Goal: Task Accomplishment & Management: Complete application form

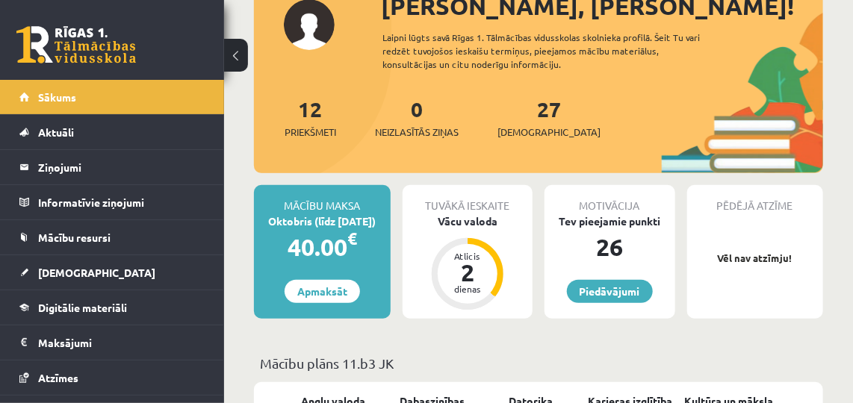
scroll to position [137, 0]
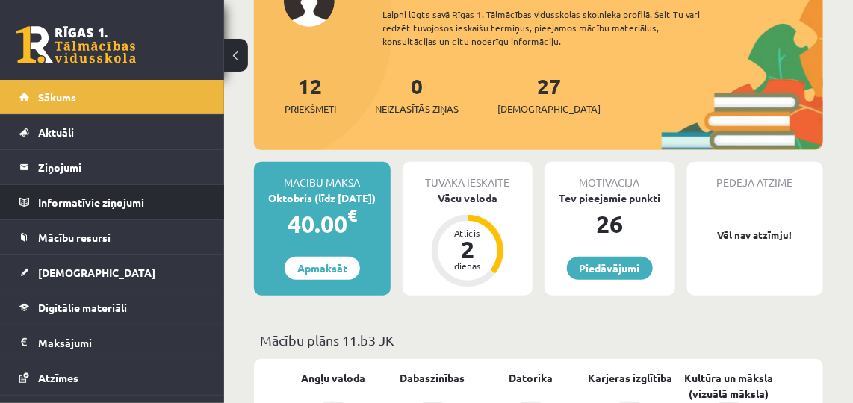
drag, startPoint x: 212, startPoint y: 204, endPoint x: 213, endPoint y: 216, distance: 12.0
click at [213, 216] on li "Informatīvie ziņojumi 0" at bounding box center [112, 202] width 224 height 36
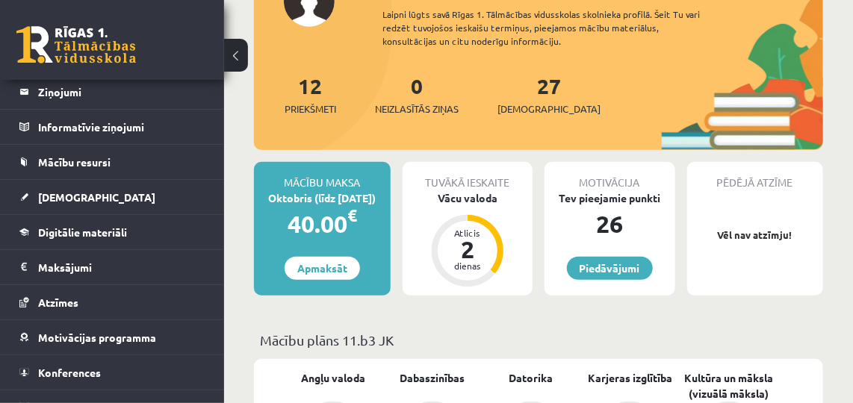
scroll to position [93, 0]
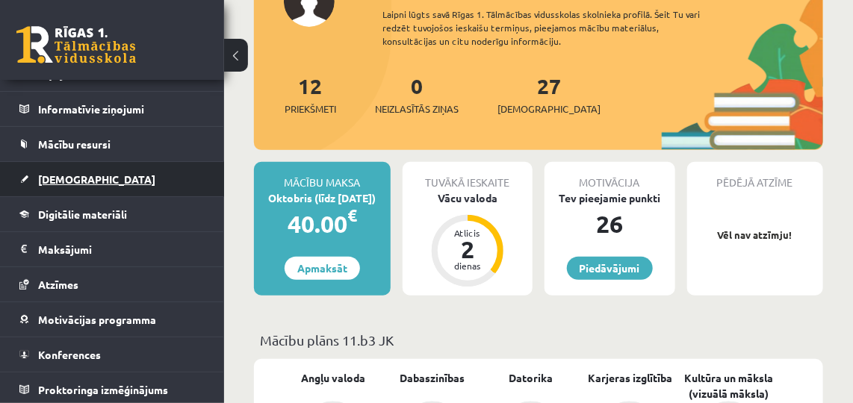
click at [42, 178] on span "[DEMOGRAPHIC_DATA]" at bounding box center [96, 178] width 117 height 13
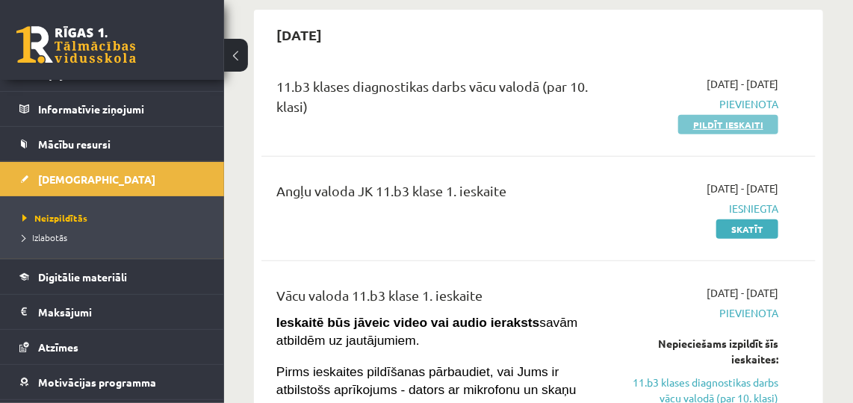
click at [740, 119] on link "Pildīt ieskaiti" at bounding box center [728, 124] width 100 height 19
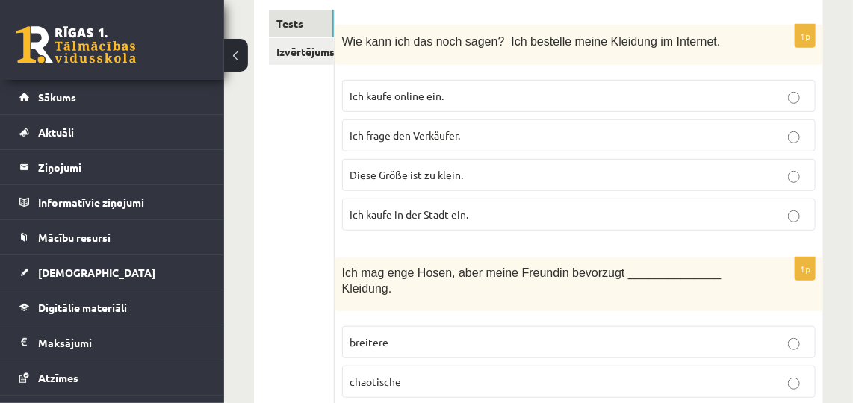
scroll to position [249, 0]
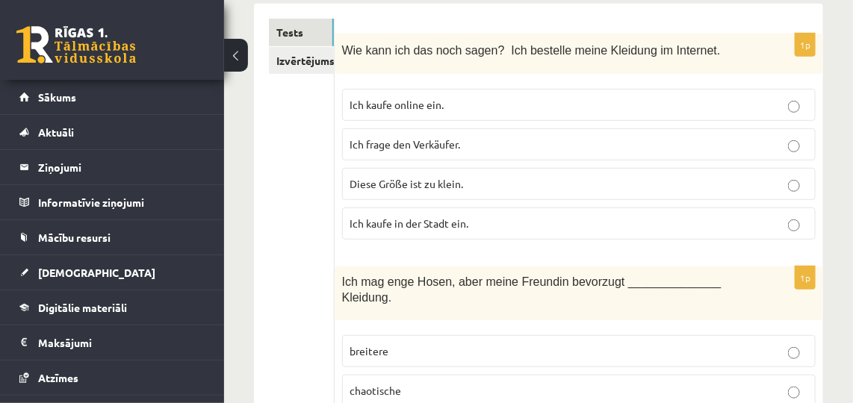
click at [632, 343] on p "breitere" at bounding box center [578, 351] width 457 height 16
click at [540, 102] on p "Ich kaufe online ein." at bounding box center [578, 105] width 457 height 16
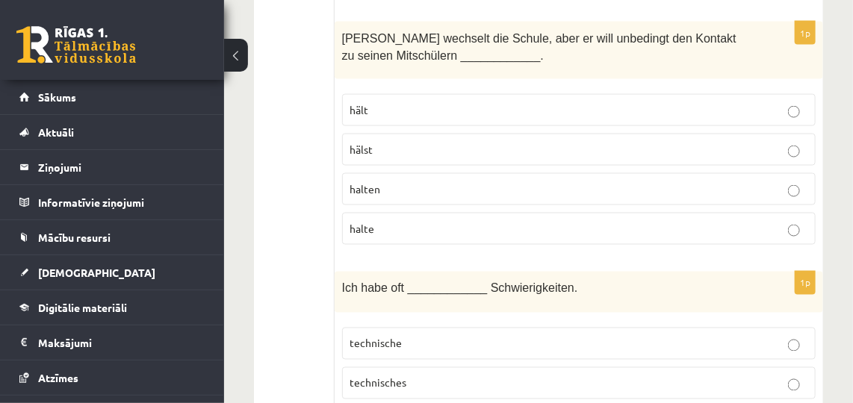
scroll to position [723, 0]
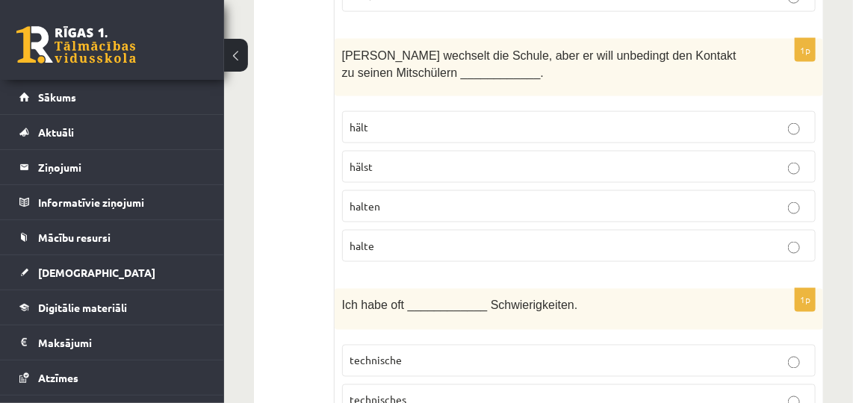
click at [699, 199] on label "halten" at bounding box center [578, 206] width 473 height 32
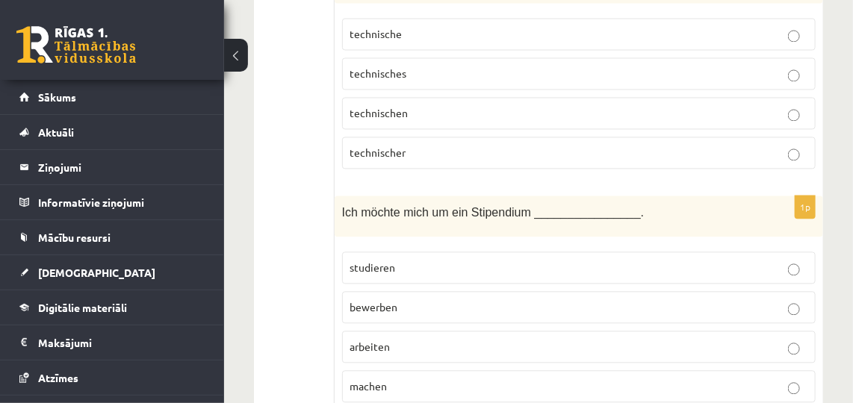
scroll to position [1102, 0]
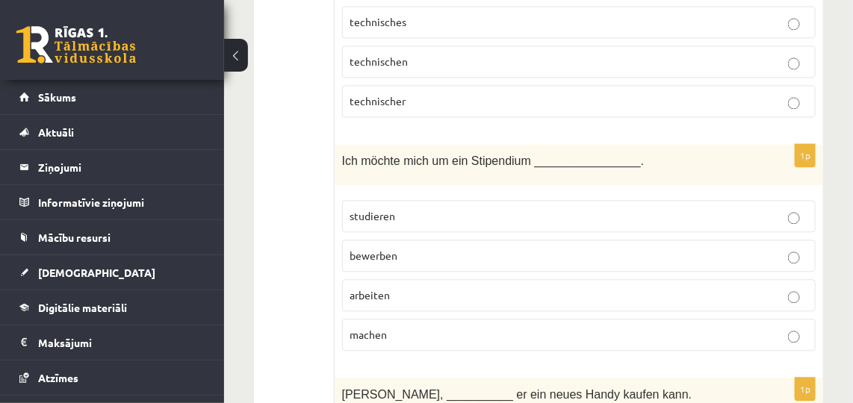
click at [537, 327] on p "machen" at bounding box center [578, 335] width 457 height 16
click at [791, 85] on label "technischer" at bounding box center [578, 101] width 473 height 32
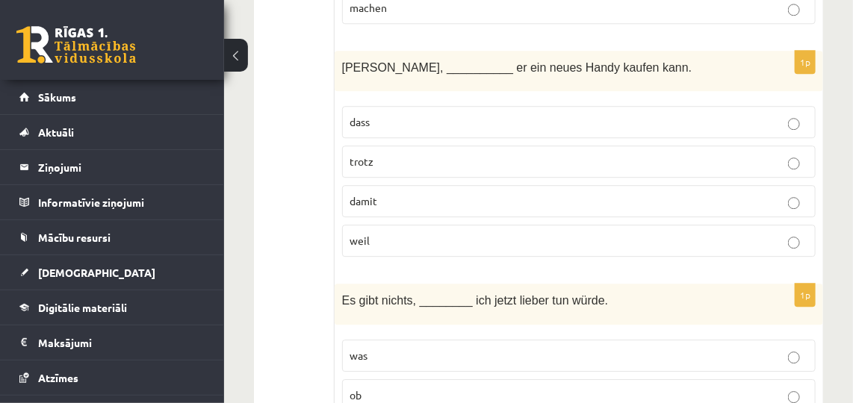
scroll to position [1438, 0]
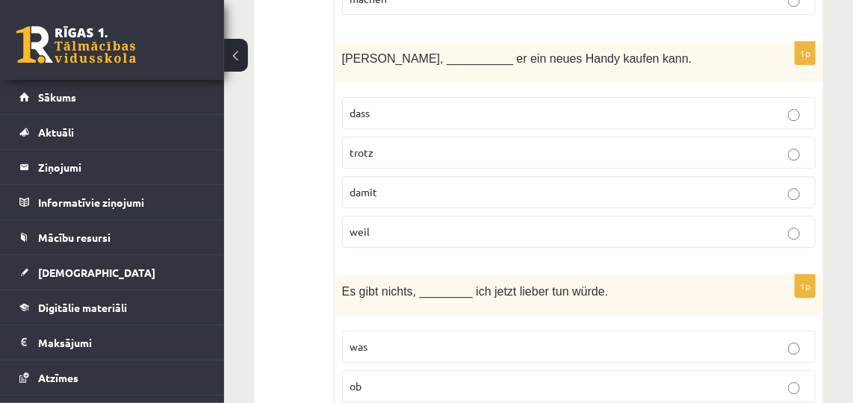
click at [741, 105] on p "dass" at bounding box center [578, 113] width 457 height 16
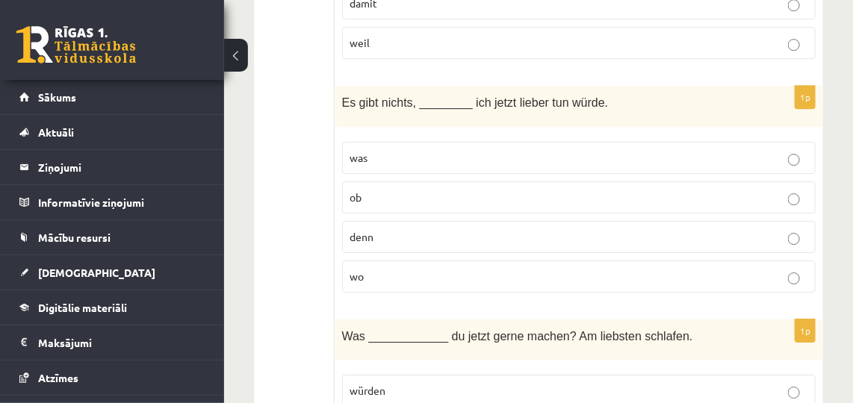
scroll to position [1653, 0]
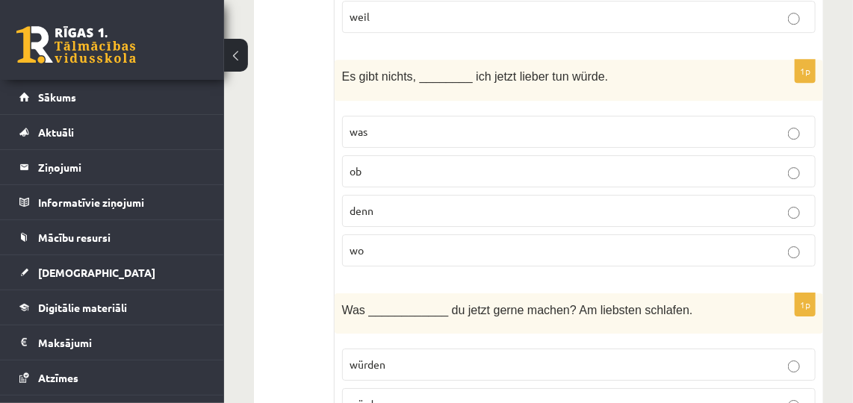
click at [672, 124] on p "was" at bounding box center [578, 132] width 457 height 16
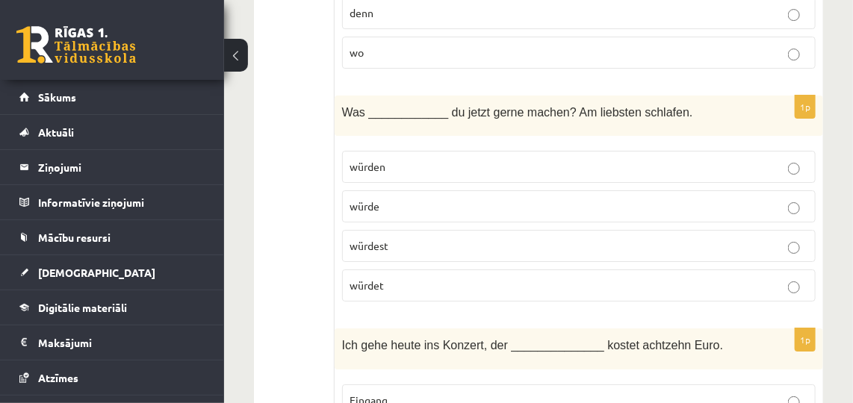
scroll to position [1860, 0]
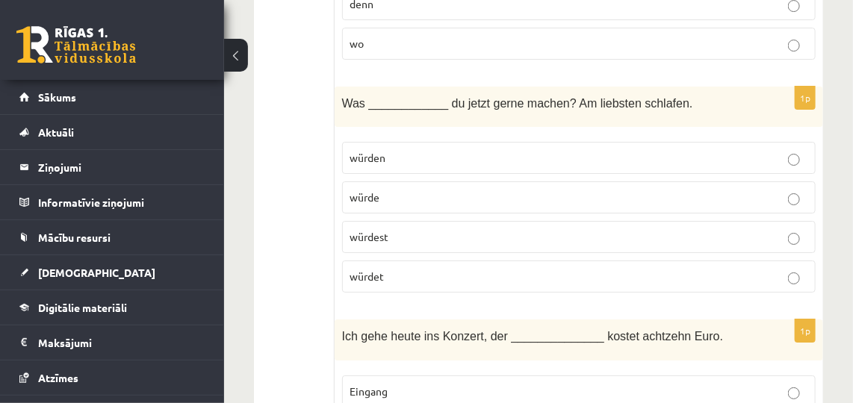
click at [536, 229] on p "würdest" at bounding box center [578, 237] width 457 height 16
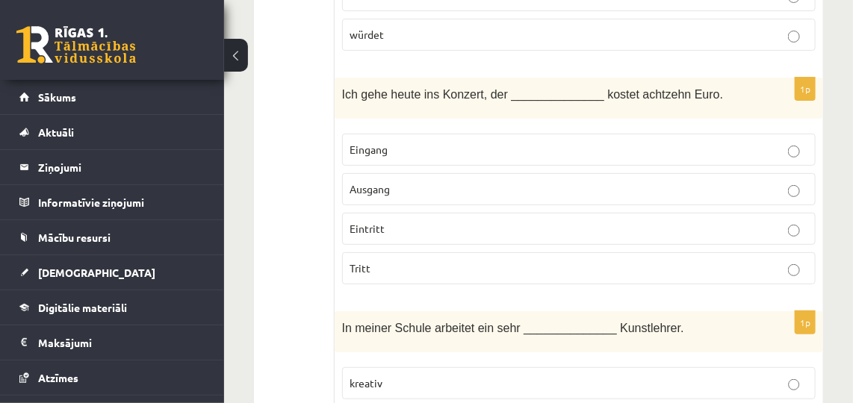
scroll to position [2110, 0]
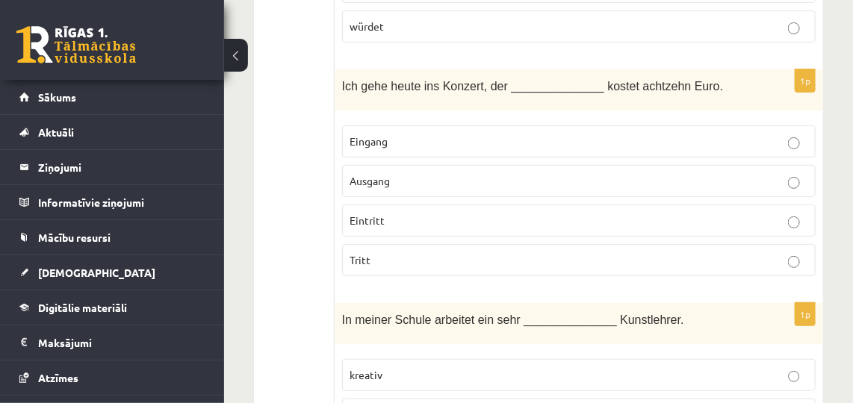
click at [699, 134] on p "Eingang" at bounding box center [578, 142] width 457 height 16
click at [773, 213] on p "Eintritt" at bounding box center [578, 221] width 457 height 16
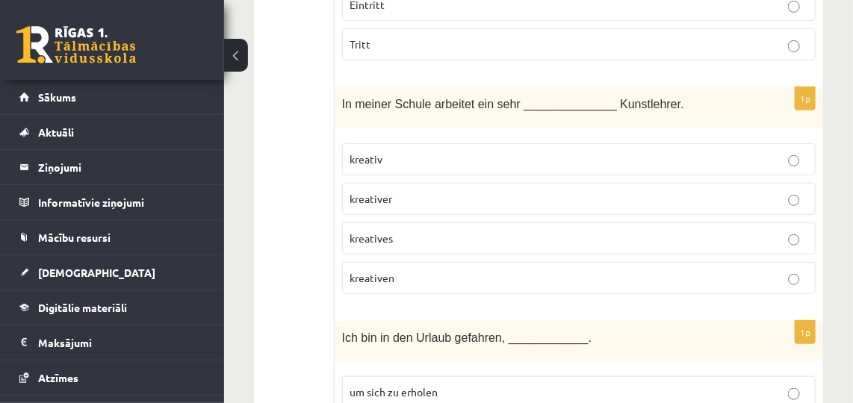
scroll to position [2316, 0]
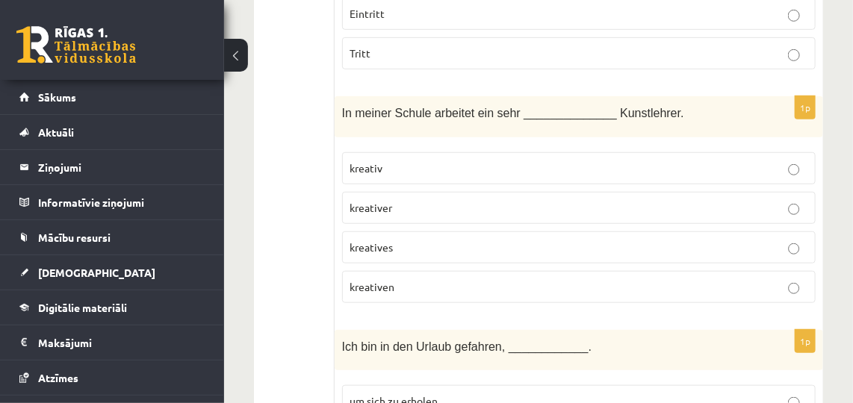
click at [742, 160] on p "kreativ" at bounding box center [578, 168] width 457 height 16
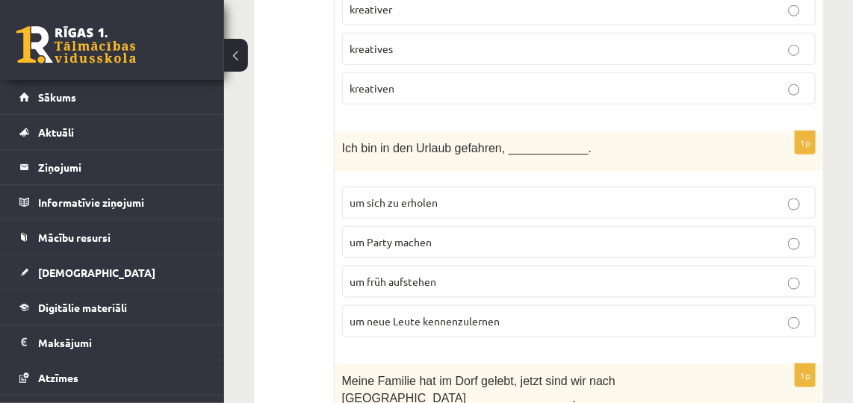
scroll to position [2540, 0]
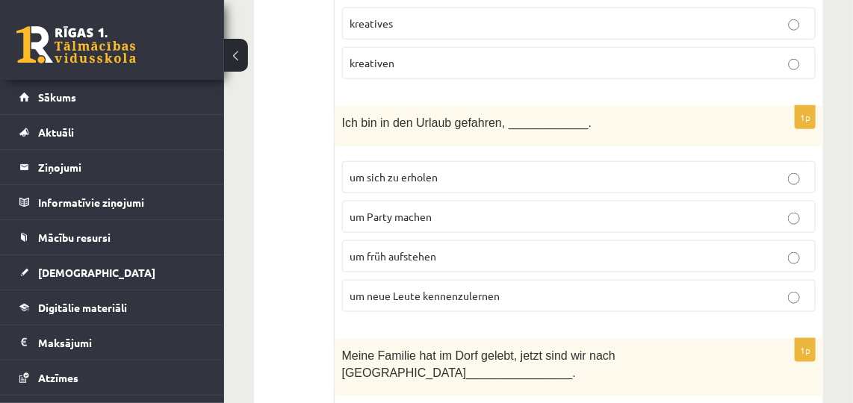
click at [744, 288] on p "um neue Leute kennenzulernen" at bounding box center [578, 296] width 457 height 16
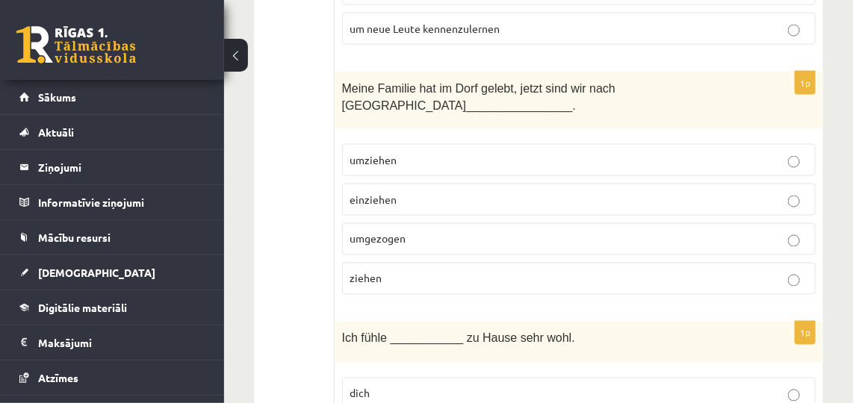
scroll to position [2816, 0]
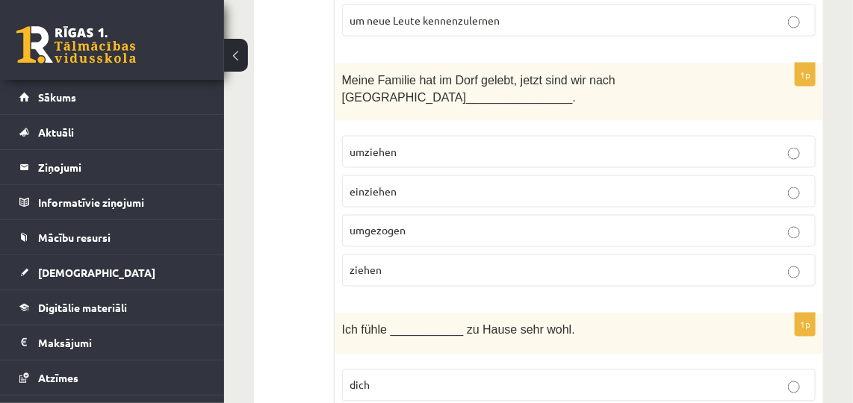
click at [790, 255] on label "ziehen" at bounding box center [578, 271] width 473 height 32
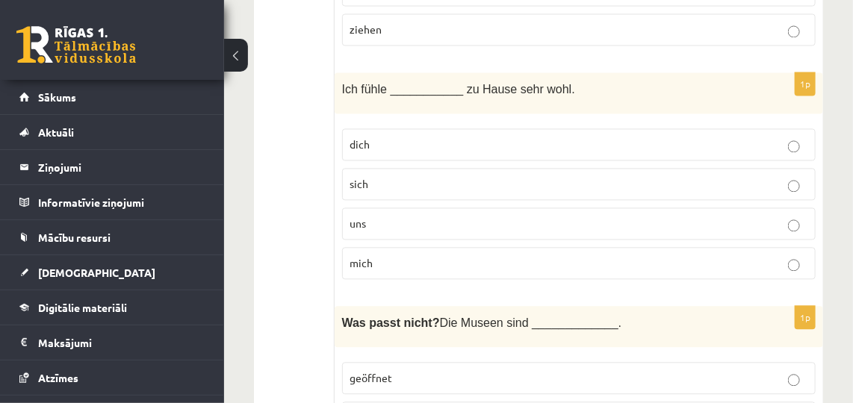
scroll to position [3066, 0]
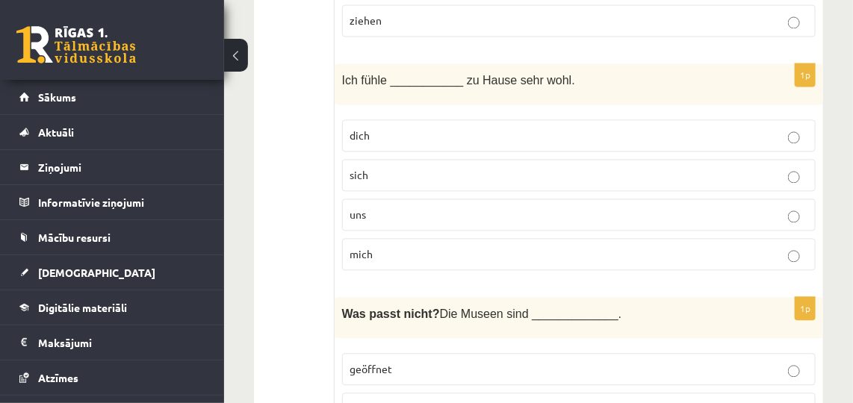
click at [777, 246] on p "mich" at bounding box center [578, 254] width 457 height 16
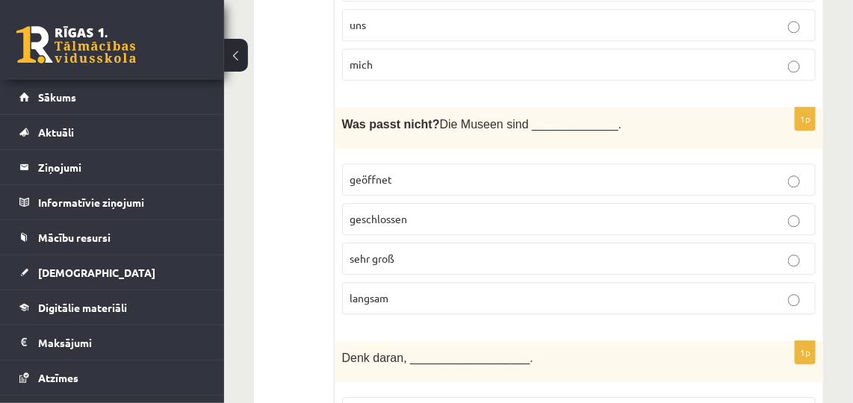
scroll to position [3264, 0]
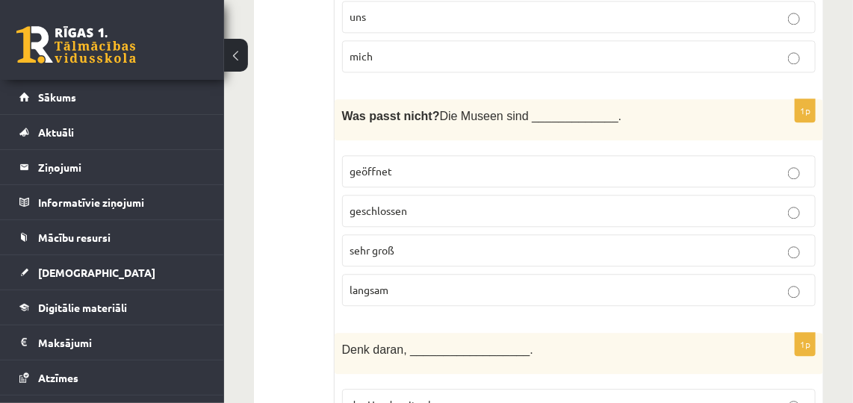
click at [726, 282] on p "langsam" at bounding box center [578, 290] width 457 height 16
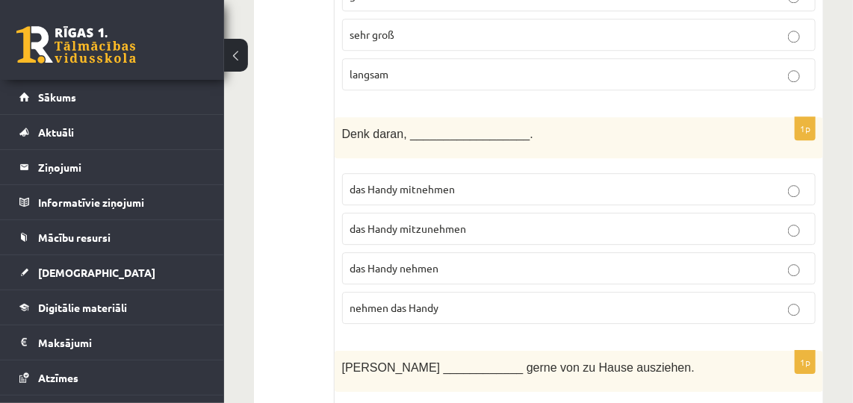
scroll to position [3488, 0]
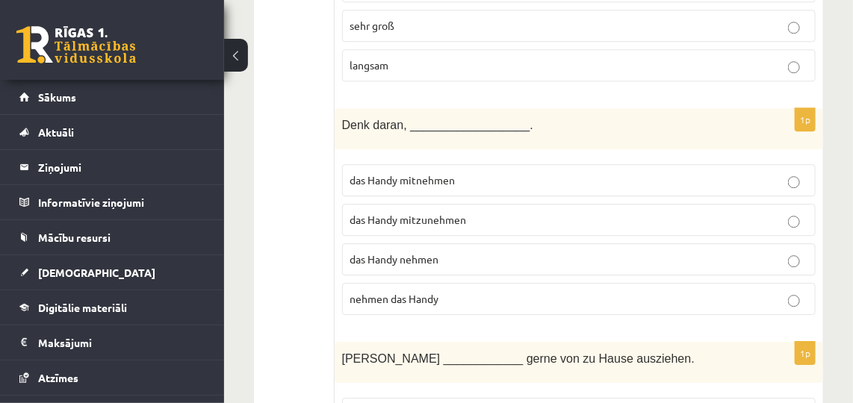
click at [785, 212] on p "das Handy mitzunehmen" at bounding box center [578, 220] width 457 height 16
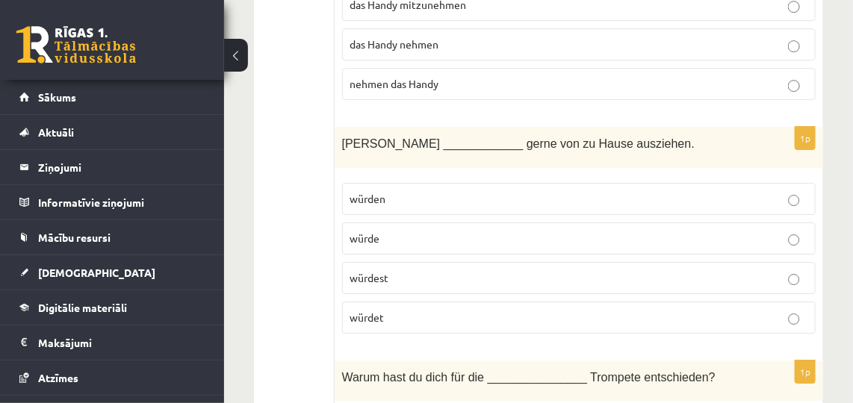
scroll to position [3712, 0]
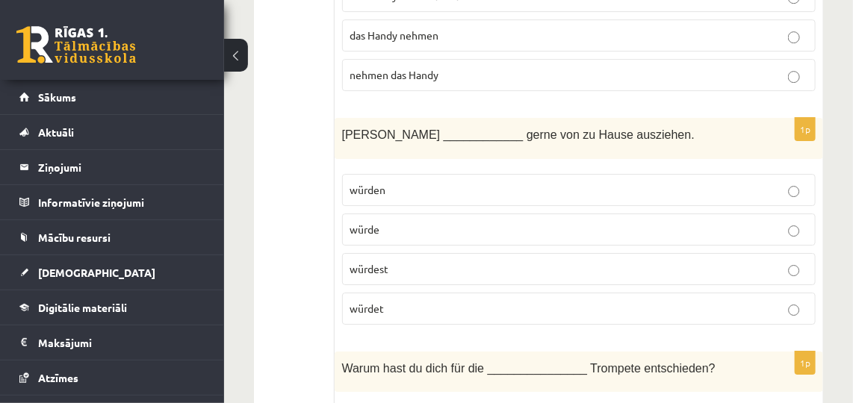
click at [677, 222] on p "würde" at bounding box center [578, 230] width 457 height 16
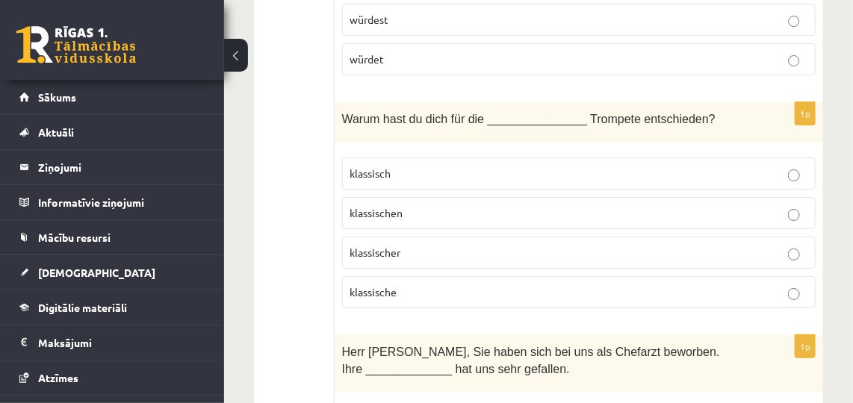
scroll to position [3971, 0]
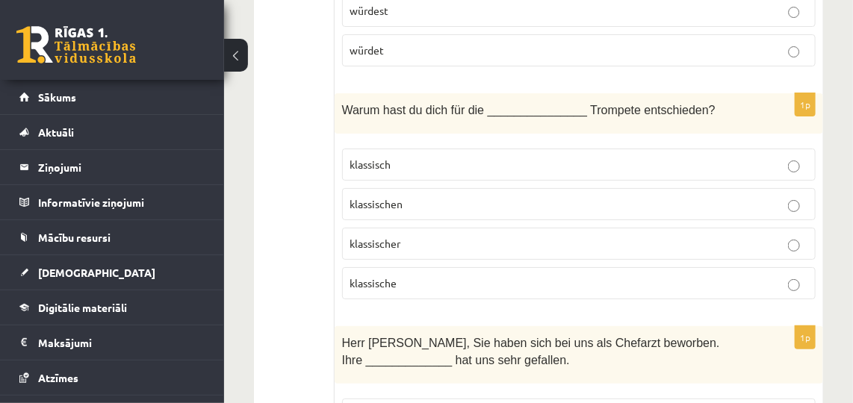
click at [397, 267] on label "klassische" at bounding box center [578, 283] width 473 height 32
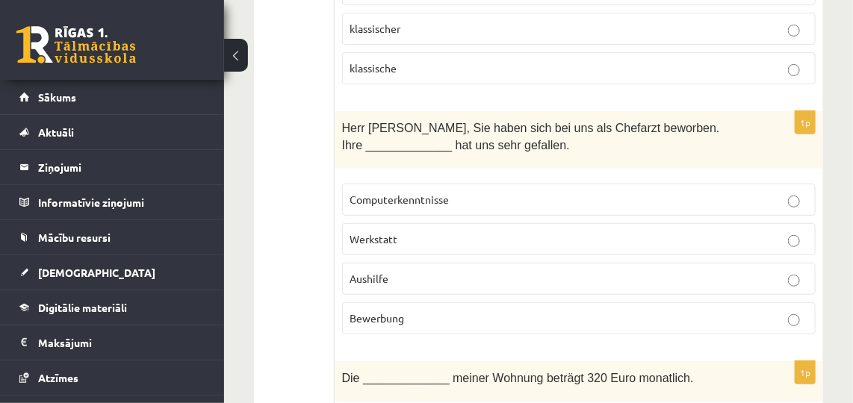
scroll to position [4203, 0]
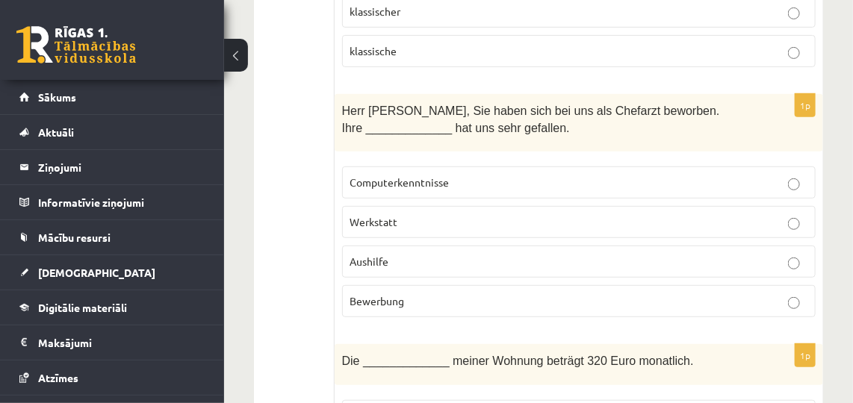
click at [758, 293] on p "Bewerbung" at bounding box center [578, 301] width 457 height 16
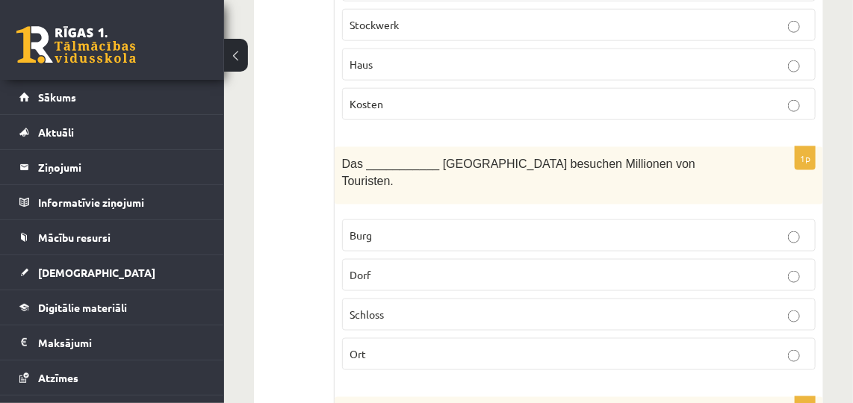
scroll to position [4643, 0]
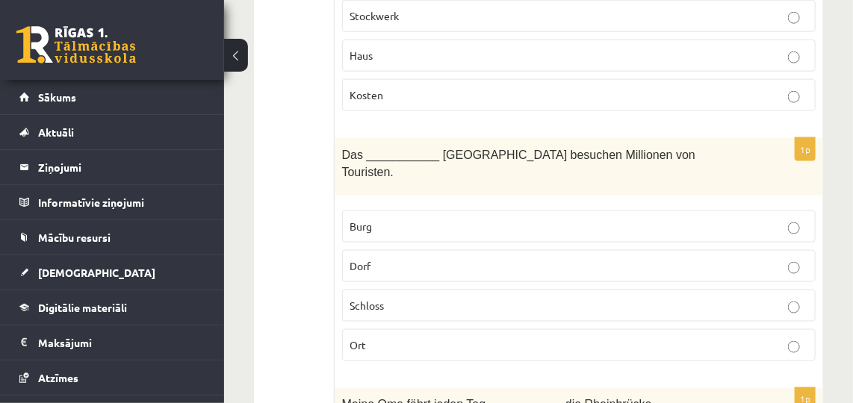
click at [784, 258] on p "Dorf" at bounding box center [578, 266] width 457 height 16
click at [772, 298] on p "Schloss" at bounding box center [578, 306] width 457 height 16
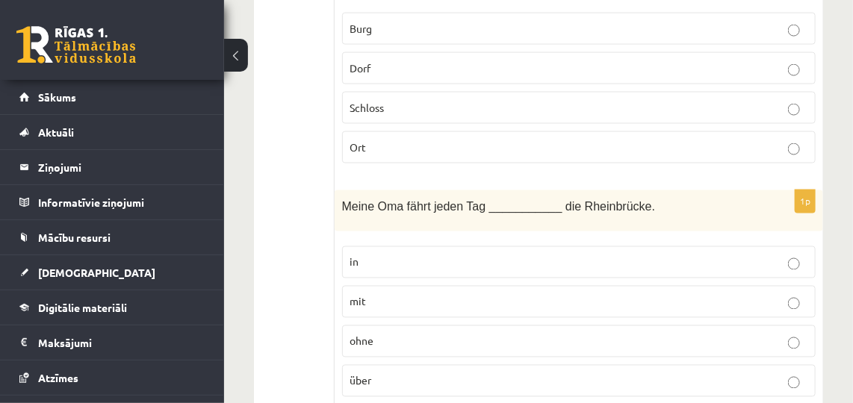
scroll to position [4866, 0]
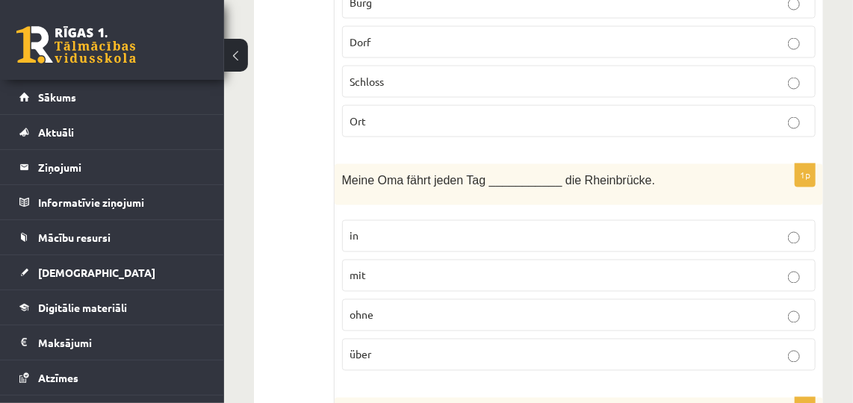
click at [714, 220] on label "in" at bounding box center [578, 236] width 473 height 32
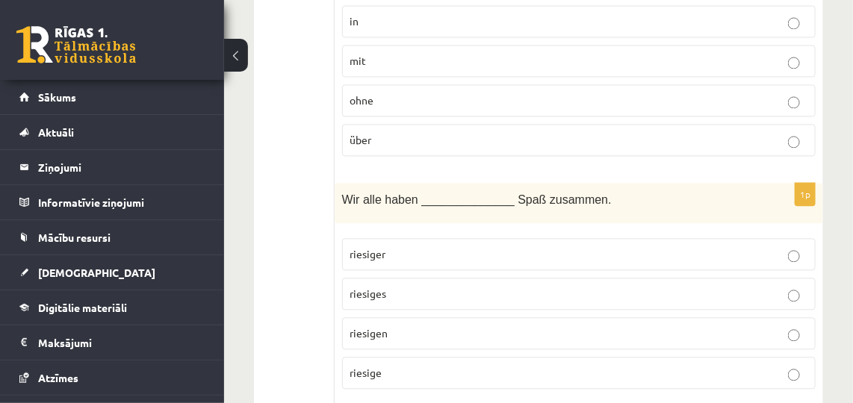
scroll to position [5090, 0]
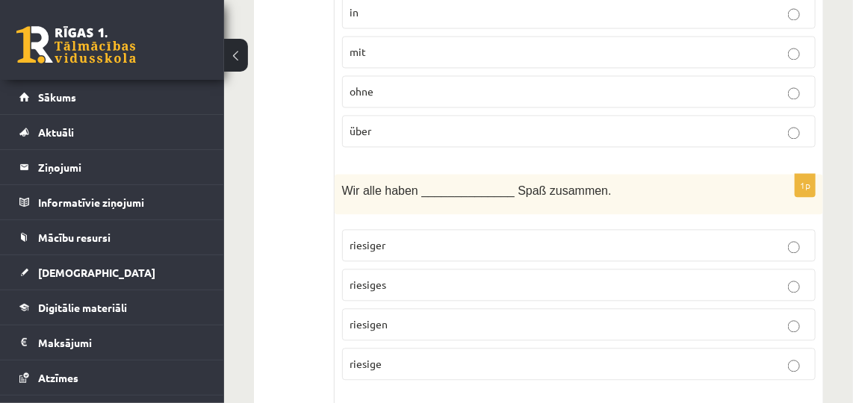
click at [782, 317] on p "riesigen" at bounding box center [578, 325] width 457 height 16
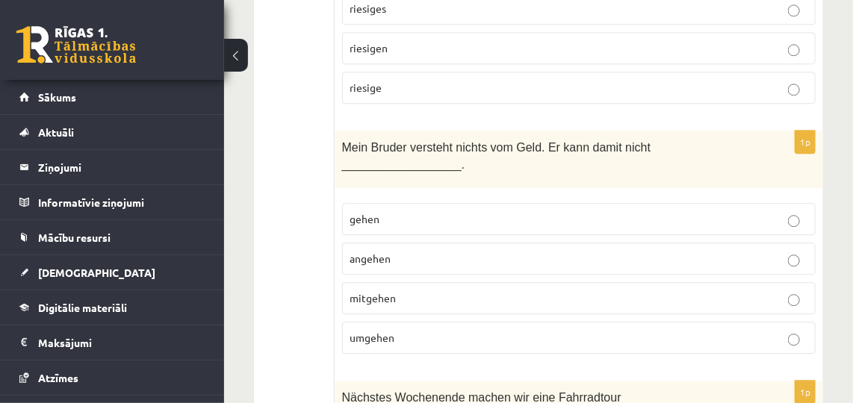
scroll to position [5392, 0]
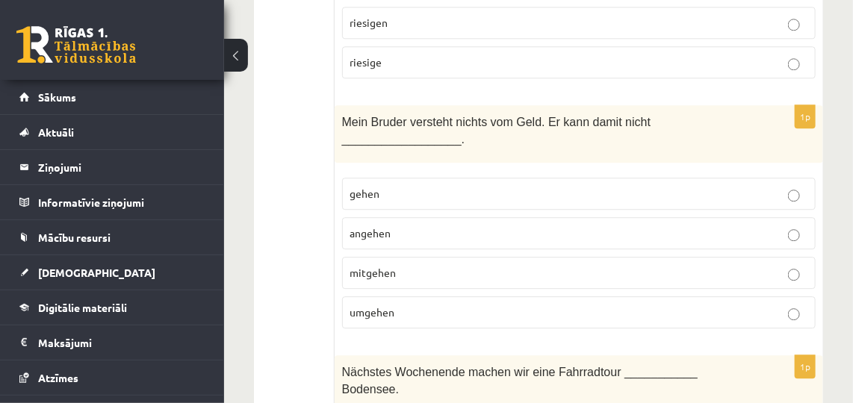
click at [749, 257] on label "mitgehen" at bounding box center [578, 273] width 473 height 32
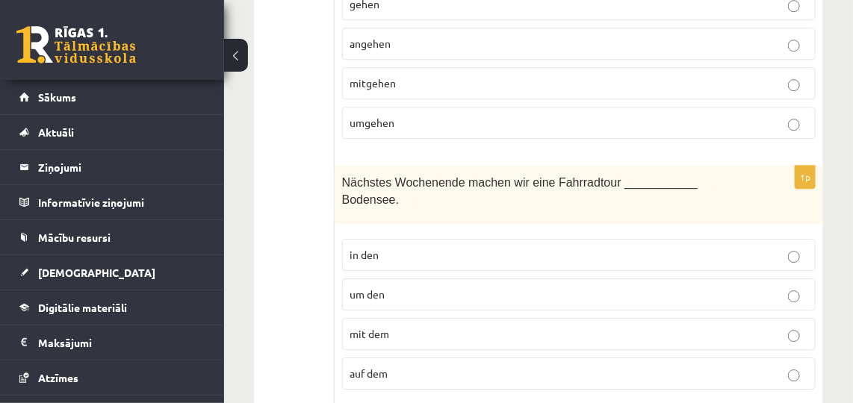
scroll to position [5599, 0]
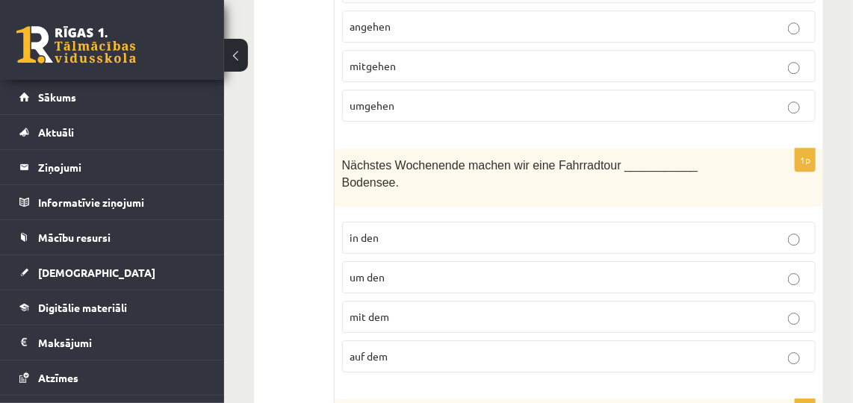
click at [779, 349] on p "auf dem" at bounding box center [578, 357] width 457 height 16
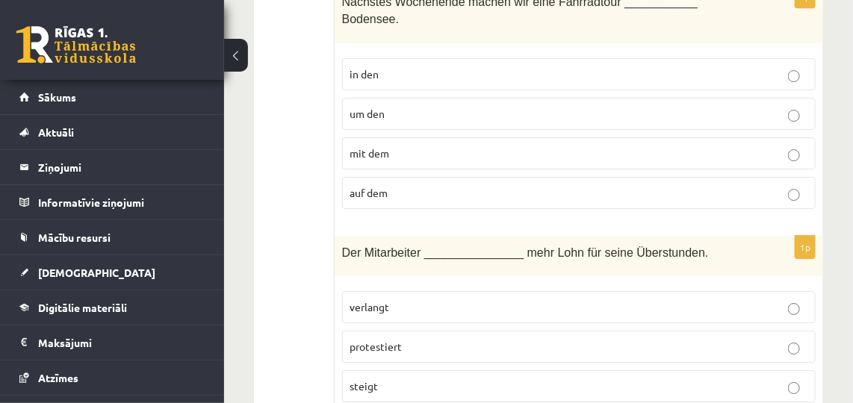
scroll to position [5788, 0]
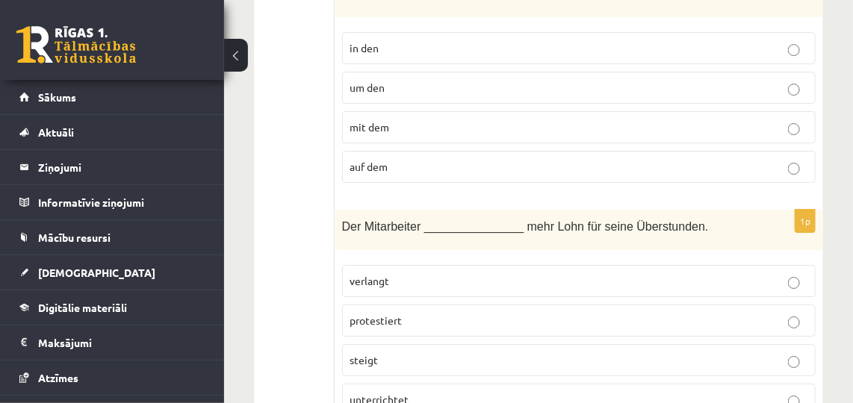
click at [788, 313] on p "protestiert" at bounding box center [578, 321] width 457 height 16
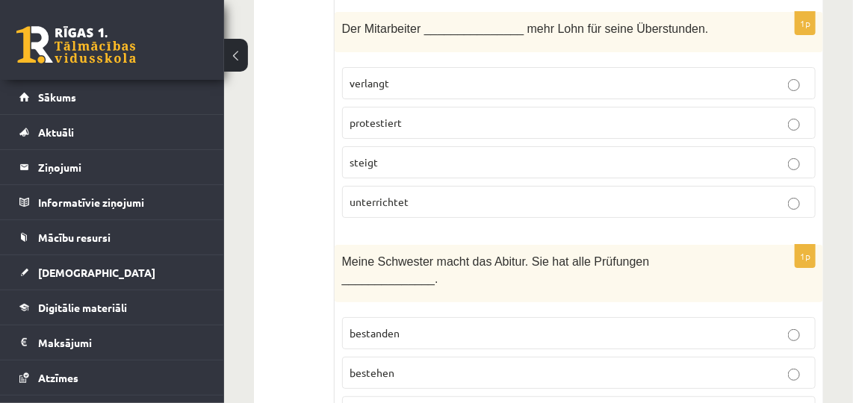
scroll to position [6039, 0]
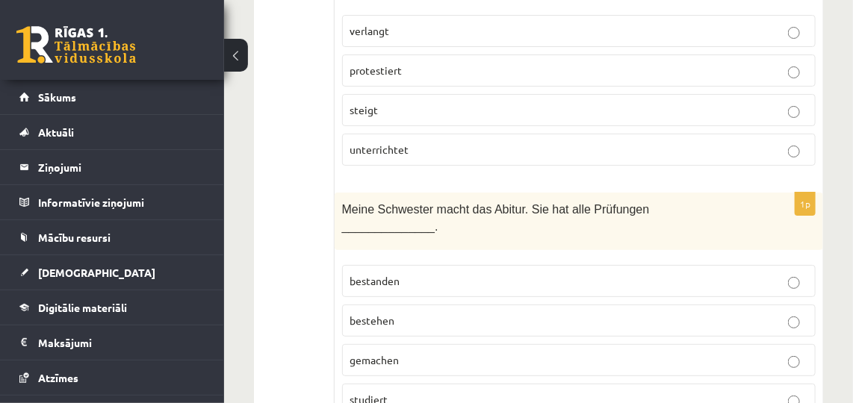
click at [776, 273] on p "bestanden" at bounding box center [578, 281] width 457 height 16
click at [713, 392] on p "studiert" at bounding box center [578, 400] width 457 height 16
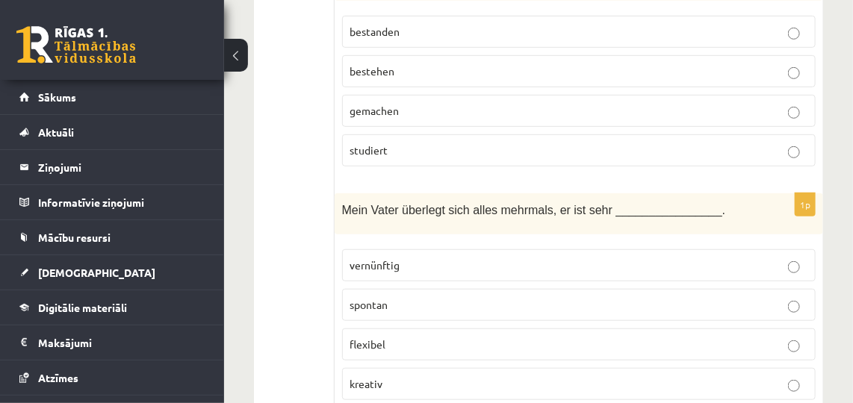
scroll to position [6297, 0]
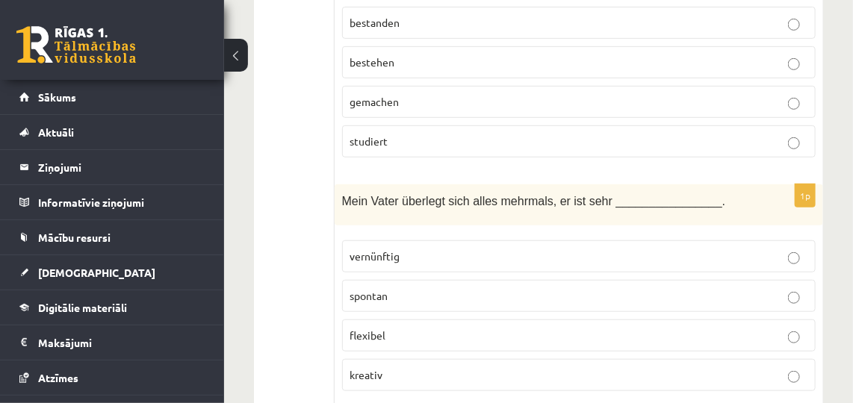
click at [715, 249] on p "vernünftig" at bounding box center [578, 257] width 457 height 16
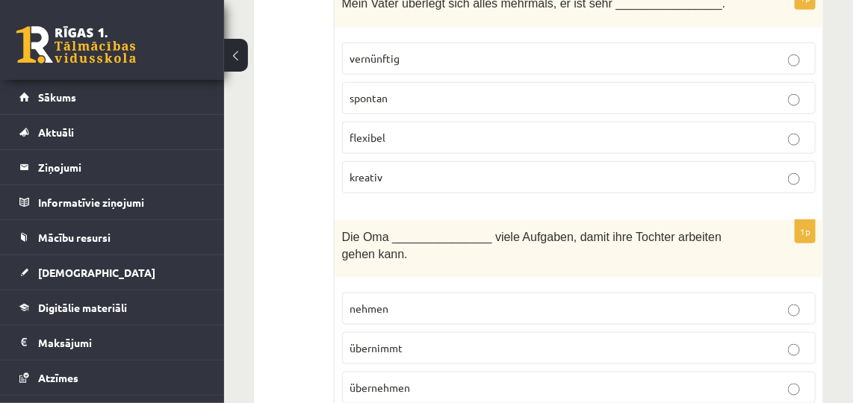
scroll to position [6521, 0]
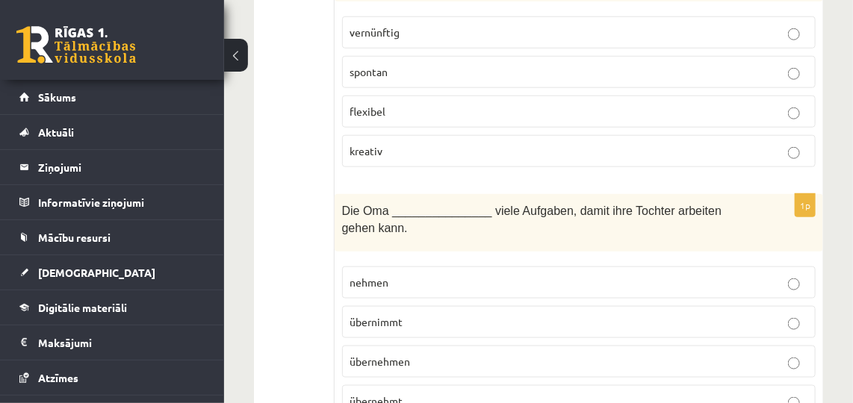
click at [699, 275] on p "nehmen" at bounding box center [578, 283] width 457 height 16
drag, startPoint x: 678, startPoint y: 175, endPoint x: 754, endPoint y: 274, distance: 124.5
click at [679, 314] on p "übernimmt" at bounding box center [578, 322] width 457 height 16
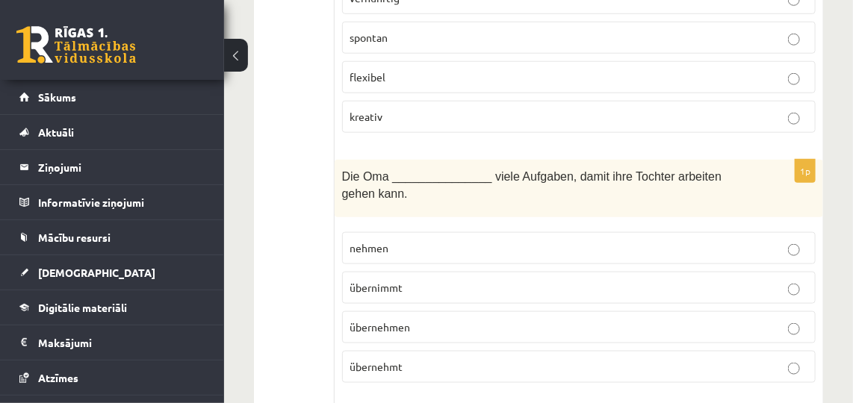
scroll to position [6668, 0]
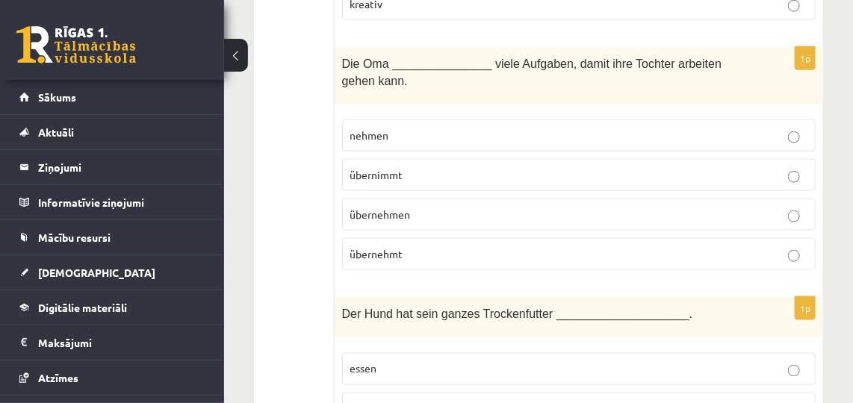
drag, startPoint x: 785, startPoint y: 214, endPoint x: 862, endPoint y: 346, distance: 152.9
click at [786, 361] on p "essen" at bounding box center [578, 369] width 457 height 16
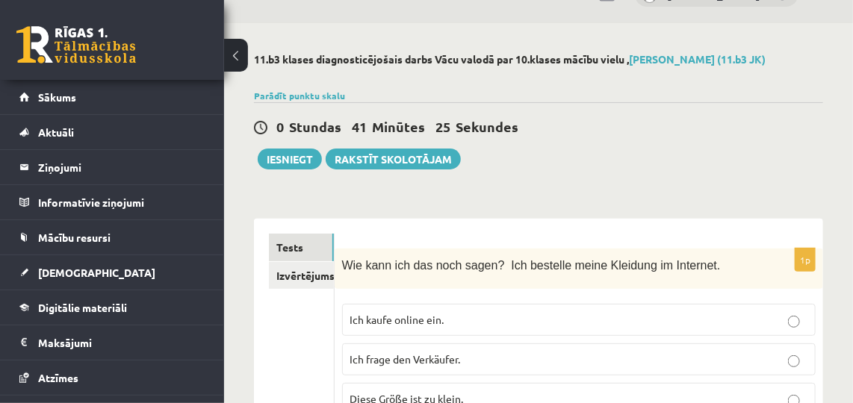
scroll to position [0, 0]
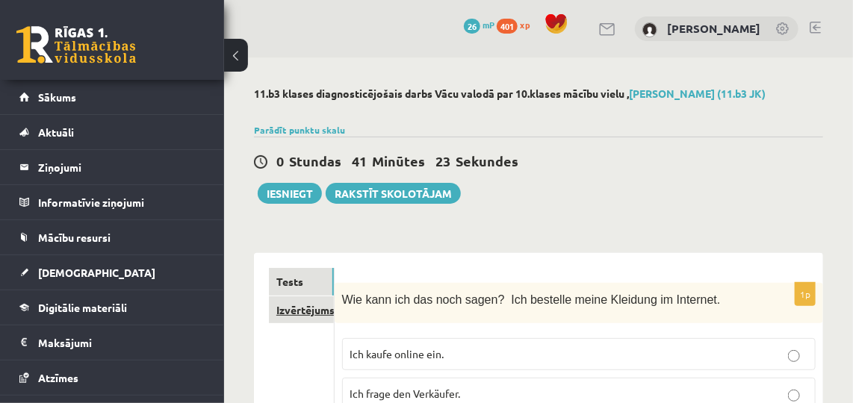
click at [286, 314] on link "Izvērtējums!" at bounding box center [301, 310] width 65 height 28
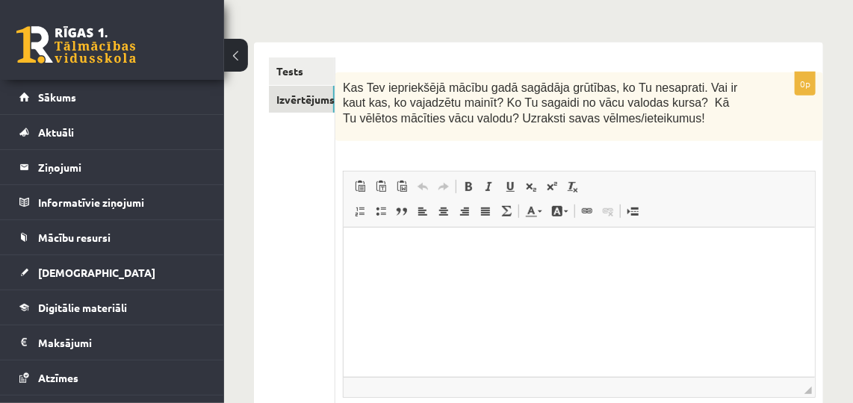
scroll to position [214, 0]
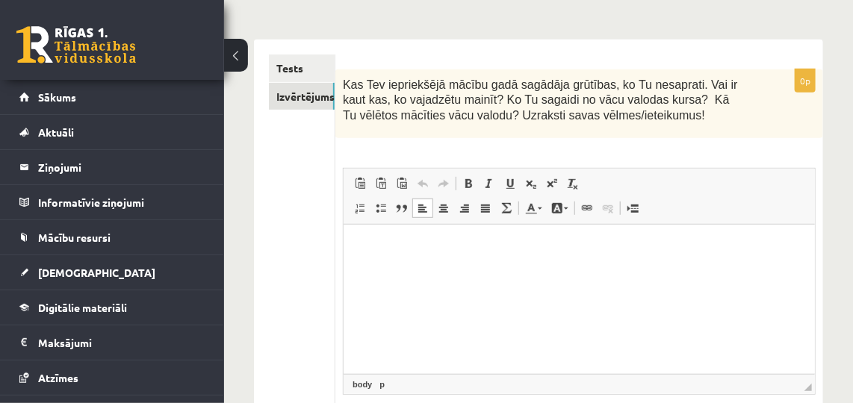
click at [660, 270] on html at bounding box center [578, 248] width 471 height 46
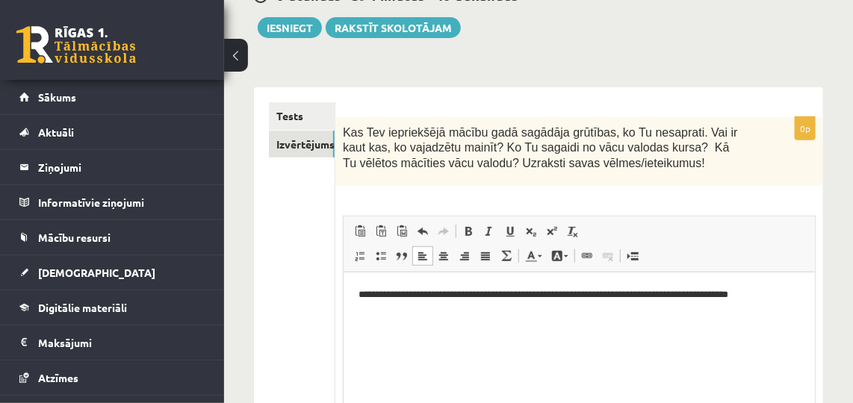
scroll to position [37, 0]
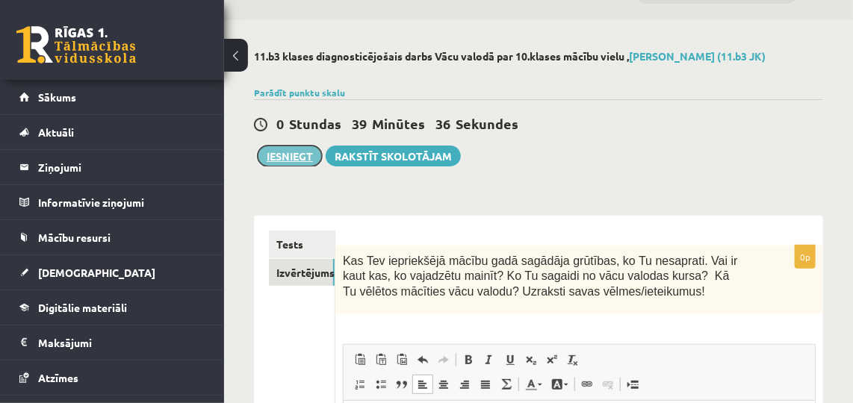
click at [282, 159] on button "Iesniegt" at bounding box center [290, 156] width 64 height 21
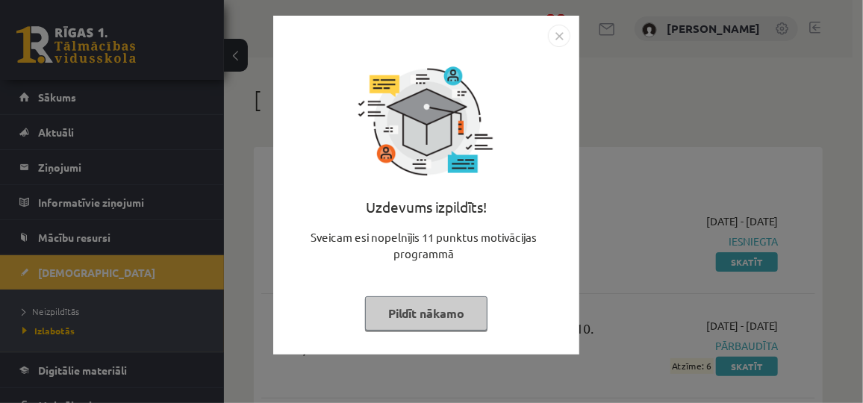
click at [432, 325] on button "Pildīt nākamo" at bounding box center [426, 313] width 122 height 34
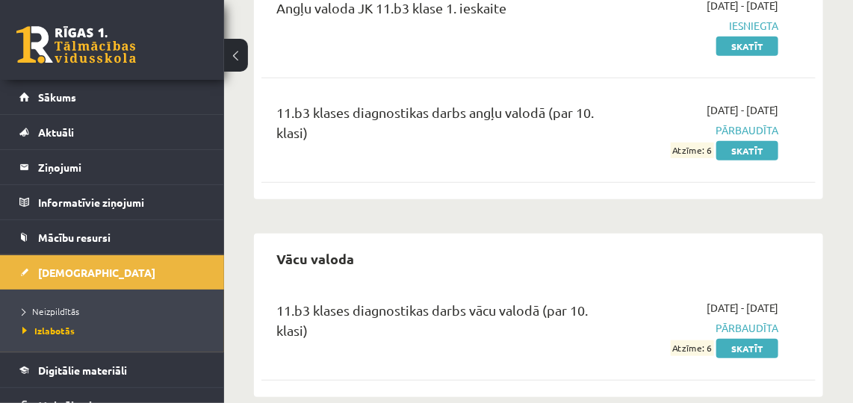
scroll to position [238, 0]
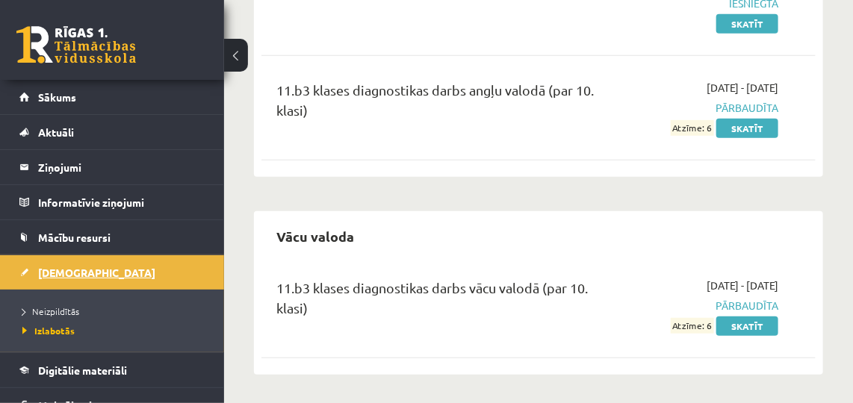
click at [64, 273] on span "[DEMOGRAPHIC_DATA]" at bounding box center [96, 272] width 117 height 13
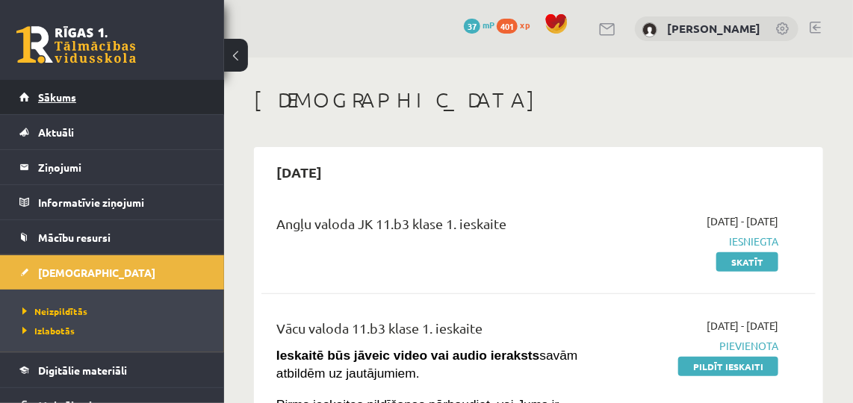
click at [64, 90] on span "Sākums" at bounding box center [57, 96] width 38 height 13
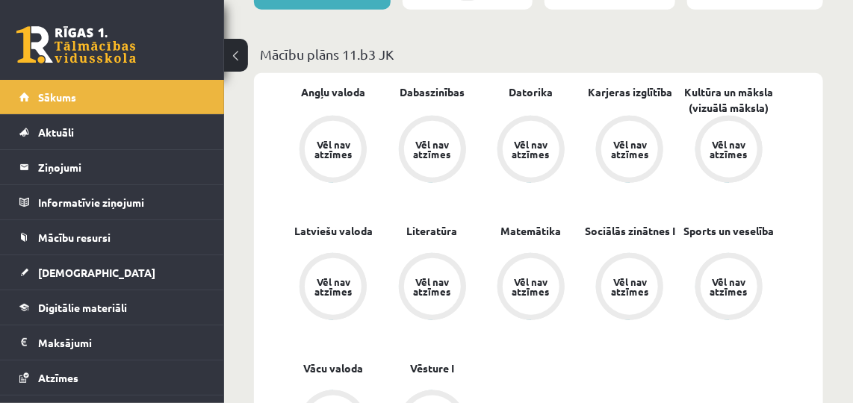
scroll to position [428, 0]
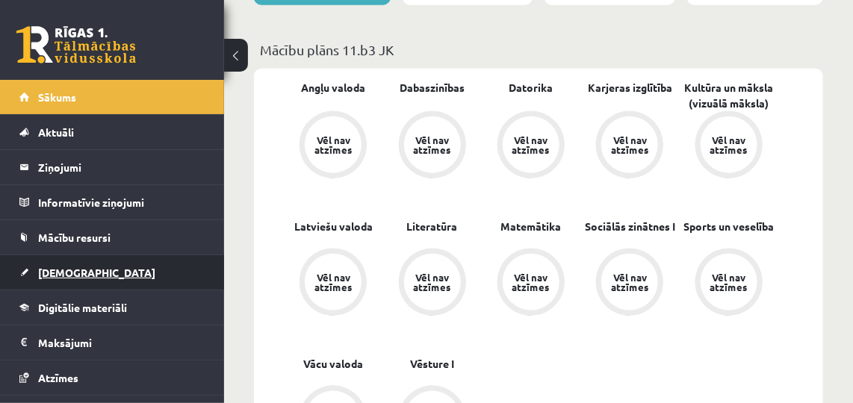
click at [63, 273] on span "[DEMOGRAPHIC_DATA]" at bounding box center [96, 272] width 117 height 13
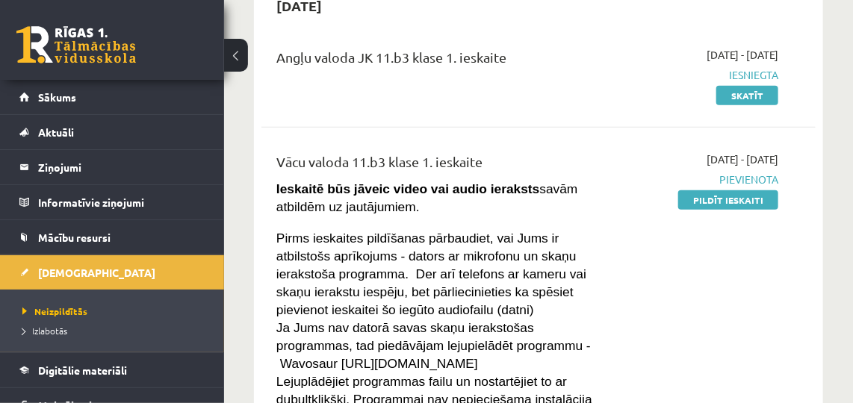
scroll to position [188, 0]
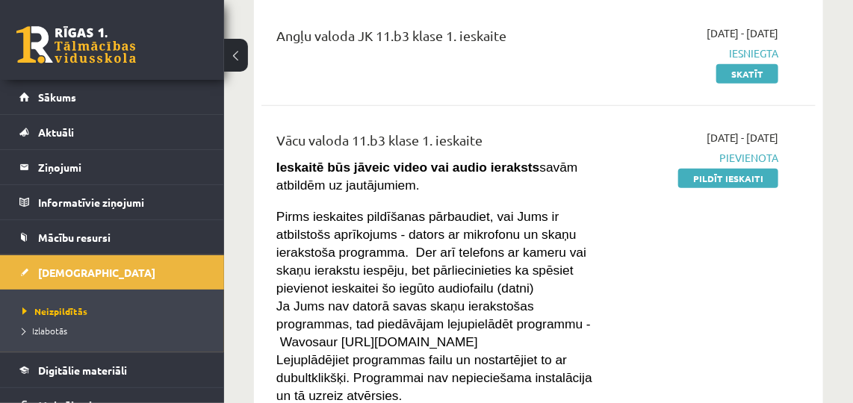
drag, startPoint x: 728, startPoint y: 169, endPoint x: 499, endPoint y: 60, distance: 253.1
click at [728, 169] on link "Pildīt ieskaiti" at bounding box center [728, 178] width 100 height 19
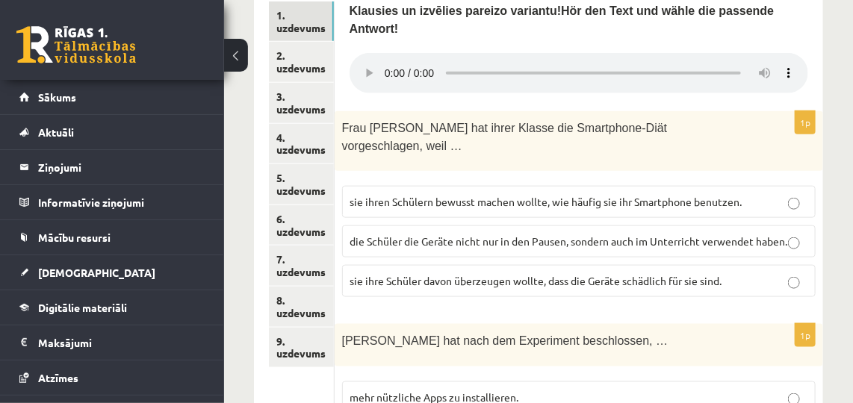
scroll to position [557, 0]
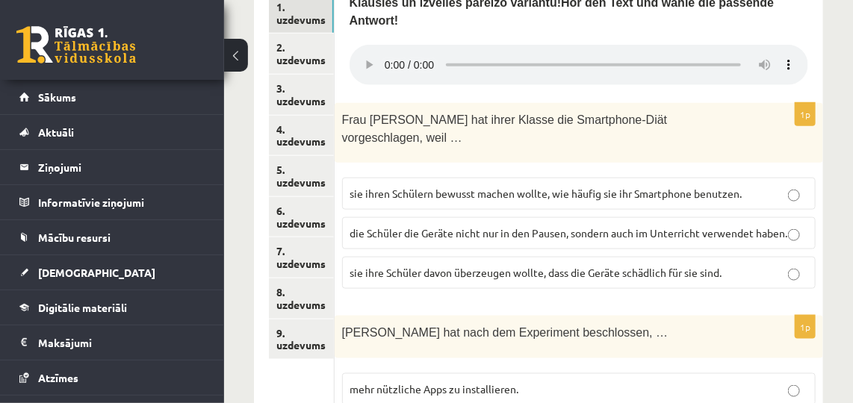
click at [755, 257] on label "sie ihre Schüler davon überzeugen wollte, dass die Geräte schädlich für sie sin…" at bounding box center [578, 273] width 473 height 32
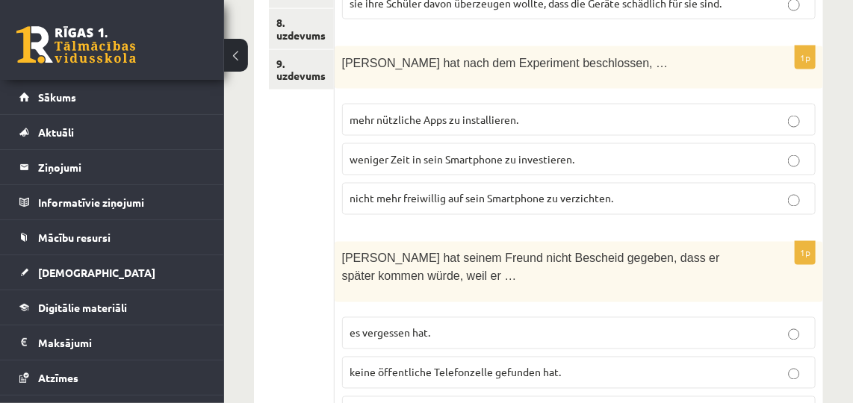
scroll to position [829, 0]
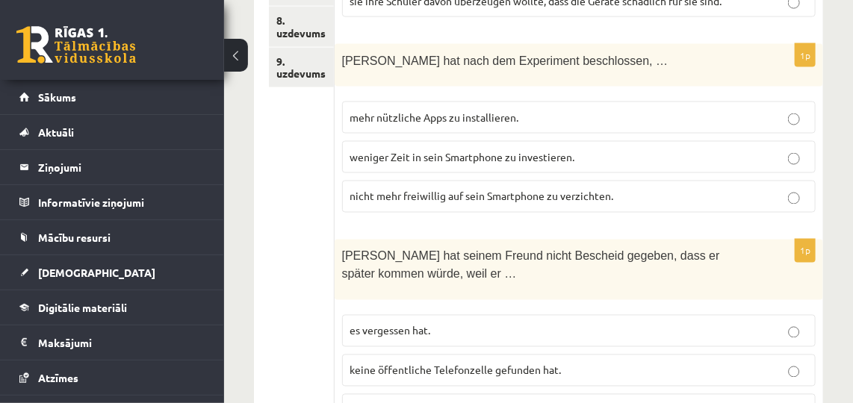
click at [585, 189] on p "nicht mehr freiwillig auf sein Smartphone zu verzichten." at bounding box center [578, 197] width 457 height 16
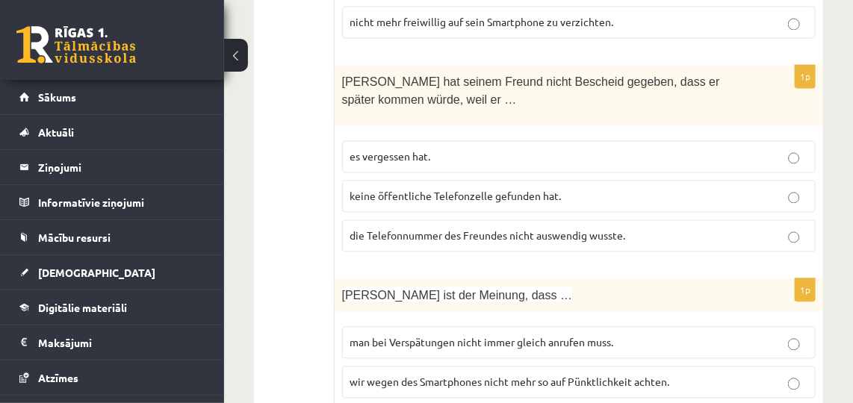
scroll to position [1006, 0]
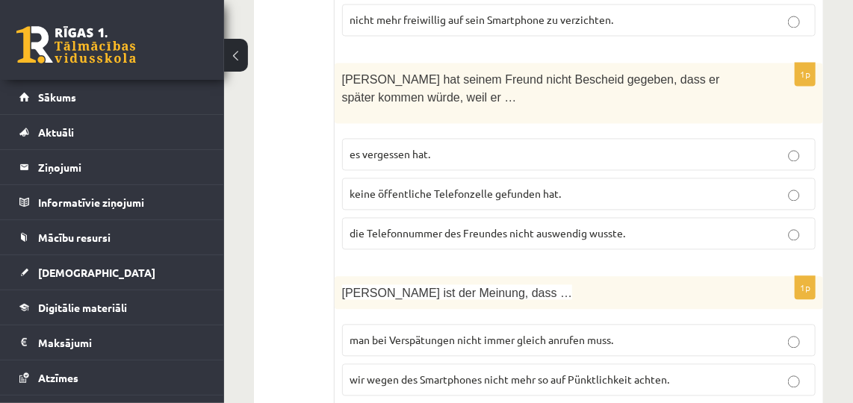
click at [776, 146] on p "es vergessen hat." at bounding box center [578, 154] width 457 height 16
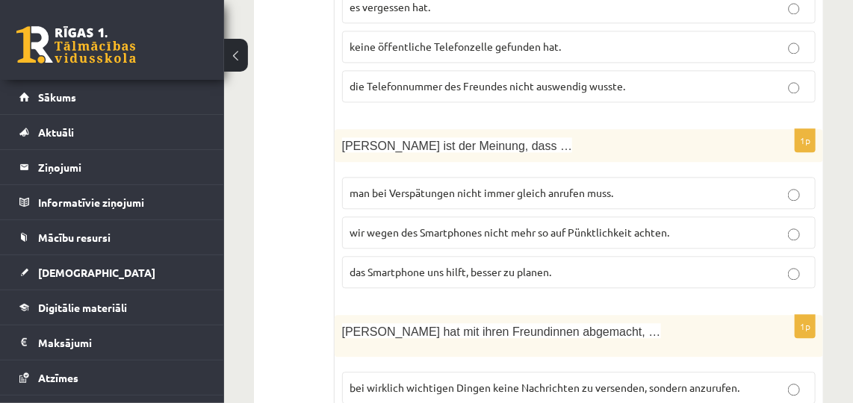
scroll to position [1159, 0]
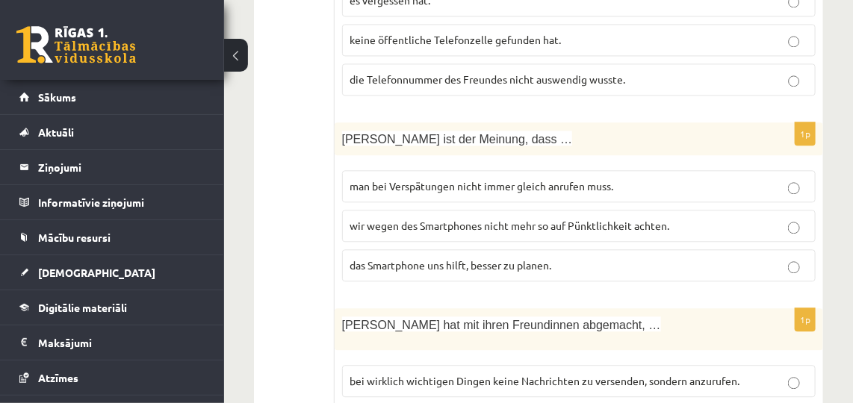
click at [676, 178] on p "man bei Verspätungen nicht immer gleich anrufen muss." at bounding box center [578, 186] width 457 height 16
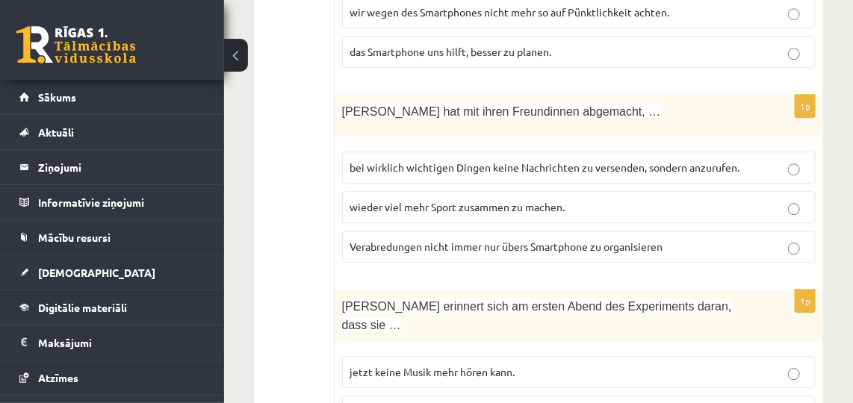
scroll to position [1378, 0]
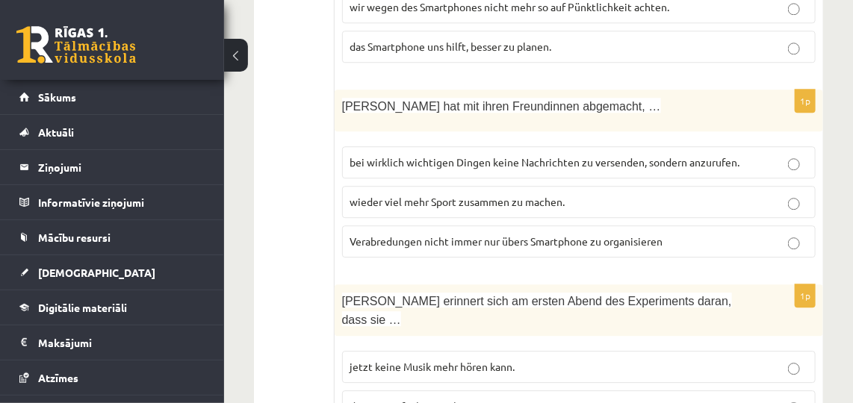
click at [736, 186] on label "wieder viel mehr Sport zusammen zu machen." at bounding box center [578, 202] width 473 height 32
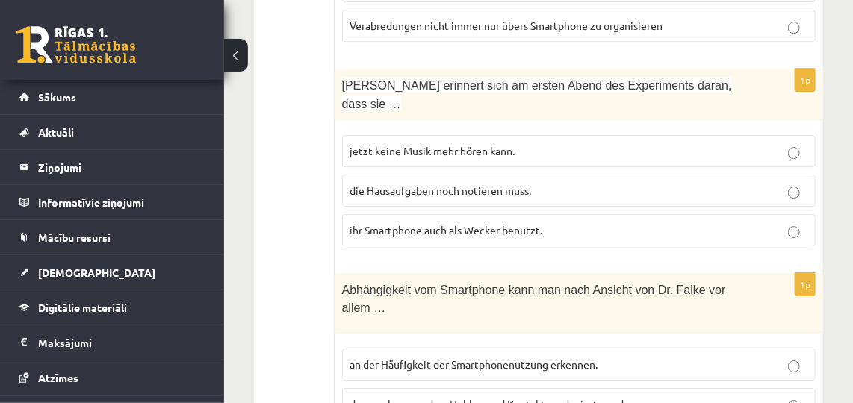
scroll to position [1596, 0]
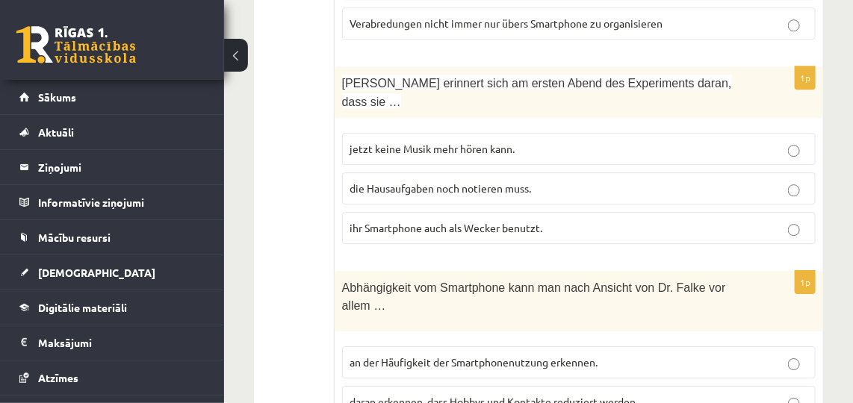
click at [712, 181] on p "die Hausaufgaben noch notieren muss." at bounding box center [578, 189] width 457 height 16
click at [702, 394] on p "daran erkennen, dass Hobbys und Kontakte reduziert werden." at bounding box center [578, 402] width 457 height 16
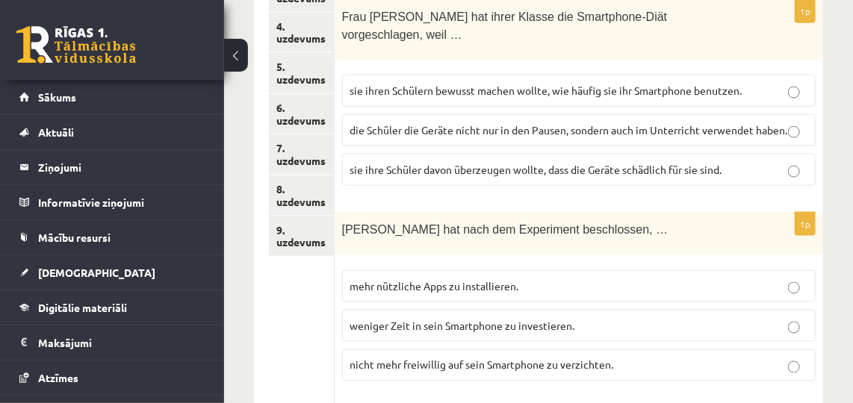
scroll to position [542, 0]
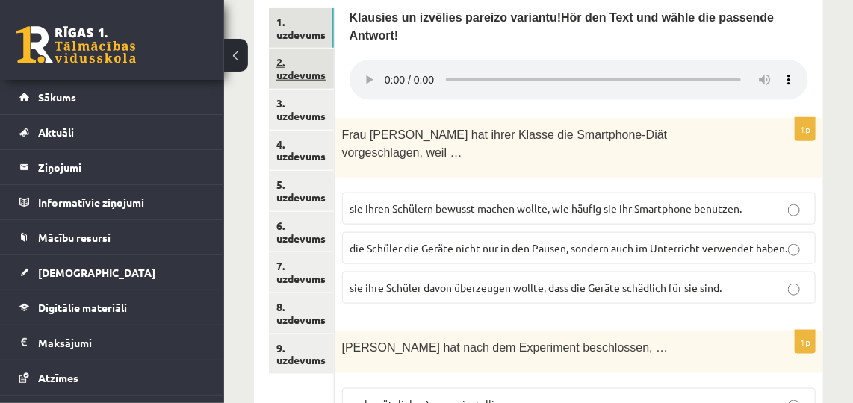
click at [299, 56] on link "2. uzdevums" at bounding box center [301, 69] width 65 height 40
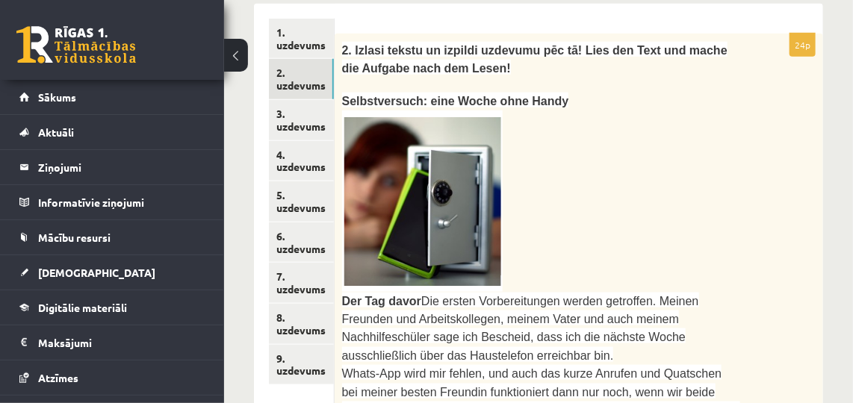
scroll to position [461, 0]
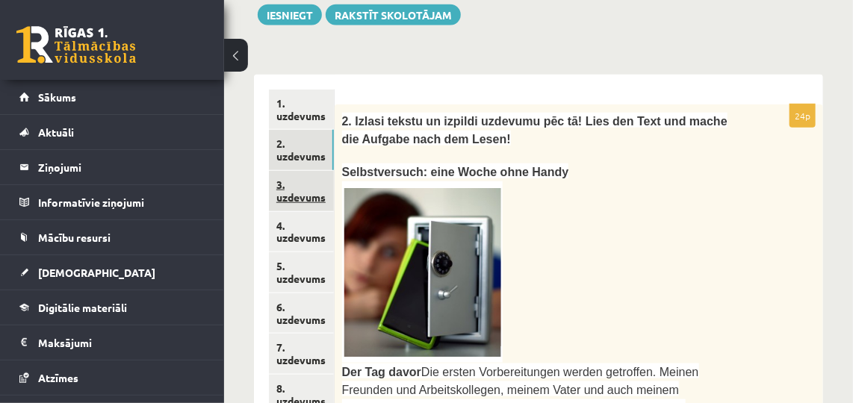
click at [291, 188] on link "3. uzdevums" at bounding box center [301, 191] width 65 height 40
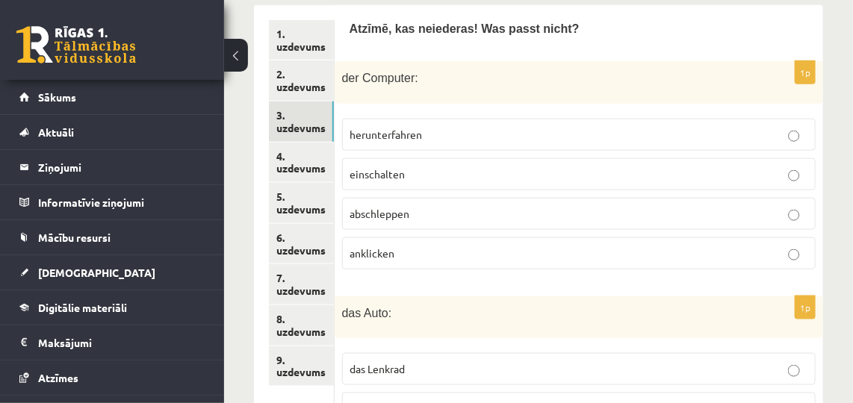
scroll to position [535, 0]
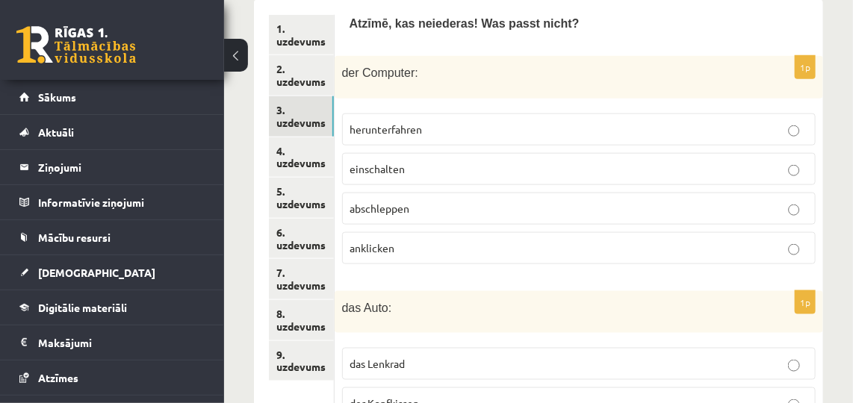
click at [741, 122] on p "herunterfahren" at bounding box center [578, 130] width 457 height 16
drag, startPoint x: 852, startPoint y: 131, endPoint x: 852, endPoint y: 148, distance: 16.4
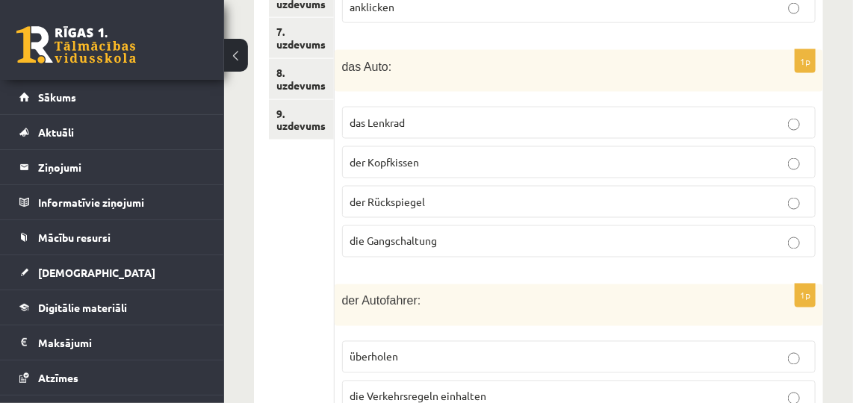
scroll to position [779, 0]
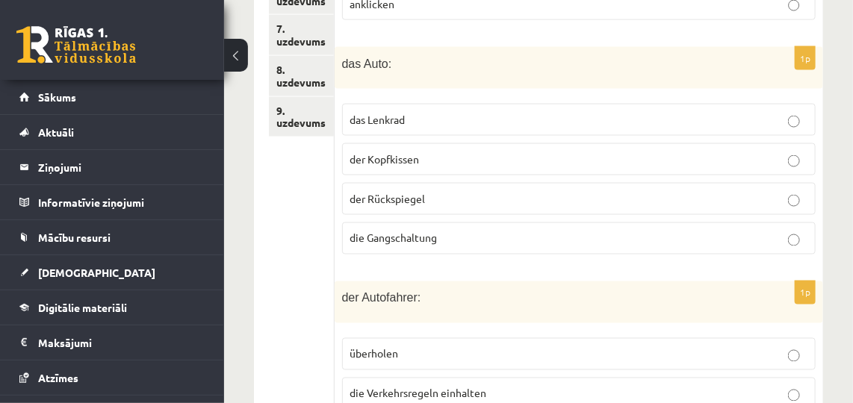
click at [776, 231] on p "die Gangschaltung" at bounding box center [578, 239] width 457 height 16
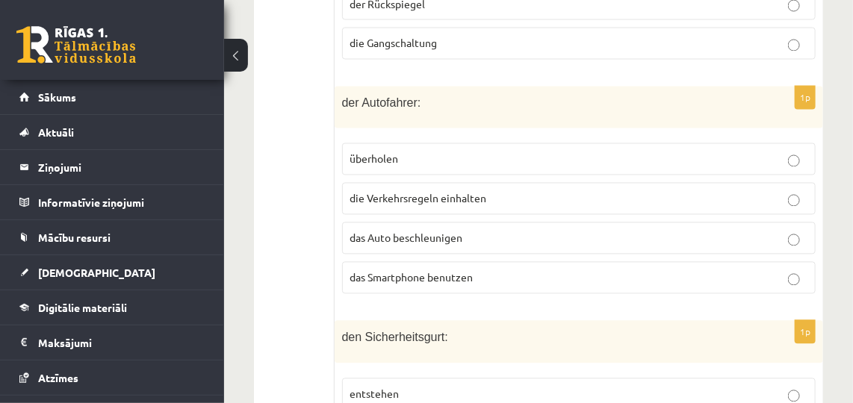
scroll to position [990, 0]
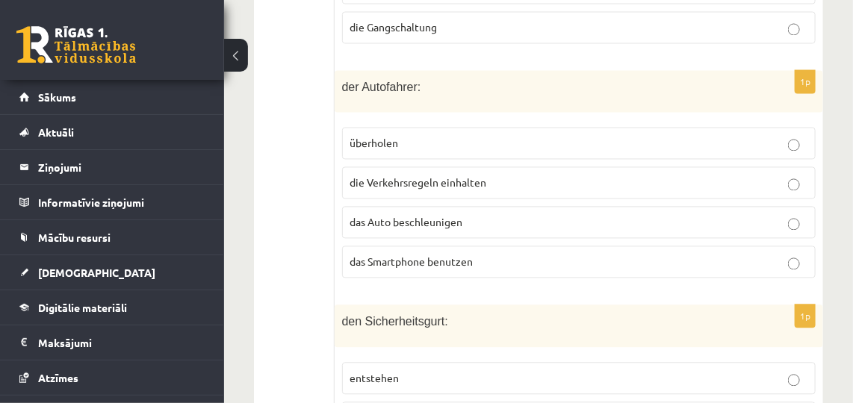
click at [749, 255] on p "das Smartphone benutzen" at bounding box center [578, 263] width 457 height 16
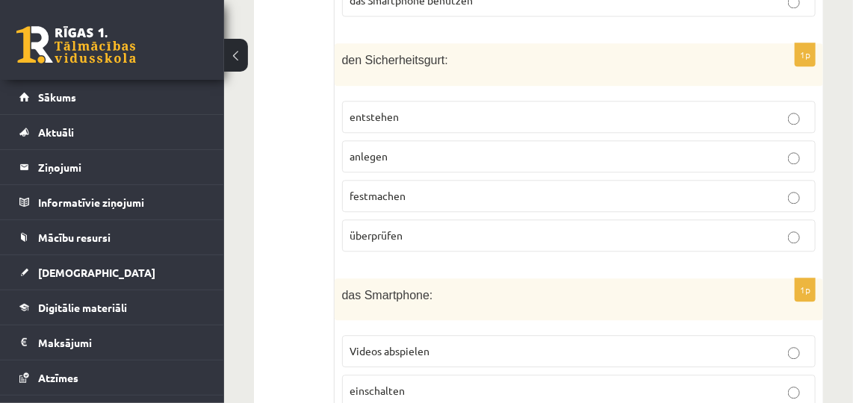
scroll to position [1253, 0]
click at [793, 227] on p "überprüfen" at bounding box center [578, 235] width 457 height 16
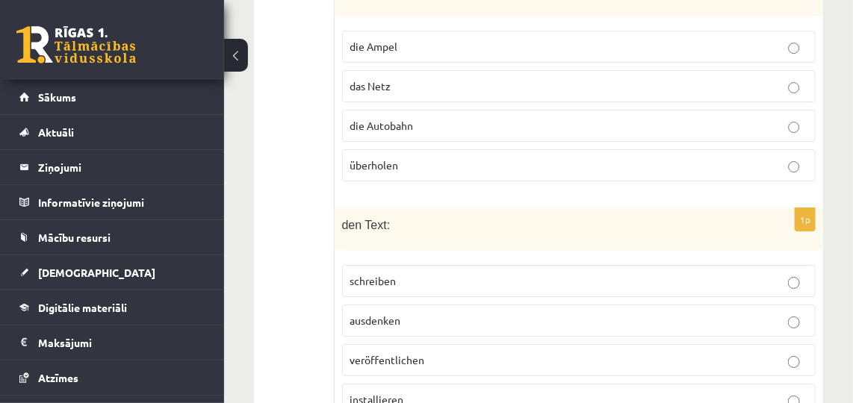
scroll to position [1819, 0]
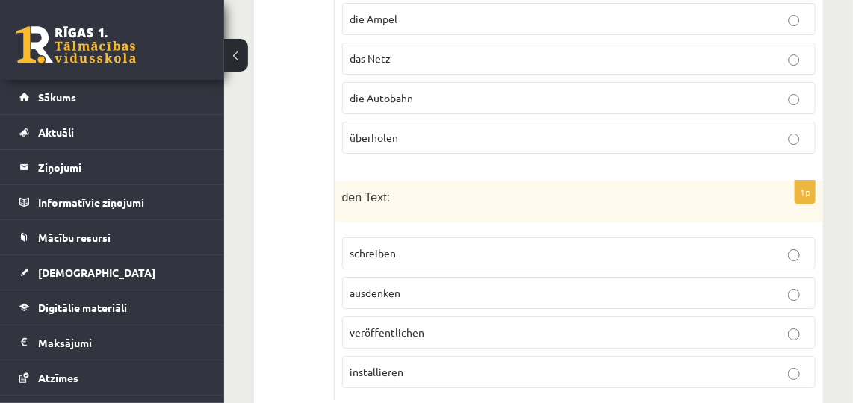
drag, startPoint x: 753, startPoint y: 334, endPoint x: 840, endPoint y: 335, distance: 86.6
click at [760, 364] on p "installieren" at bounding box center [578, 372] width 457 height 16
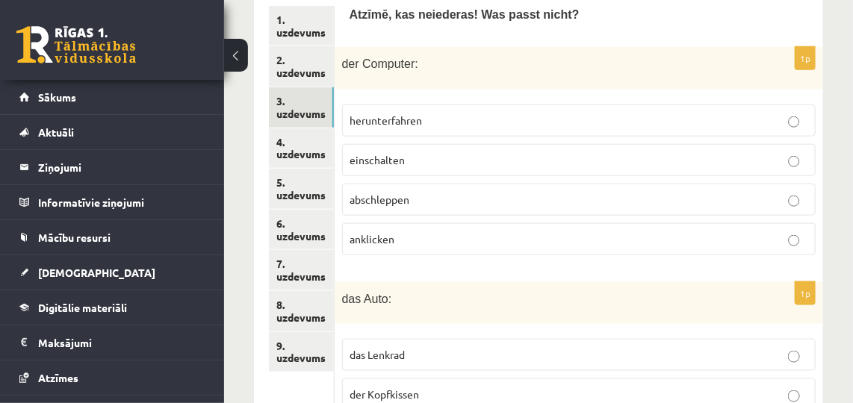
scroll to position [541, 0]
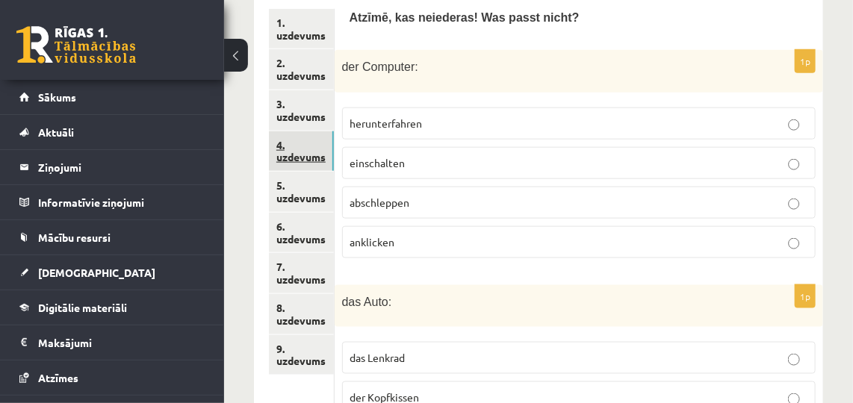
click at [313, 131] on link "4. uzdevums" at bounding box center [301, 151] width 65 height 40
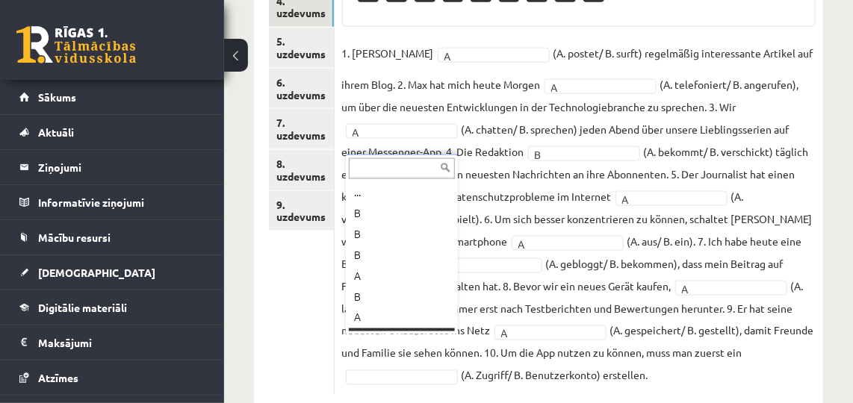
scroll to position [17, 0]
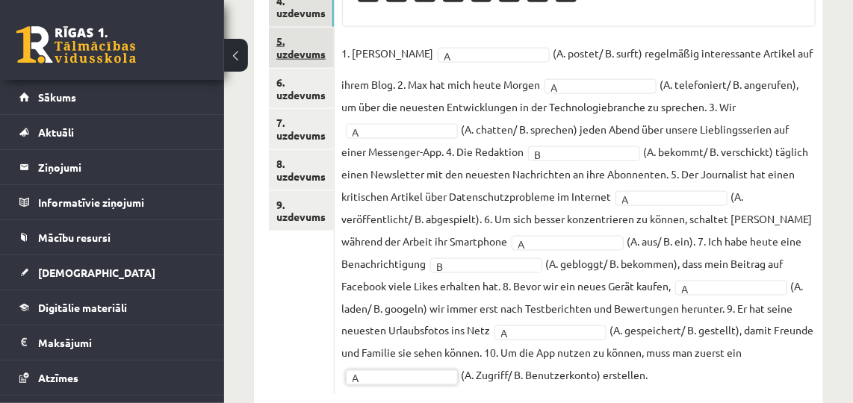
click at [320, 32] on link "5. uzdevums" at bounding box center [301, 48] width 65 height 40
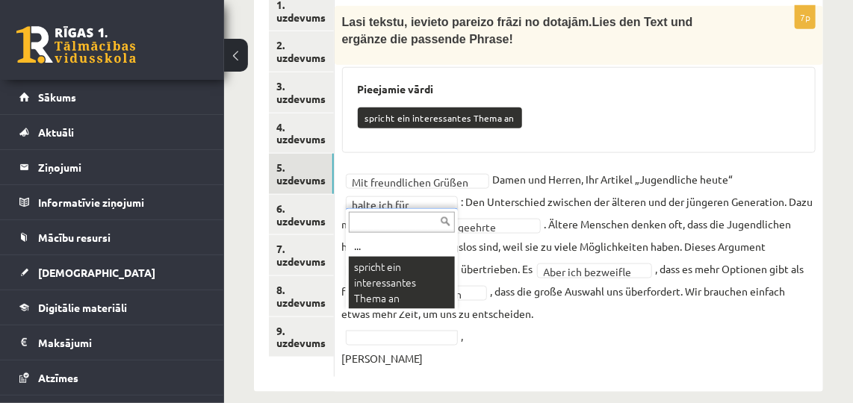
scroll to position [540, 0]
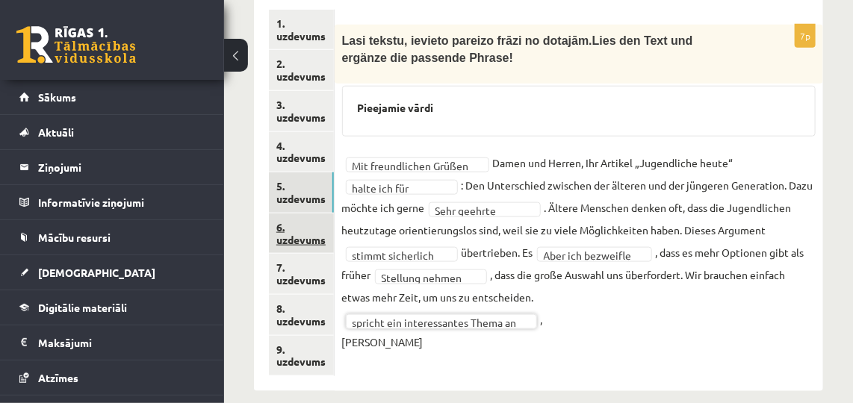
click at [296, 225] on link "6. uzdevums" at bounding box center [301, 234] width 65 height 40
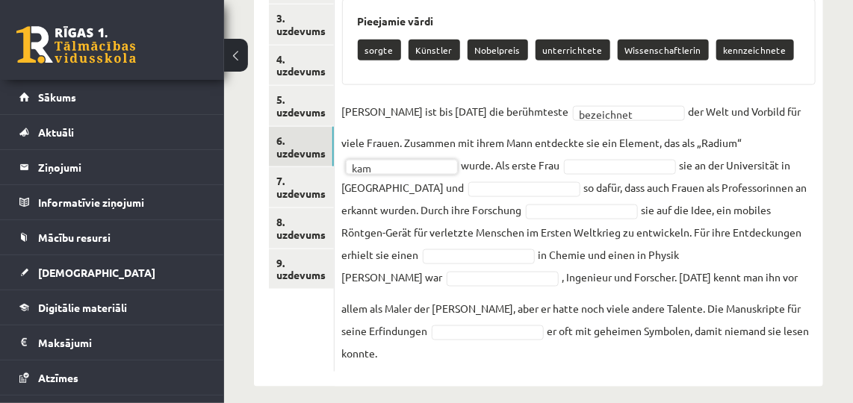
scroll to position [622, 0]
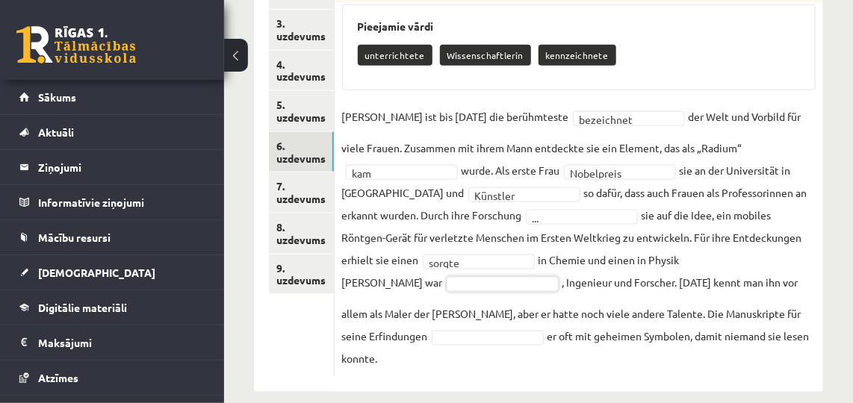
click at [529, 184] on fieldset "**********" at bounding box center [578, 237] width 473 height 264
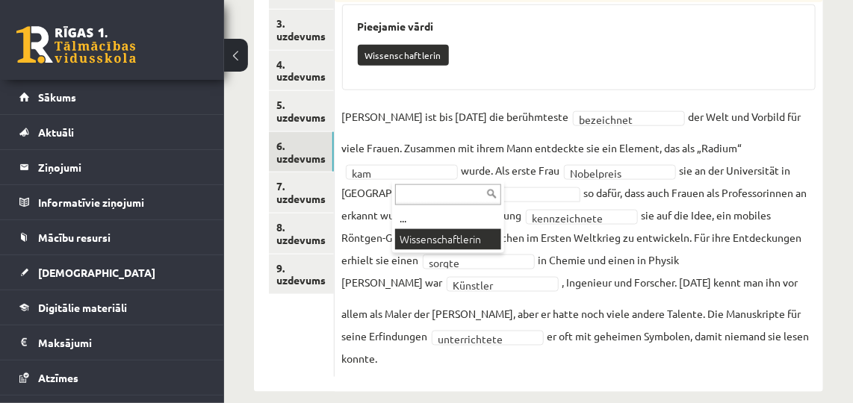
scroll to position [587, 0]
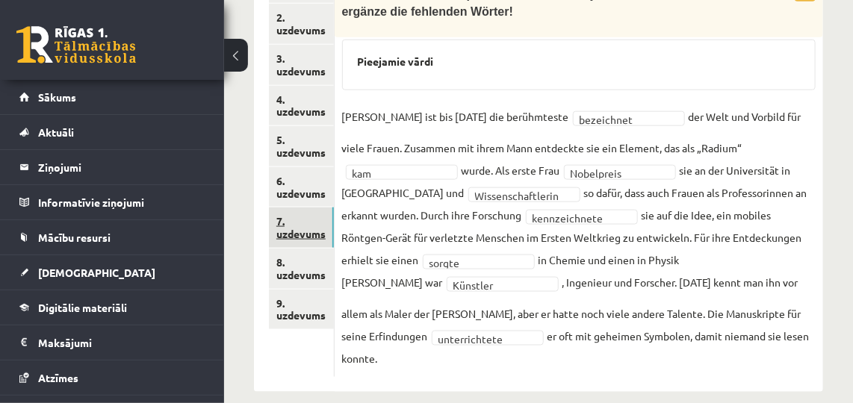
click at [295, 214] on link "7. uzdevums" at bounding box center [301, 228] width 65 height 40
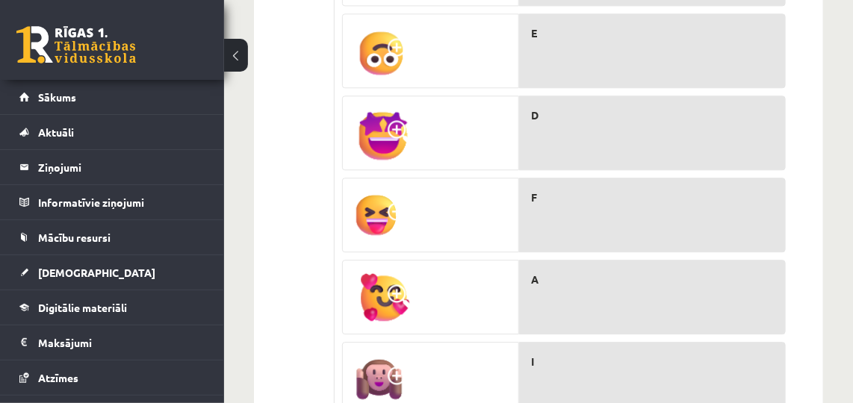
scroll to position [1346, 0]
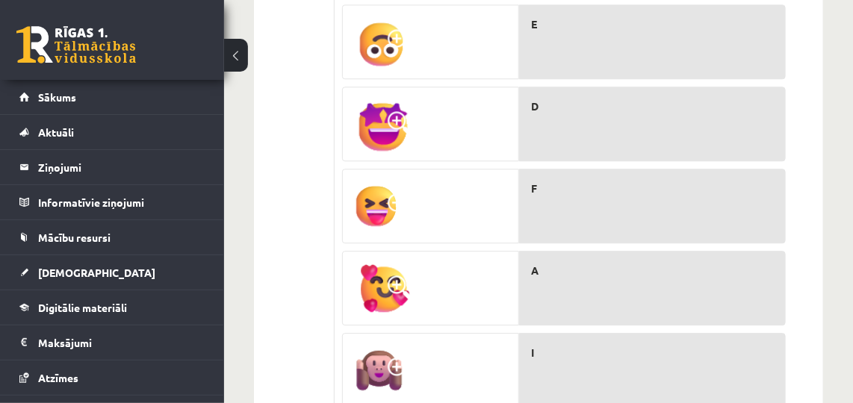
click at [399, 275] on span at bounding box center [399, 287] width 24 height 24
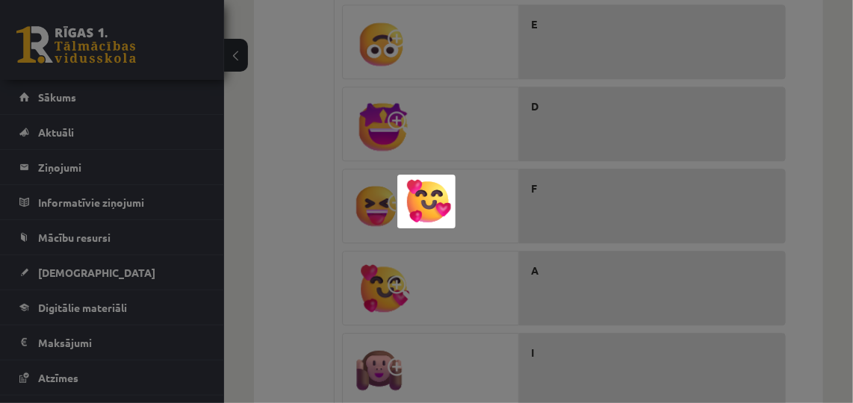
click at [427, 206] on img at bounding box center [426, 202] width 58 height 54
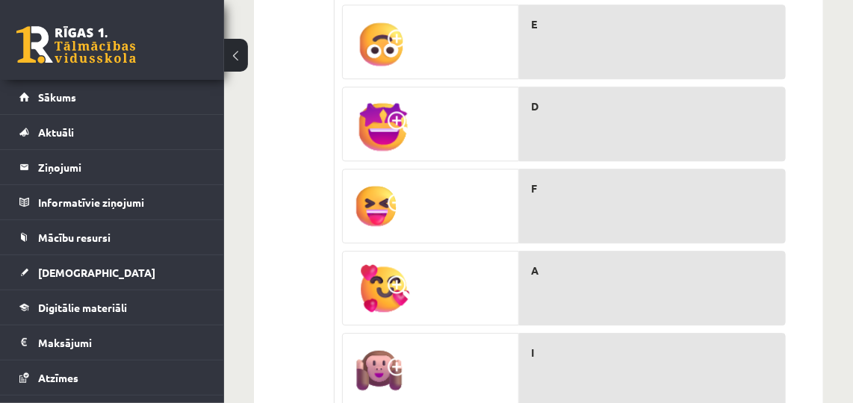
click at [523, 251] on div "A" at bounding box center [652, 288] width 267 height 75
click at [570, 251] on div "A" at bounding box center [652, 288] width 267 height 75
click at [503, 252] on div at bounding box center [431, 289] width 176 height 75
click at [426, 252] on div at bounding box center [431, 289] width 176 height 75
click at [551, 251] on div "A" at bounding box center [652, 288] width 267 height 75
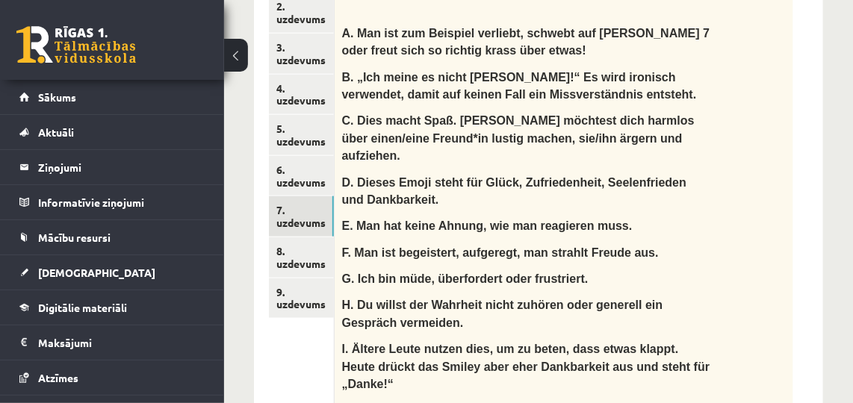
scroll to position [596, 0]
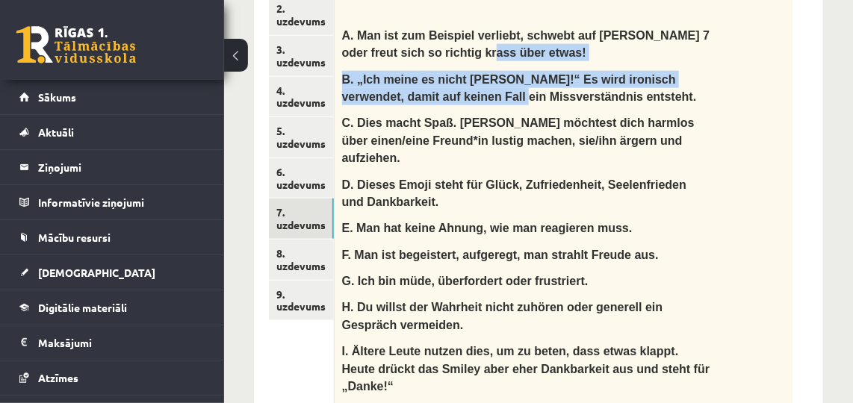
drag, startPoint x: 425, startPoint y: 25, endPoint x: 440, endPoint y: 82, distance: 59.4
click at [440, 82] on div "Ko noz īmē šie smaidiņi? Was bedeuten die Smileys? A. Man ist zum Beispiel verl…" at bounding box center [563, 190] width 458 height 443
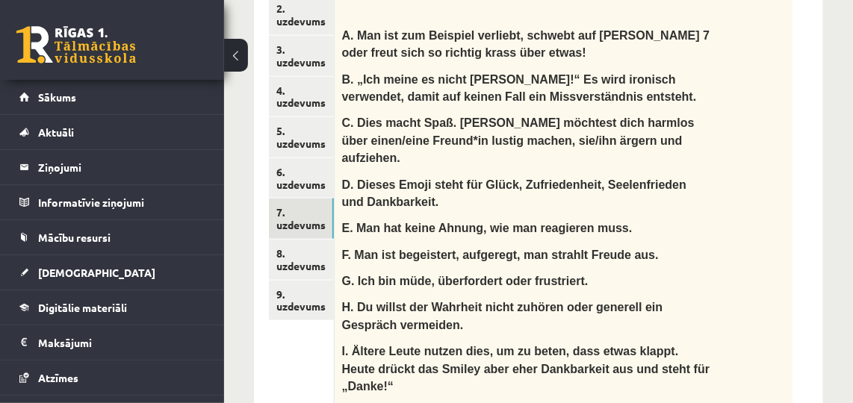
click at [761, 133] on div "Ko noz īmē šie smaidiņi? Was bedeuten die Smileys? A. Man ist zum Beispiel verl…" at bounding box center [563, 190] width 458 height 443
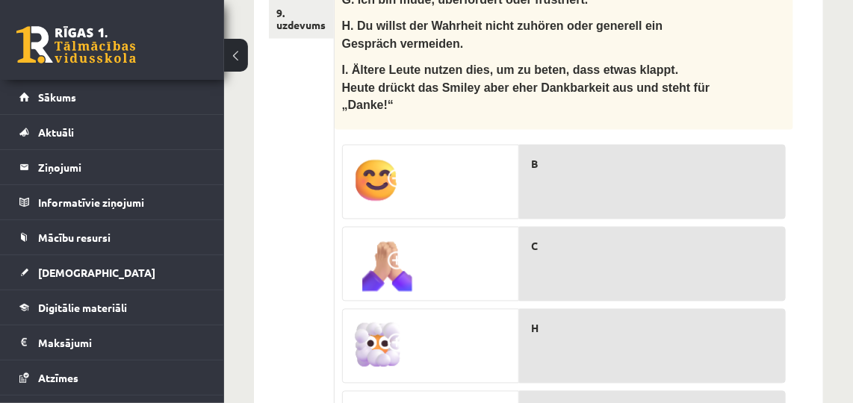
scroll to position [882, 0]
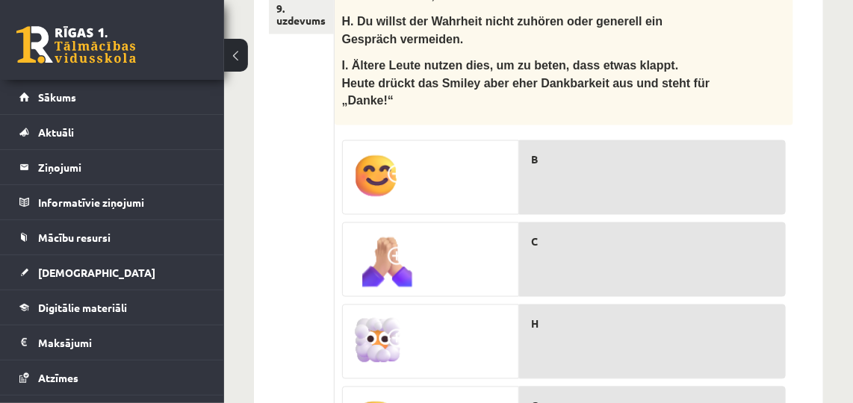
drag, startPoint x: 472, startPoint y: 213, endPoint x: 507, endPoint y: 214, distance: 35.1
click at [507, 223] on div at bounding box center [431, 260] width 176 height 75
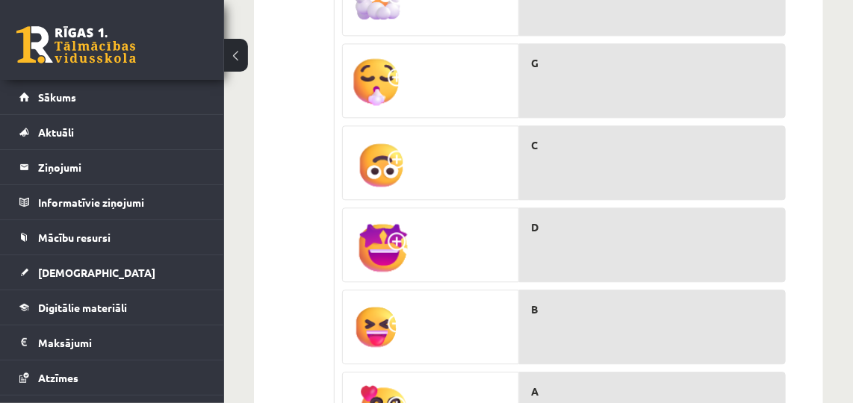
scroll to position [1221, 0]
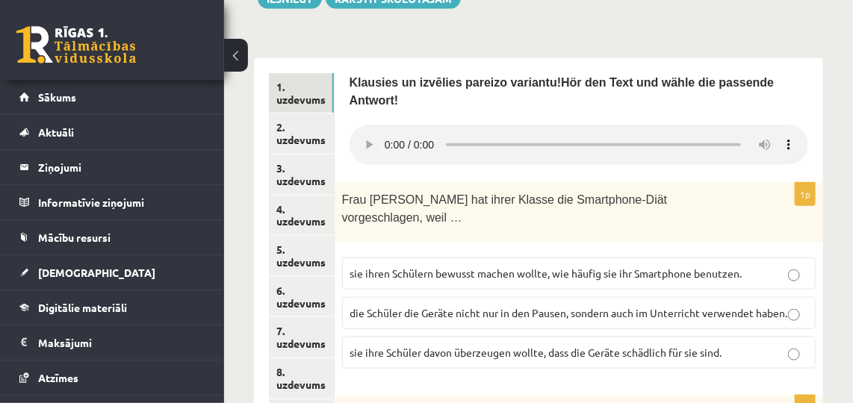
scroll to position [470, 0]
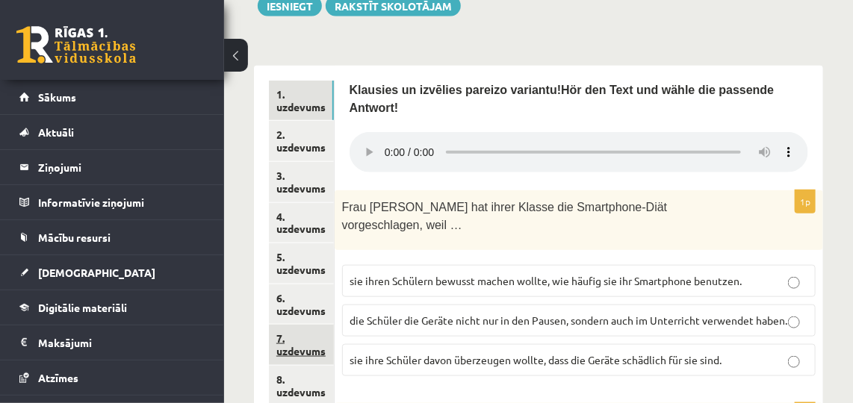
click at [308, 325] on link "7. uzdevums" at bounding box center [301, 345] width 65 height 40
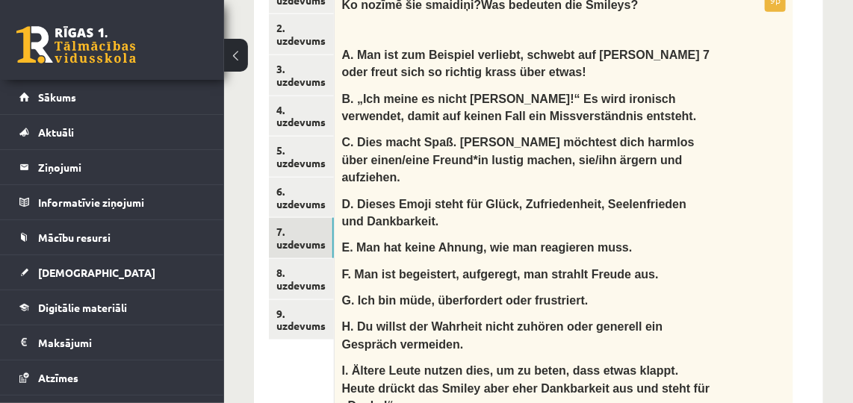
scroll to position [579, 0]
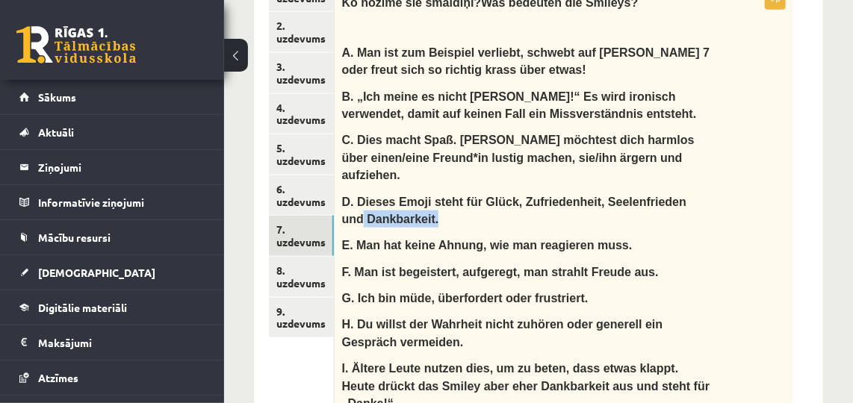
drag, startPoint x: 851, startPoint y: 163, endPoint x: 855, endPoint y: 175, distance: 12.8
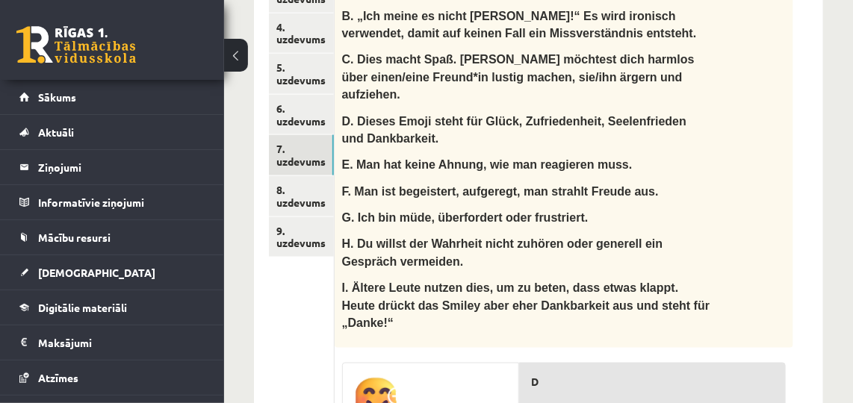
scroll to position [655, 0]
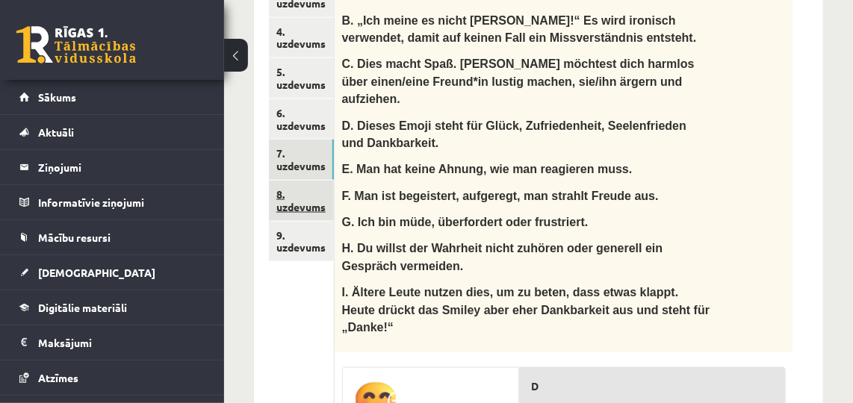
click at [287, 181] on link "8. uzdevums" at bounding box center [301, 201] width 65 height 40
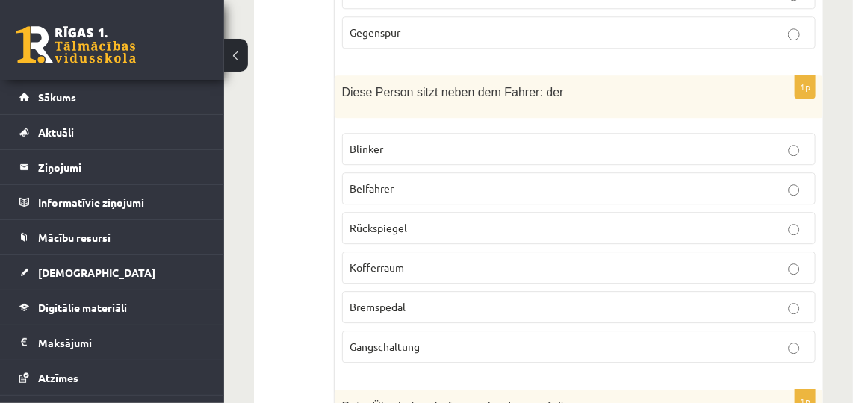
scroll to position [1419, 0]
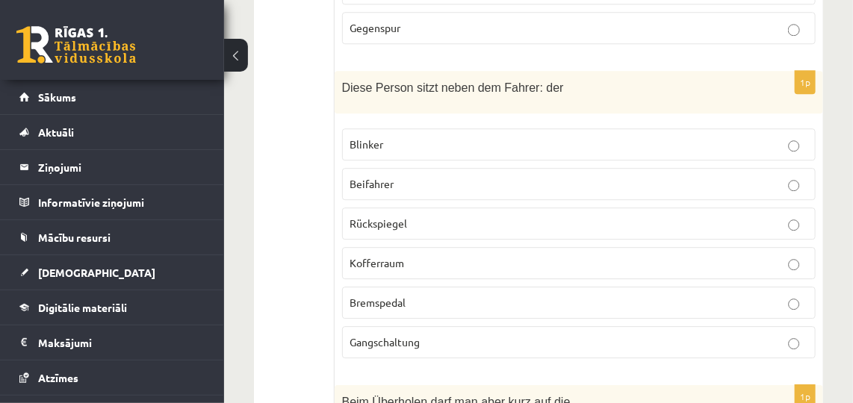
click at [775, 176] on p "Beifahrer" at bounding box center [578, 184] width 457 height 16
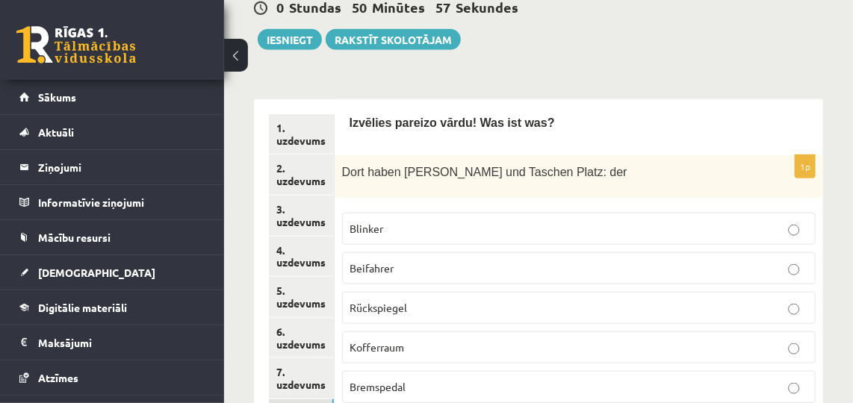
scroll to position [446, 0]
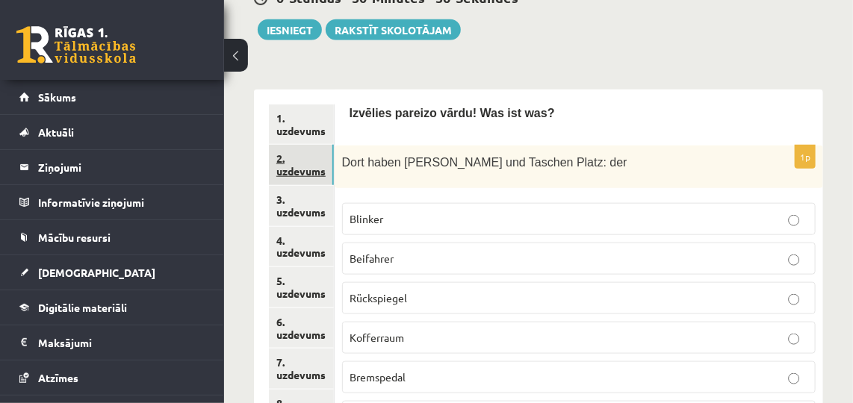
click at [324, 158] on link "2. uzdevums" at bounding box center [301, 165] width 65 height 40
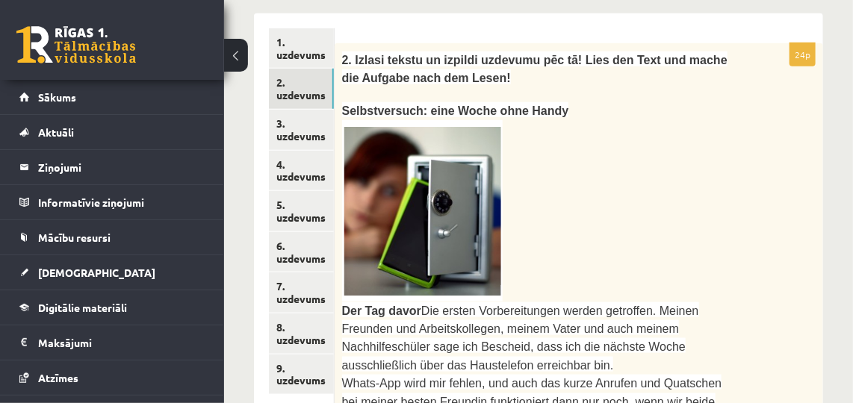
scroll to position [514, 0]
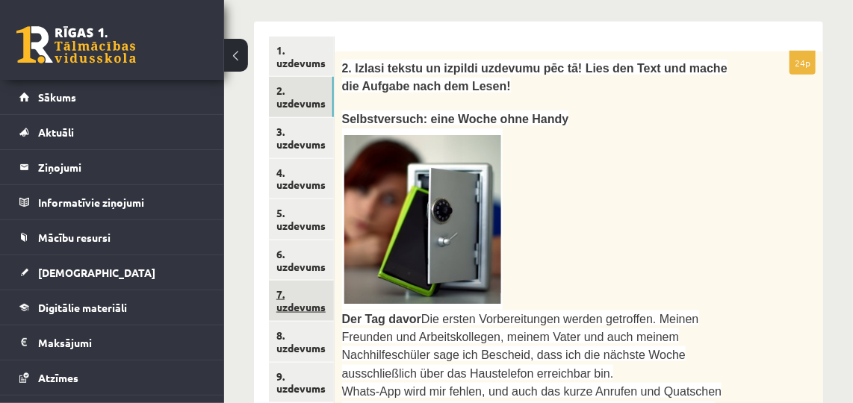
click at [303, 287] on link "7. uzdevums" at bounding box center [301, 301] width 65 height 40
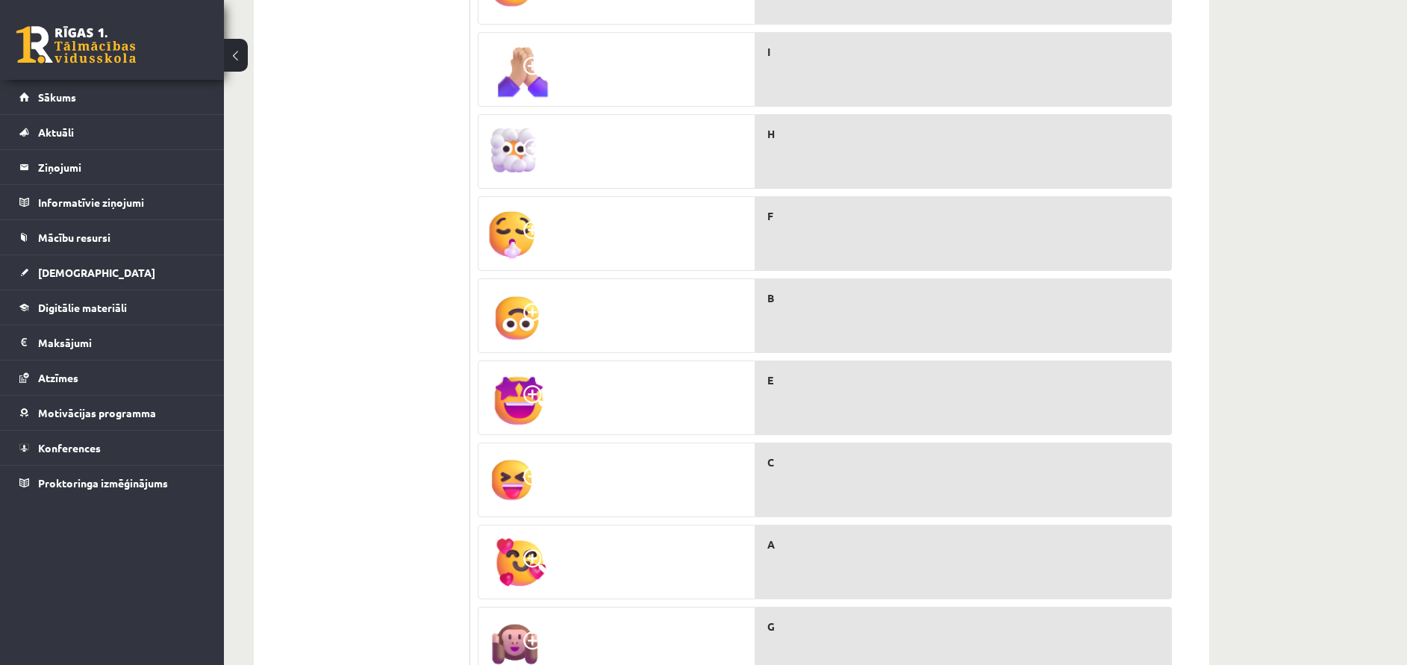
scroll to position [913, 0]
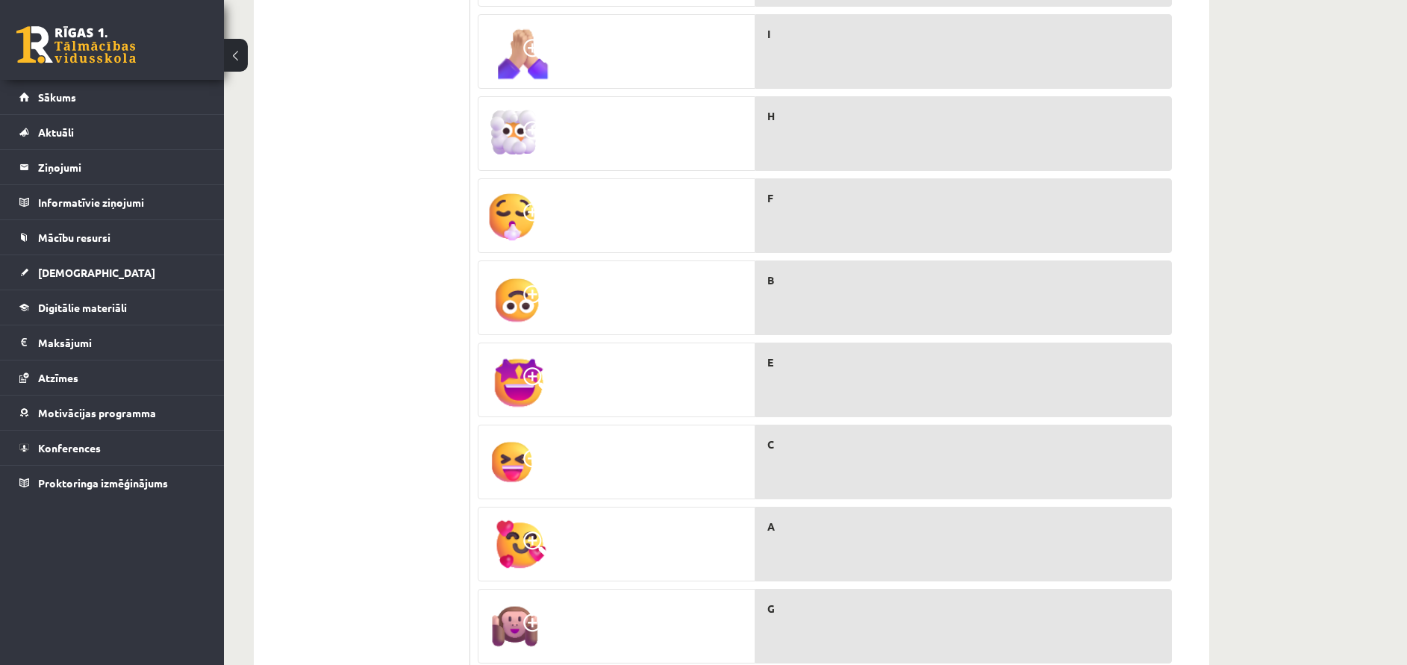
click at [841, 178] on div "F" at bounding box center [963, 215] width 417 height 75
drag, startPoint x: 841, startPoint y: 176, endPoint x: 873, endPoint y: 411, distance: 236.6
click at [852, 402] on div "D I H F B E C A G" at bounding box center [963, 294] width 417 height 739
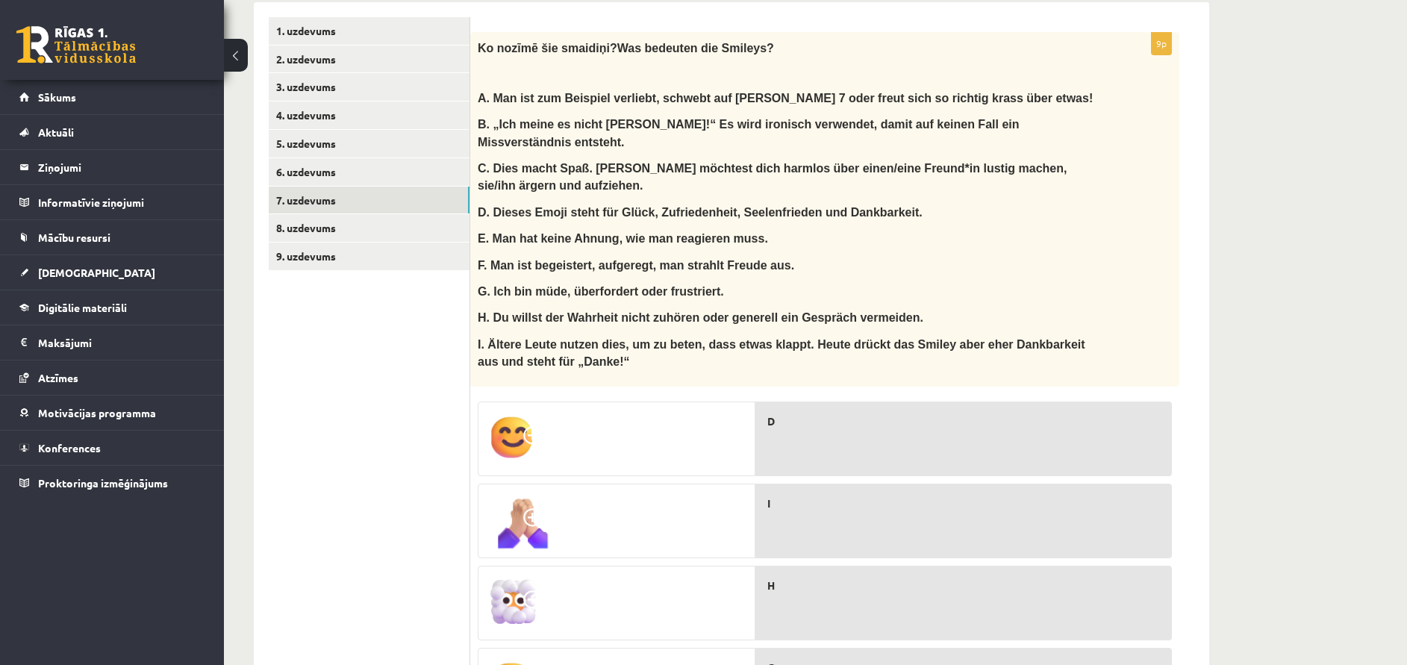
scroll to position [448, 0]
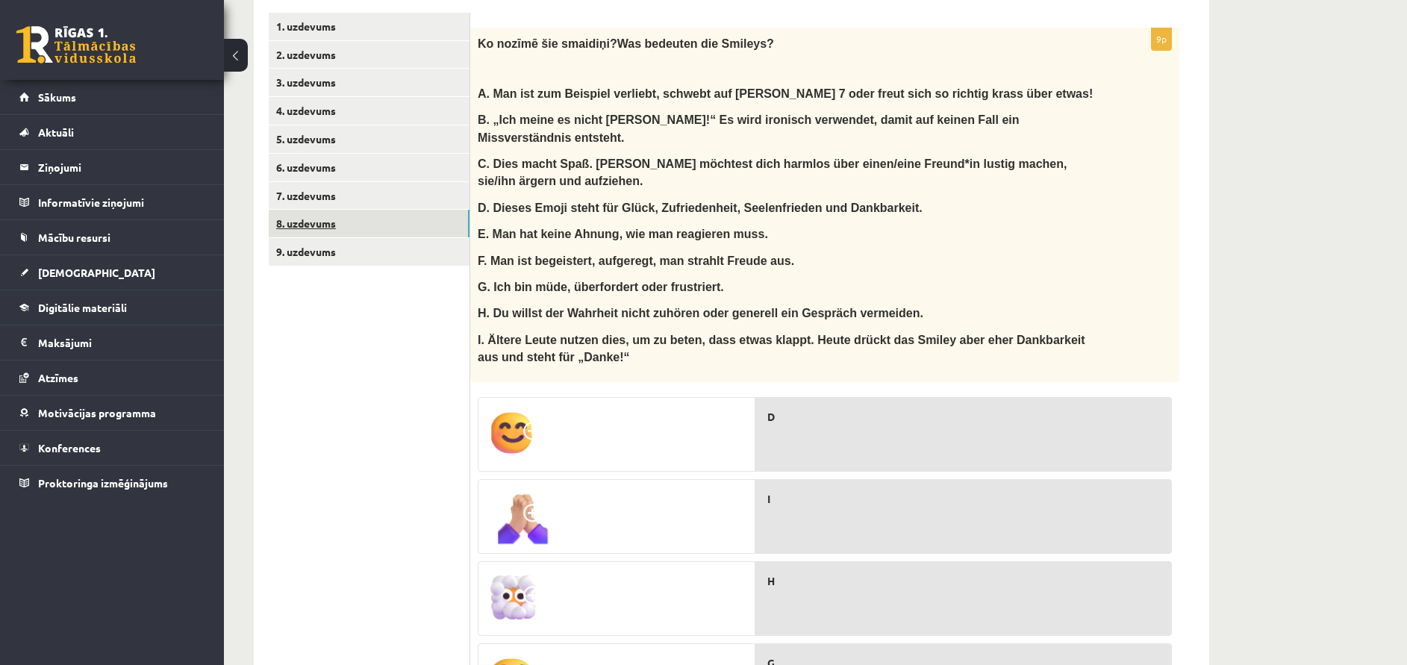
click at [313, 211] on link "8. uzdevums" at bounding box center [369, 224] width 201 height 28
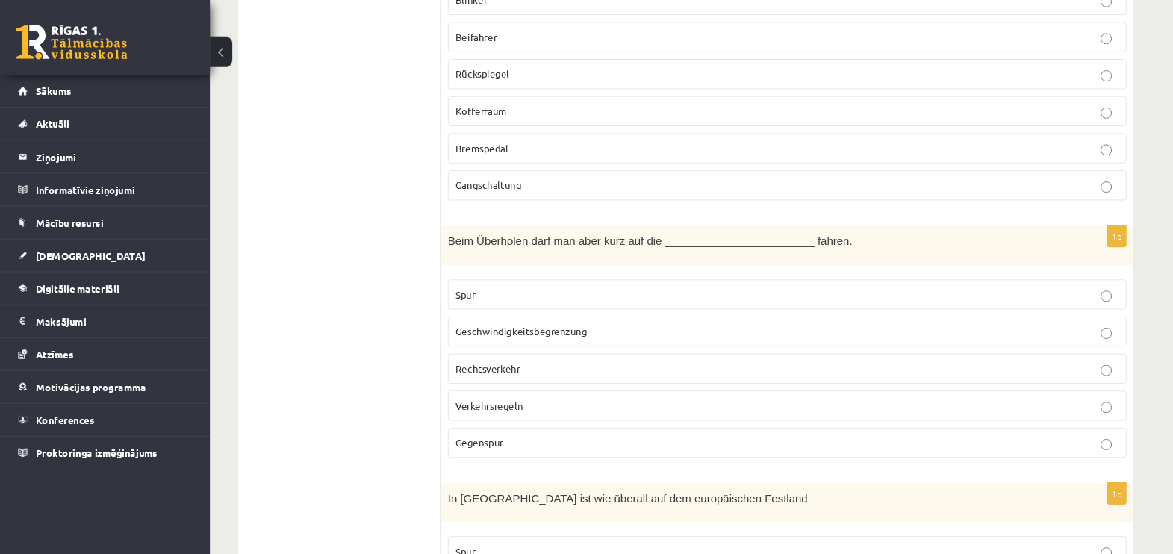
scroll to position [1455, 0]
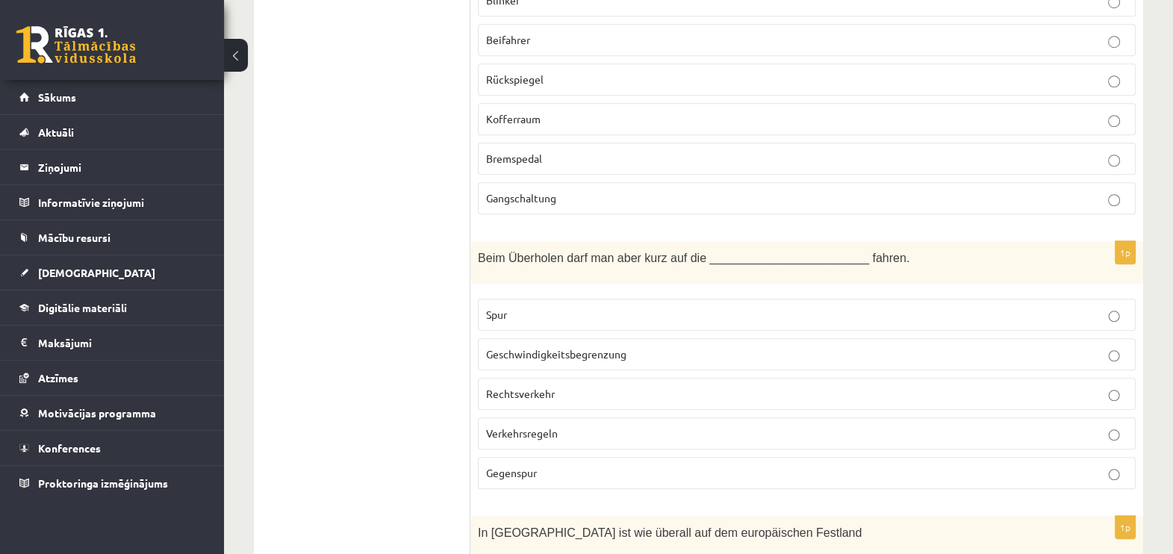
click at [852, 402] on p "Gegenspur" at bounding box center [806, 473] width 641 height 16
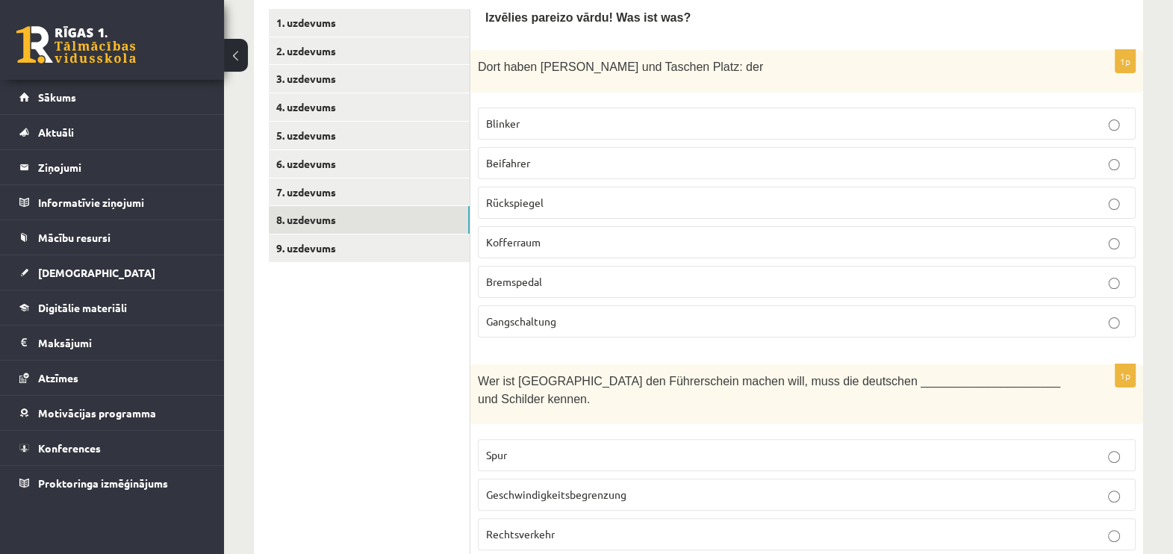
scroll to position [396, 0]
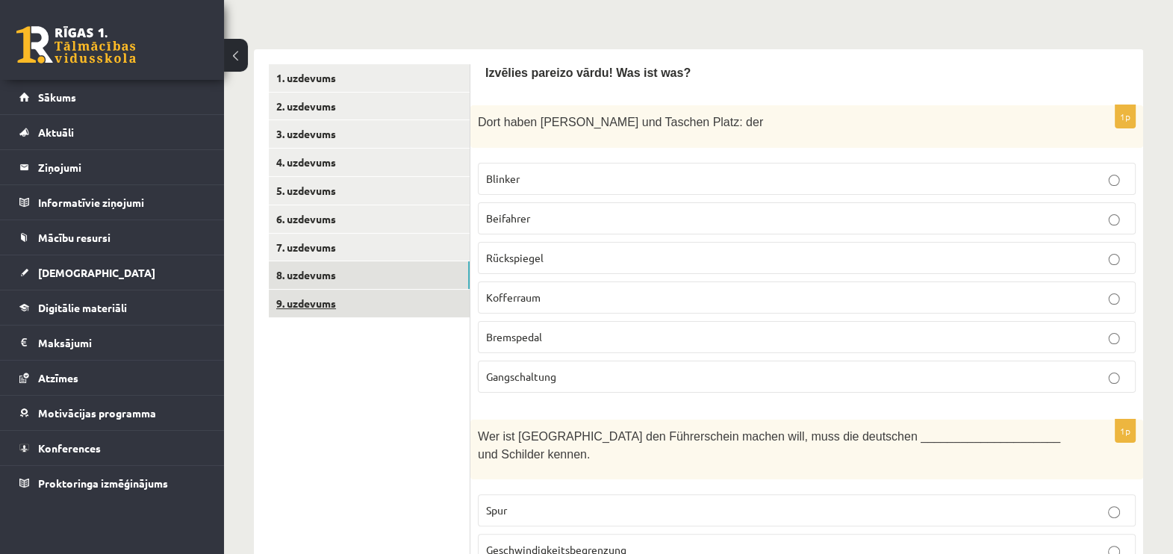
click at [353, 290] on link "9. uzdevums" at bounding box center [369, 304] width 201 height 28
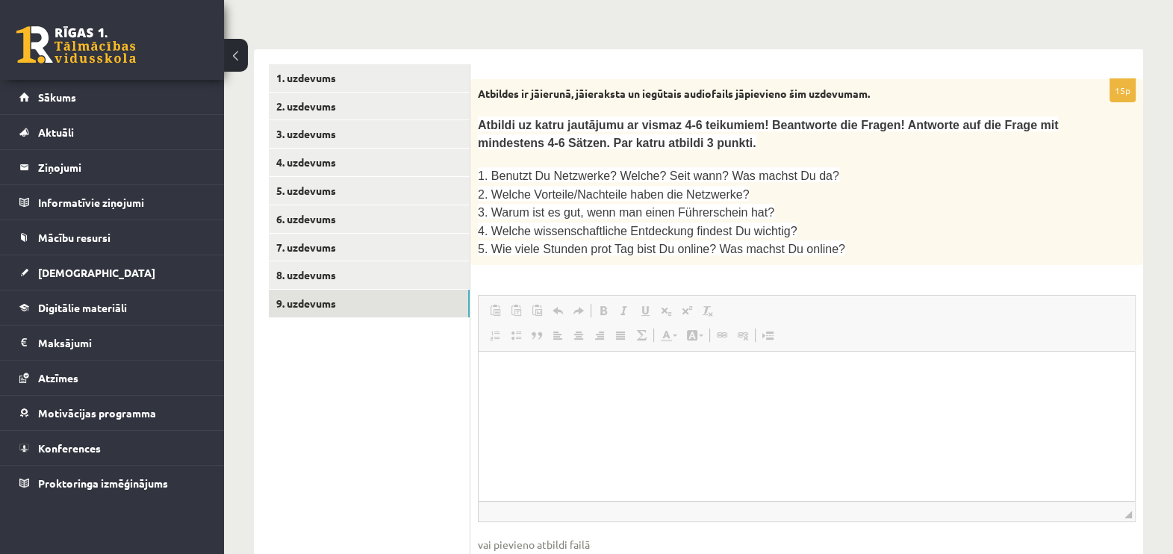
scroll to position [0, 0]
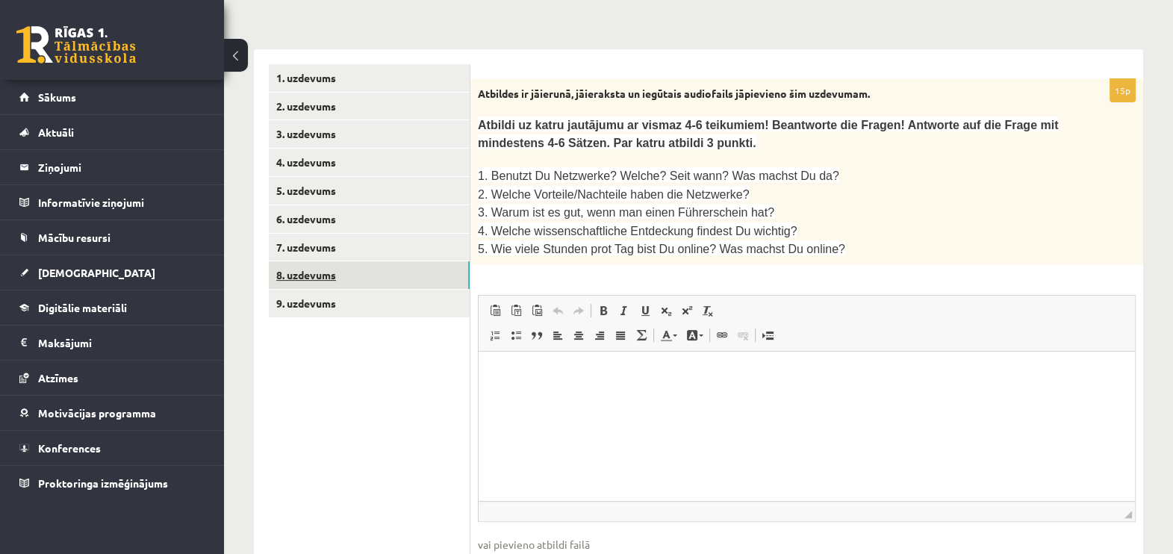
click at [325, 261] on link "8. uzdevums" at bounding box center [369, 275] width 201 height 28
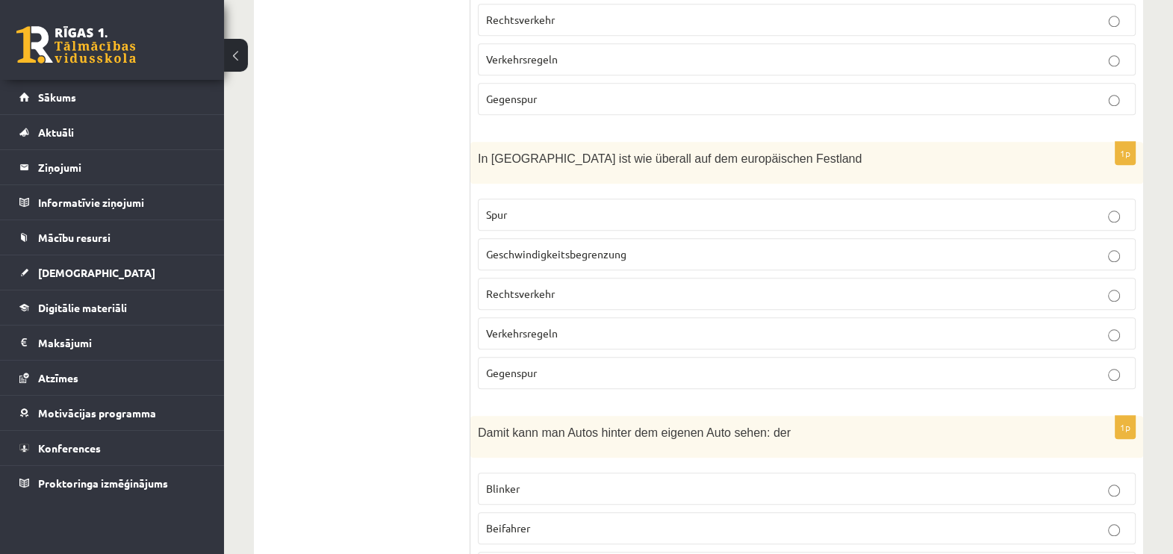
scroll to position [1833, 0]
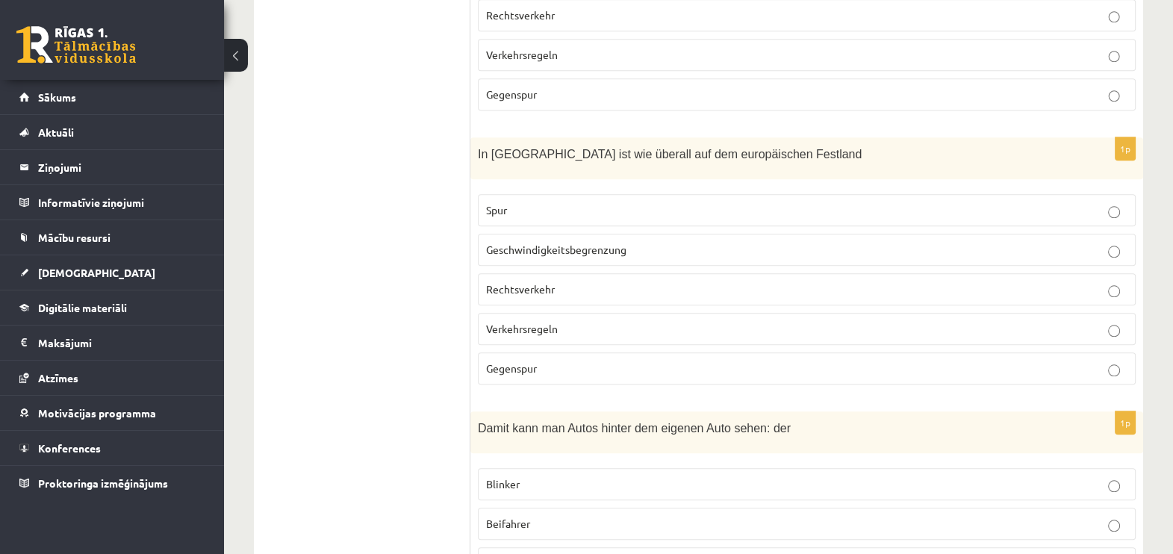
click at [537, 282] on span "Rechtsverkehr" at bounding box center [520, 288] width 69 height 13
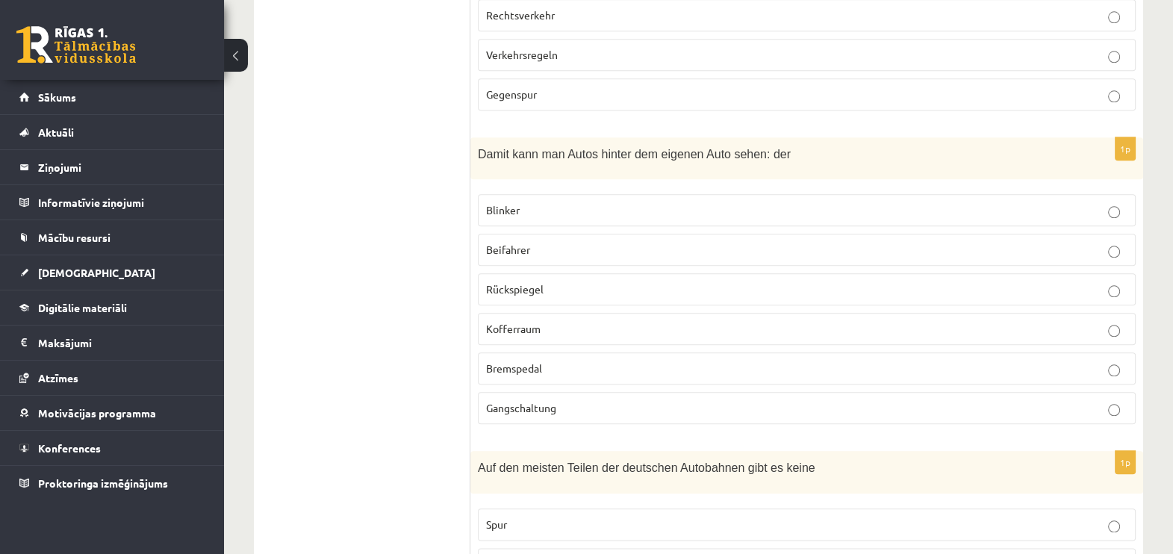
scroll to position [2113, 0]
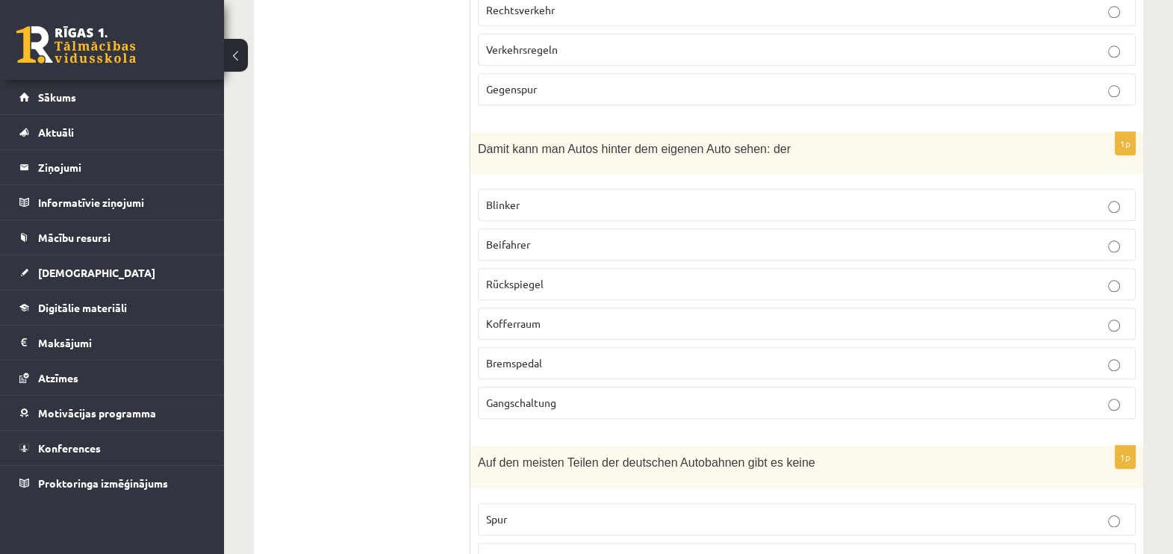
click at [736, 268] on label "Rückspiegel" at bounding box center [807, 284] width 658 height 32
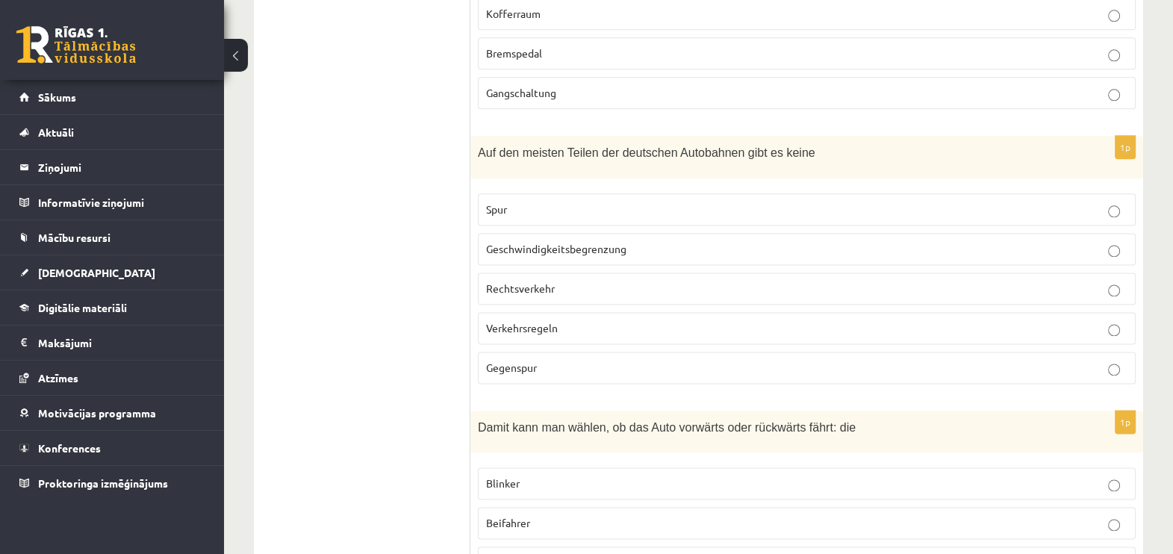
scroll to position [2450, 0]
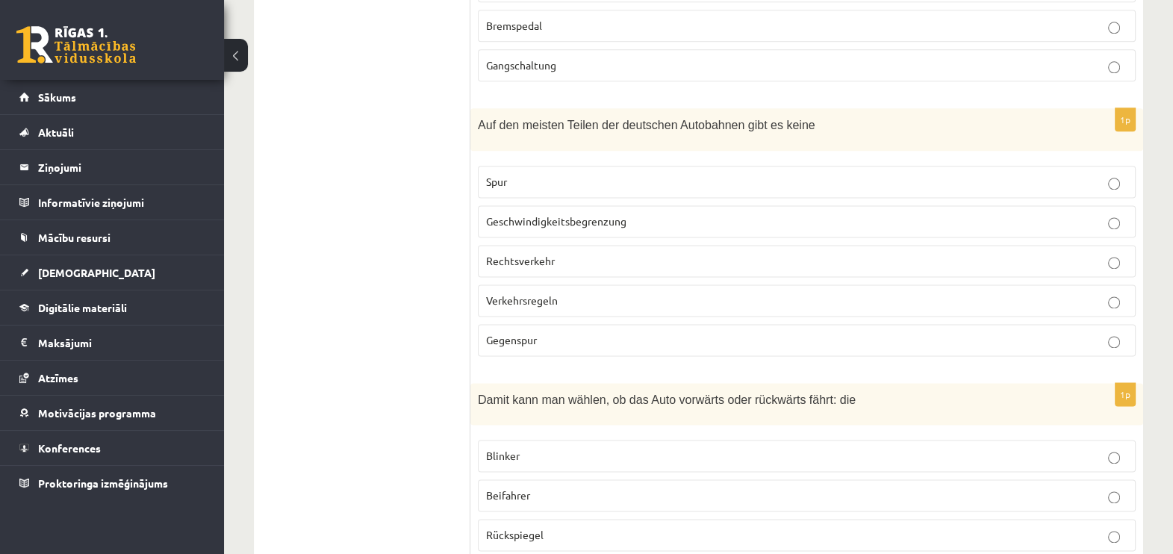
click at [852, 214] on p "Geschwindigkeitsbegrenzung" at bounding box center [806, 222] width 641 height 16
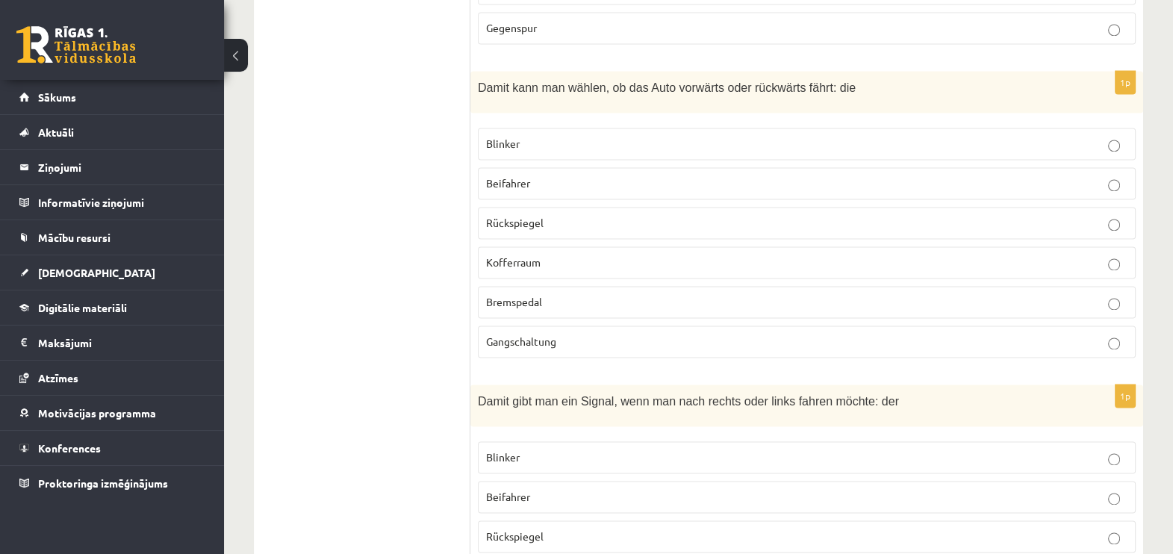
scroll to position [2758, 0]
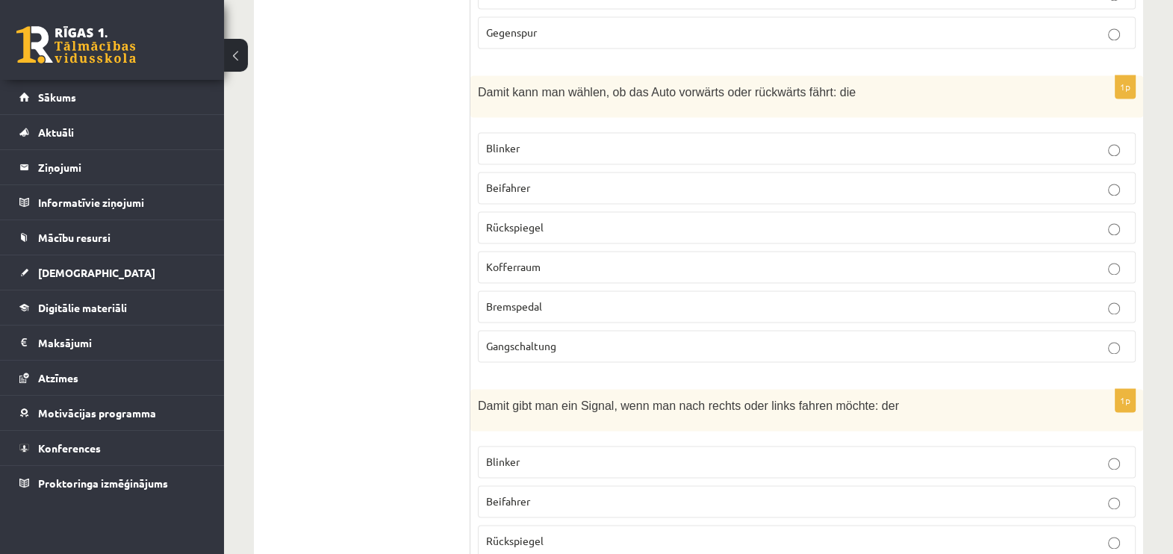
click at [852, 330] on label "Gangschaltung" at bounding box center [807, 346] width 658 height 32
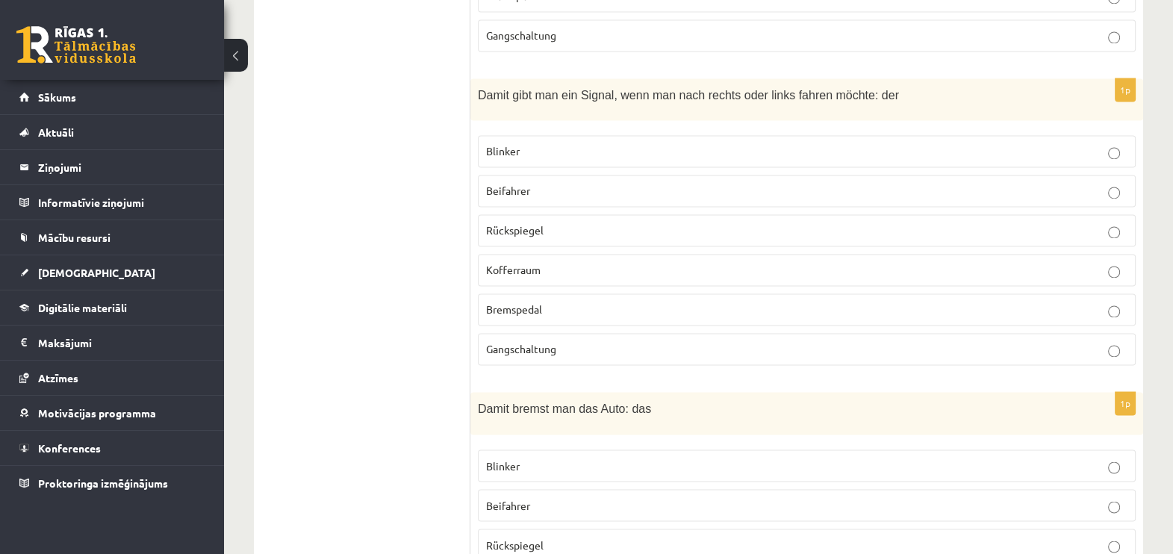
scroll to position [3073, 0]
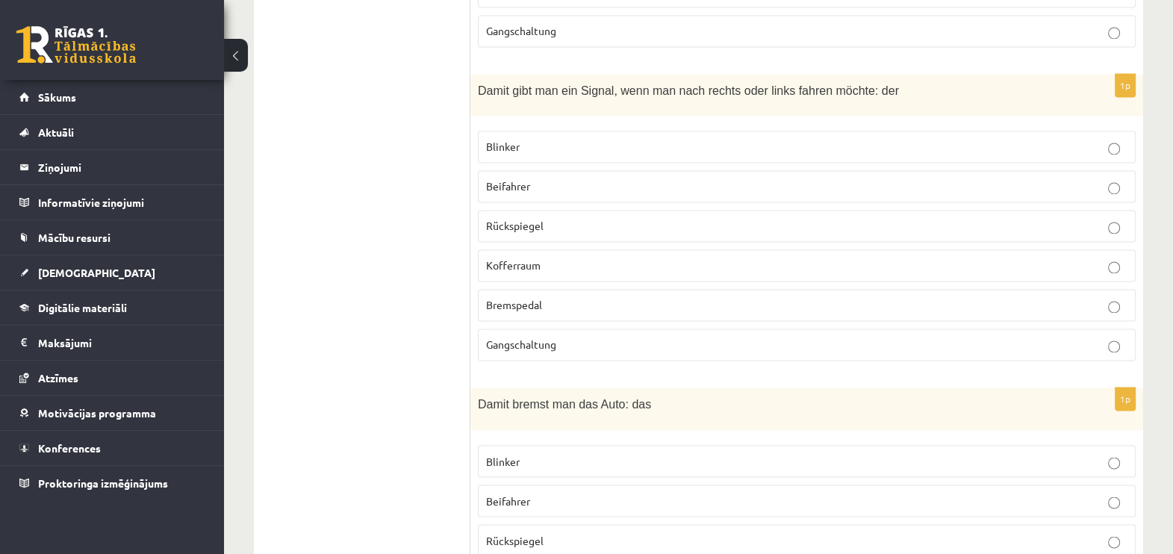
click at [852, 131] on label "Blinker" at bounding box center [807, 147] width 658 height 32
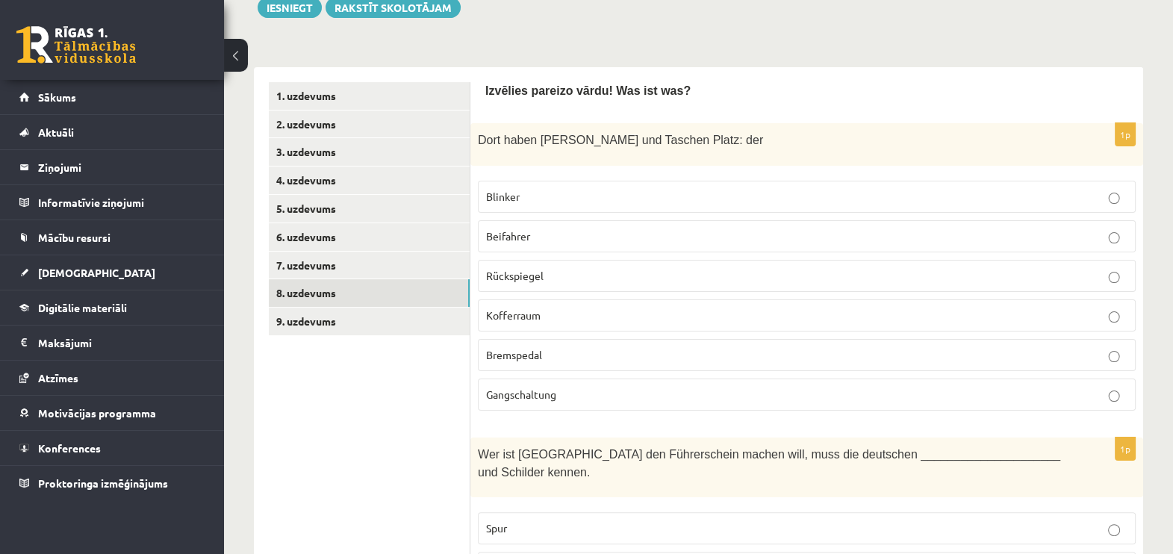
scroll to position [314, 0]
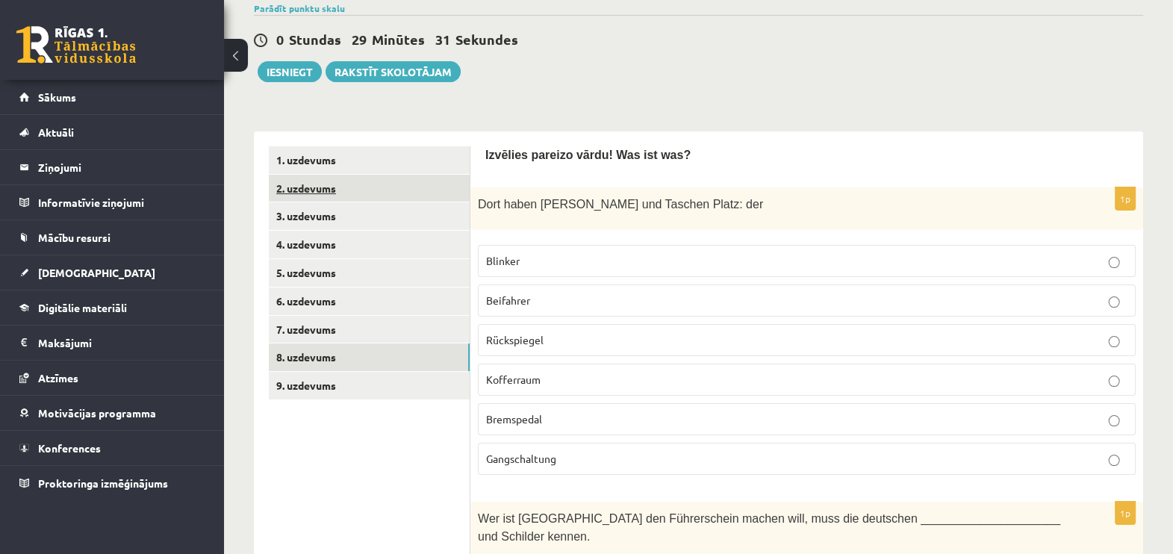
click at [302, 175] on link "2. uzdevums" at bounding box center [369, 189] width 201 height 28
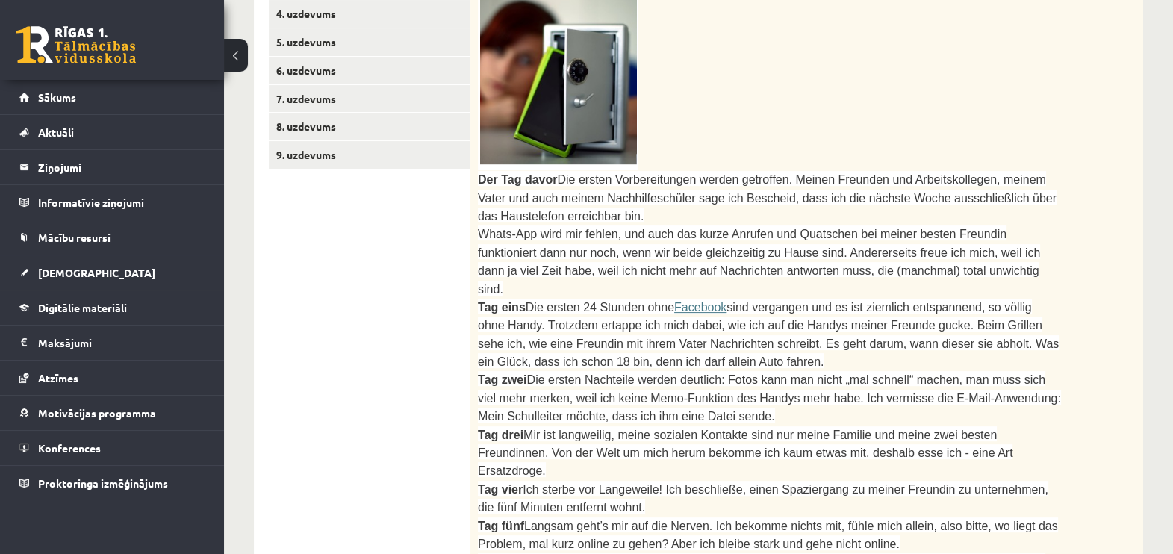
scroll to position [541, 0]
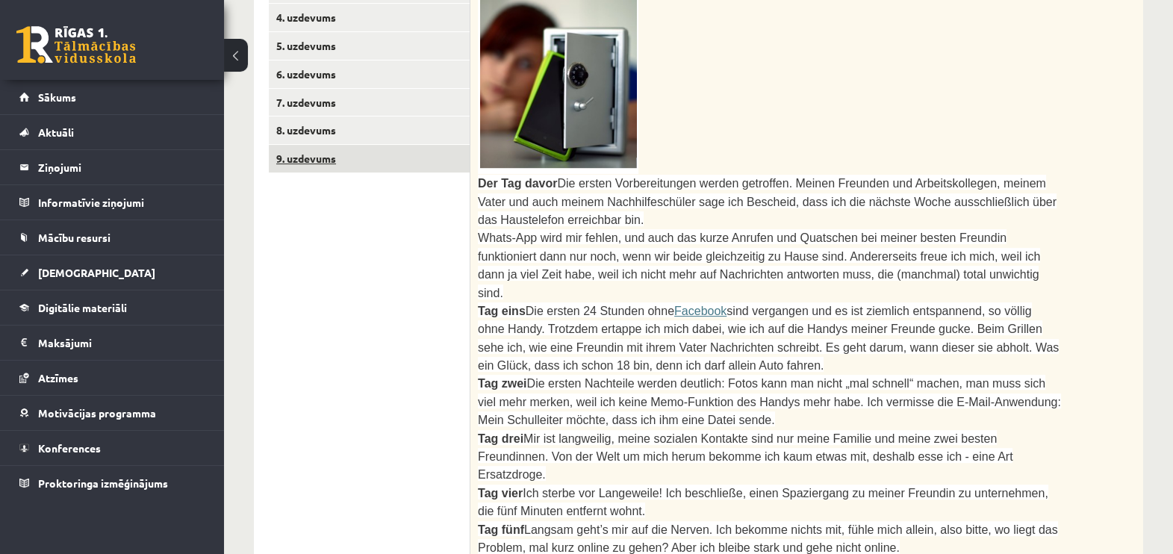
click at [305, 145] on link "9. uzdevums" at bounding box center [369, 159] width 201 height 28
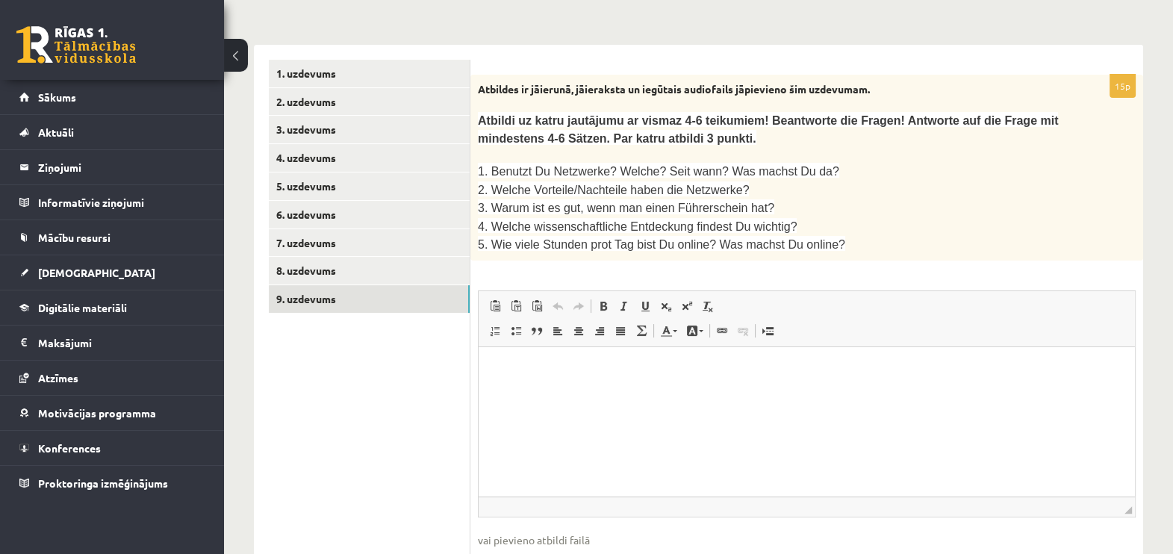
scroll to position [392, 0]
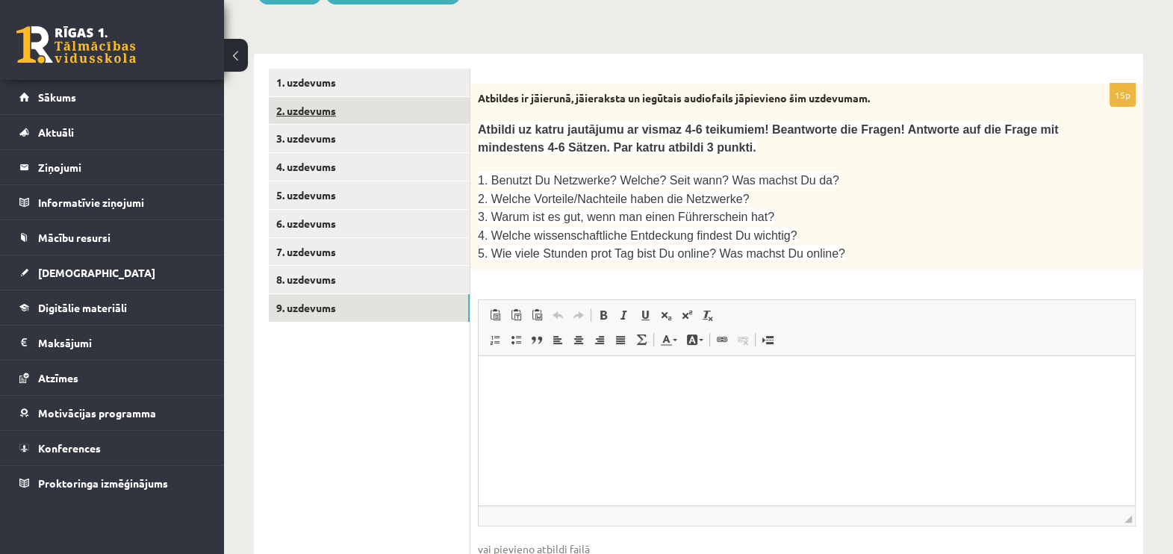
click at [386, 97] on link "2. uzdevums" at bounding box center [369, 111] width 201 height 28
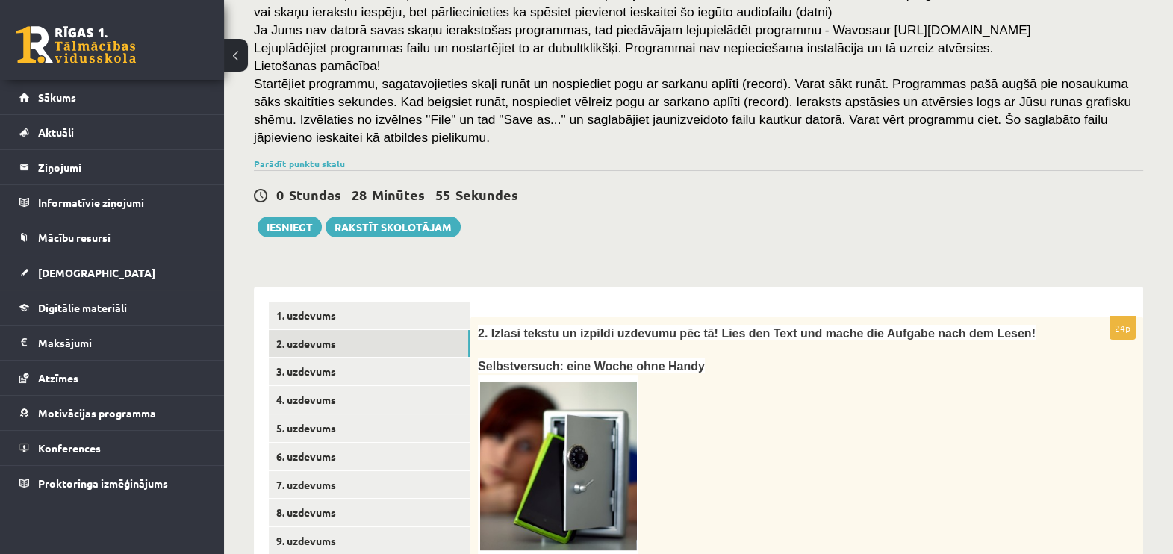
scroll to position [93, 0]
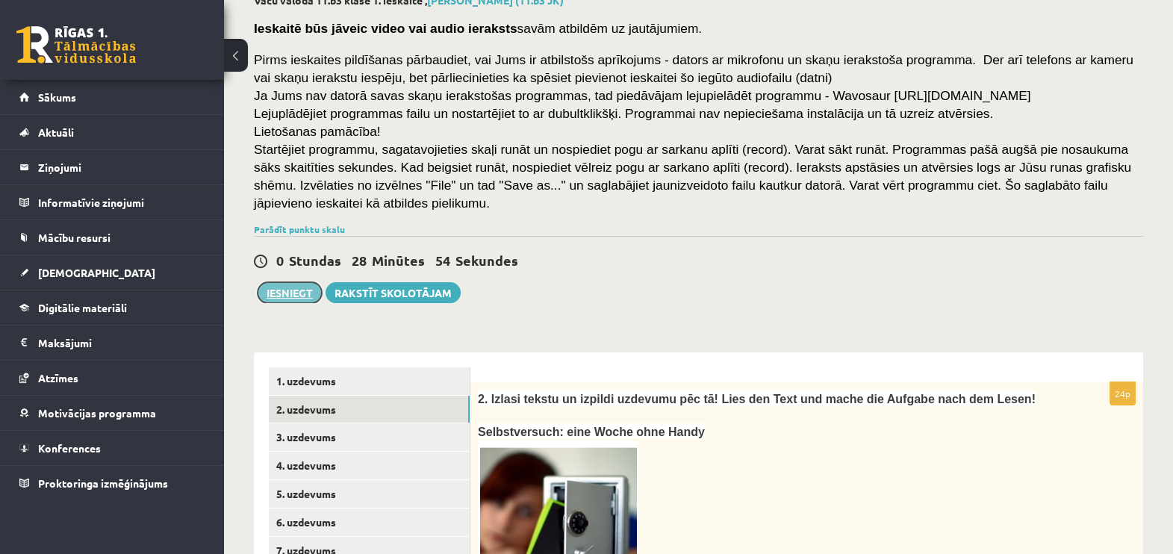
click at [280, 282] on button "Iesniegt" at bounding box center [290, 292] width 64 height 21
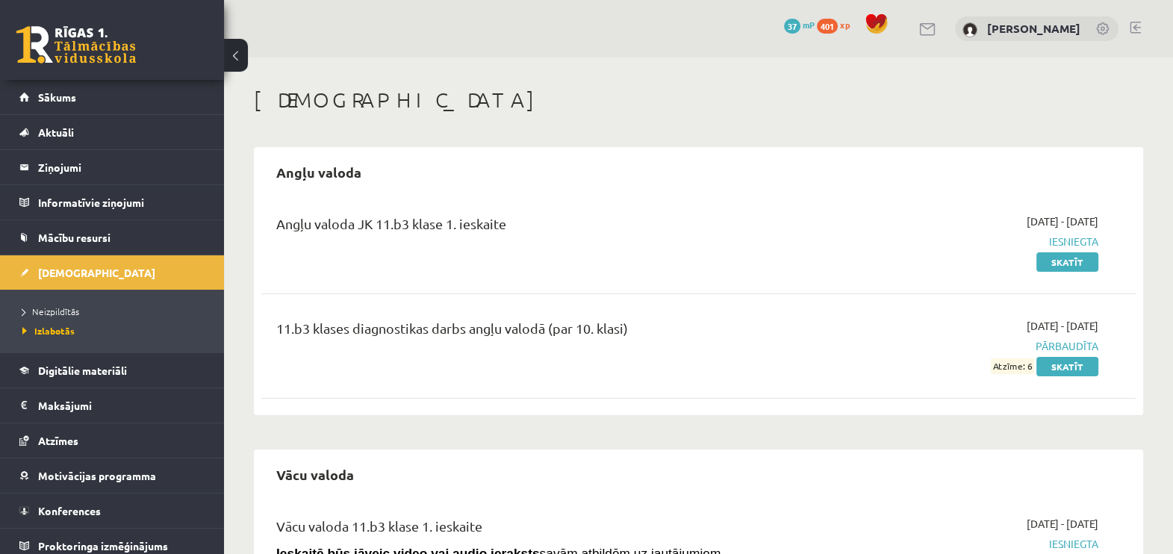
scroll to position [7, 0]
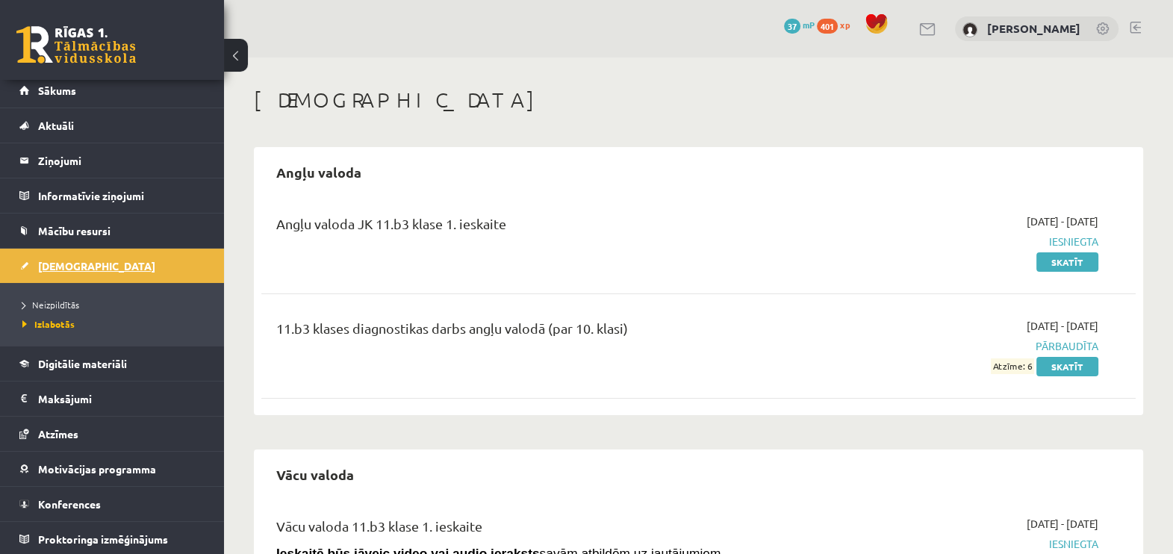
click at [63, 256] on link "[DEMOGRAPHIC_DATA]" at bounding box center [112, 266] width 186 height 34
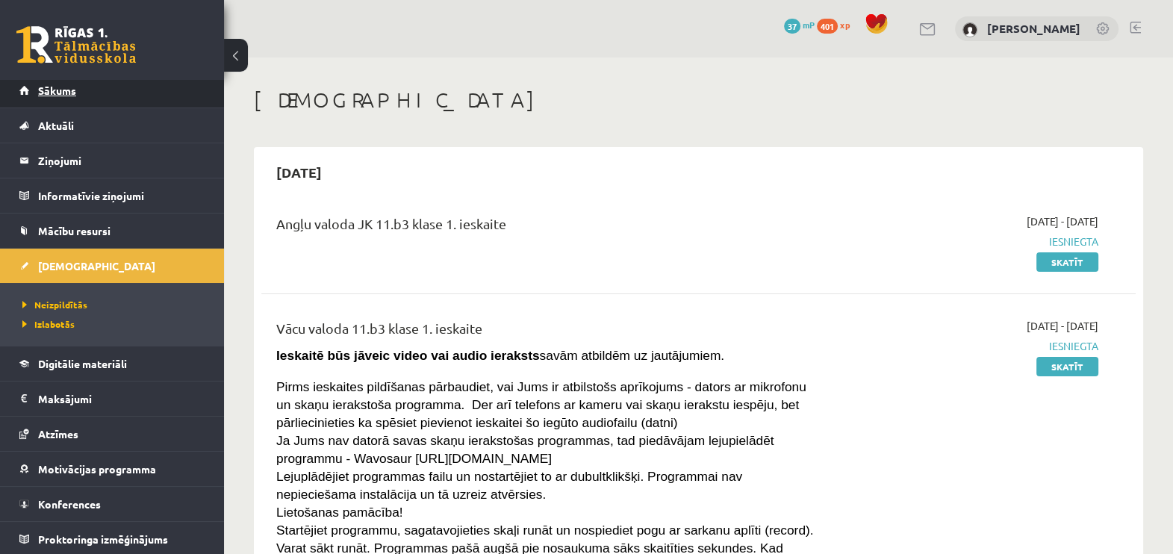
click at [49, 101] on link "Sākums" at bounding box center [112, 90] width 186 height 34
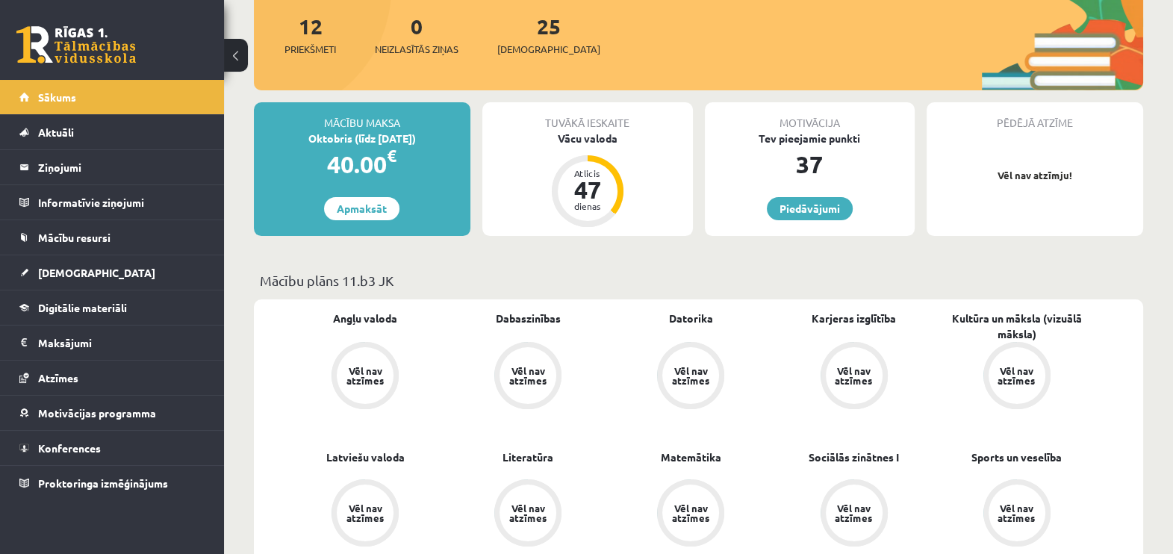
scroll to position [167, 0]
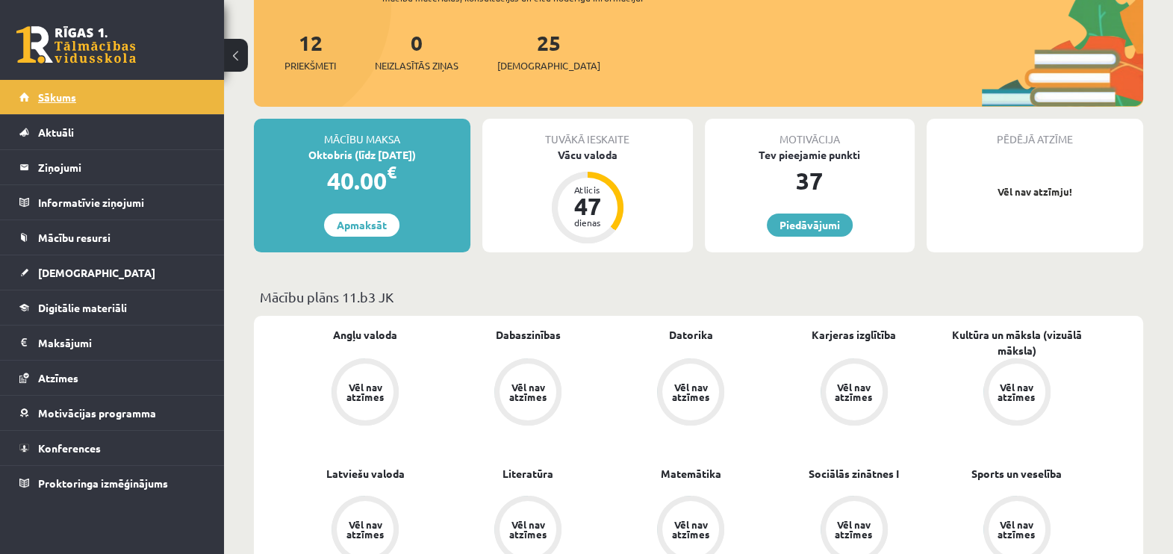
click at [58, 93] on span "Sākums" at bounding box center [57, 96] width 38 height 13
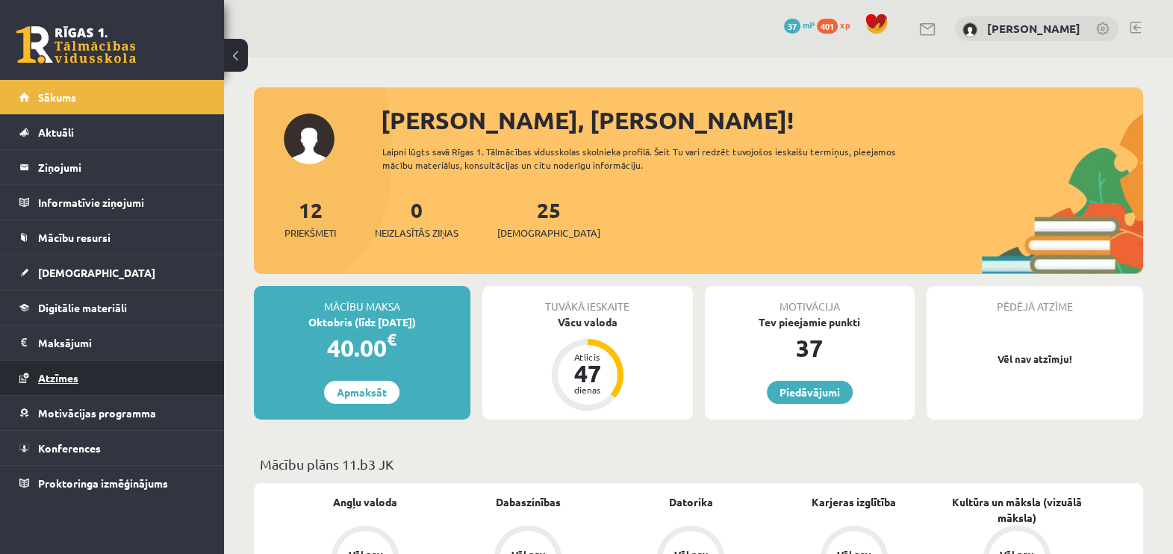
click at [72, 377] on span "Atzīmes" at bounding box center [58, 377] width 40 height 13
